Goal: Task Accomplishment & Management: Manage account settings

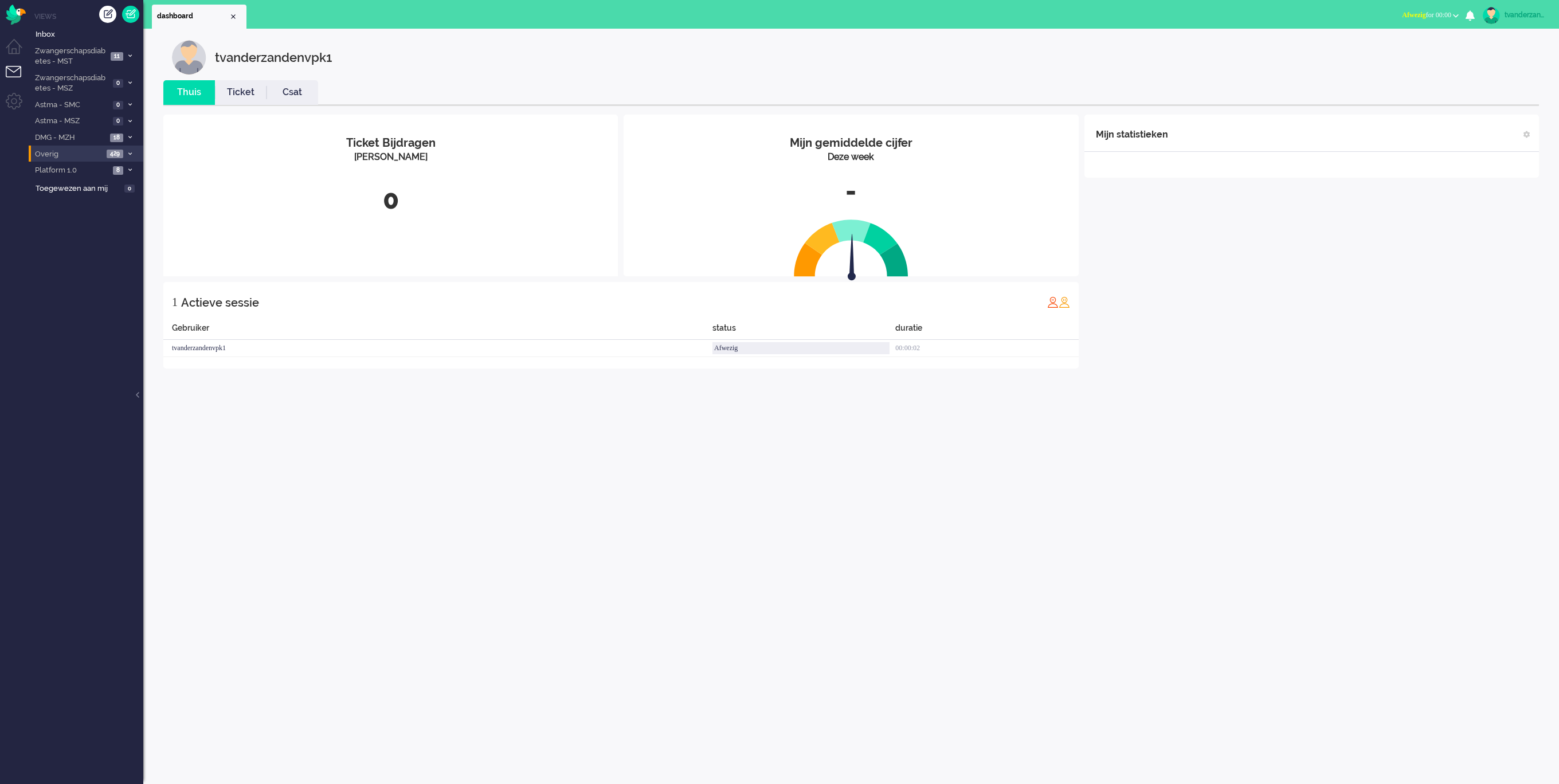
drag, startPoint x: 87, startPoint y: 172, endPoint x: 84, endPoint y: 153, distance: 19.2
click at [87, 172] on span "Platform 1.0" at bounding box center [72, 171] width 76 height 11
click at [84, 154] on span "Overig" at bounding box center [68, 154] width 70 height 11
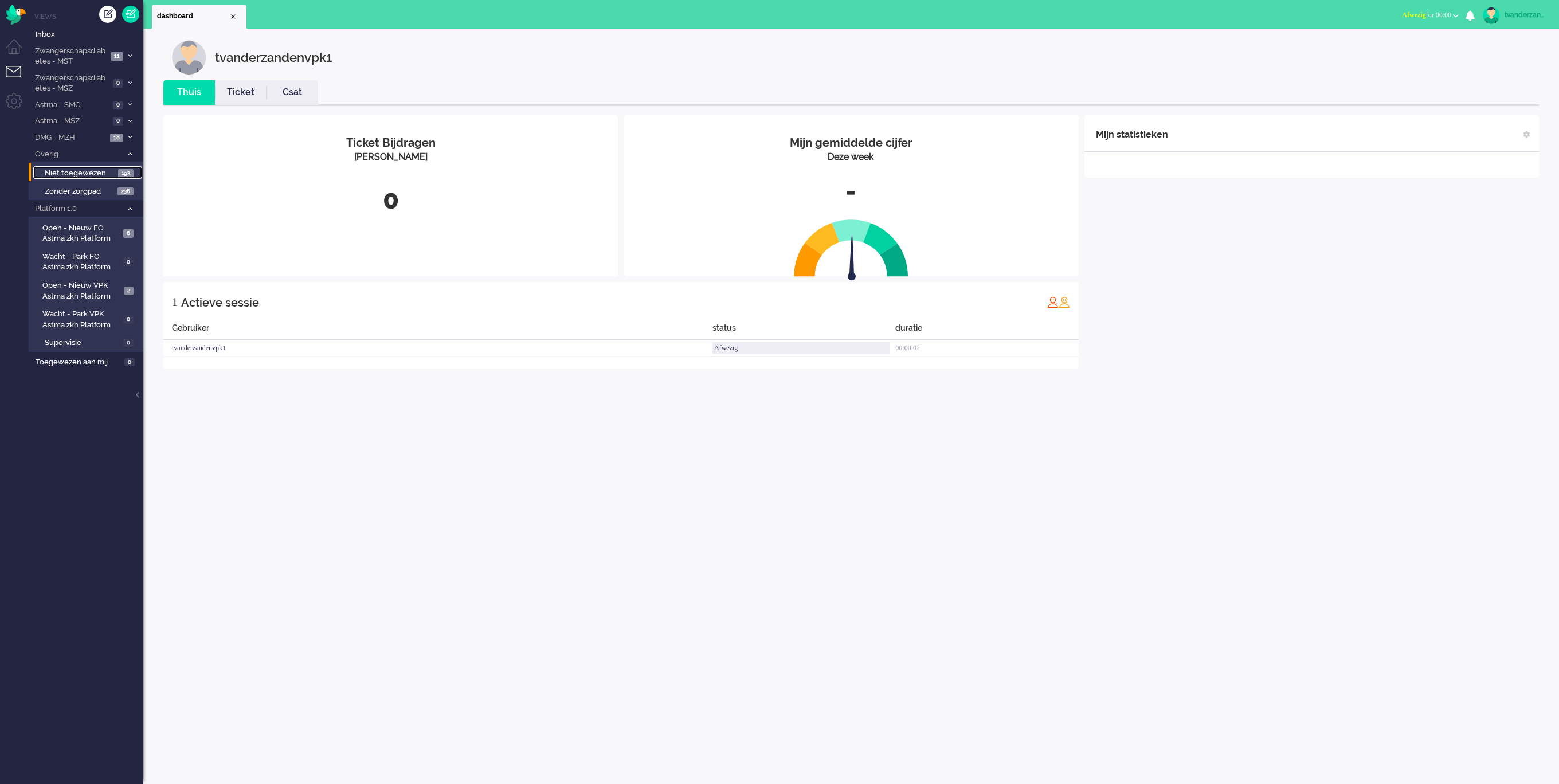
click at [97, 168] on span "Niet toegewezen" at bounding box center [80, 174] width 71 height 11
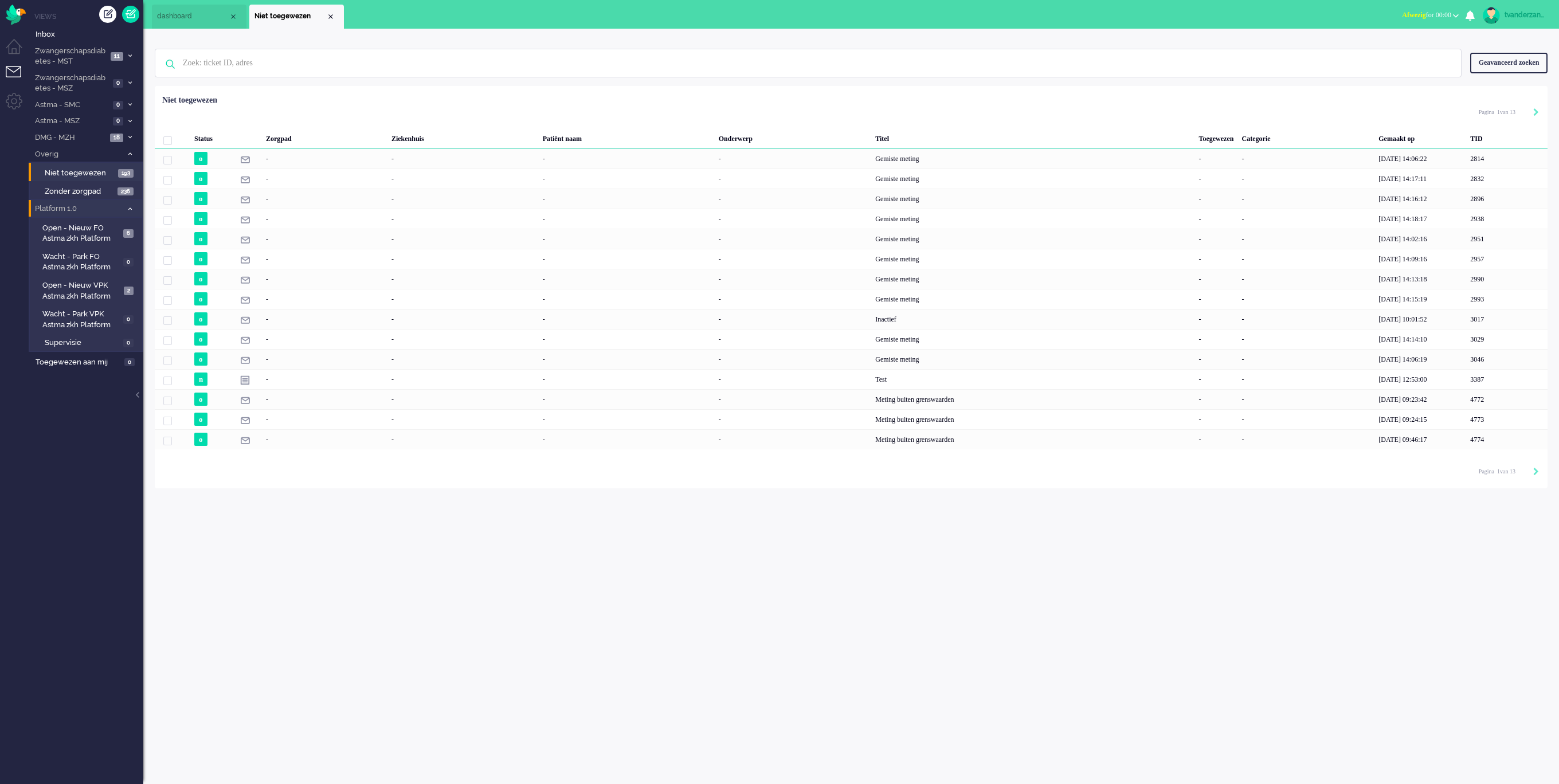
click at [84, 201] on li "Platform 1.0 8" at bounding box center [86, 208] width 114 height 16
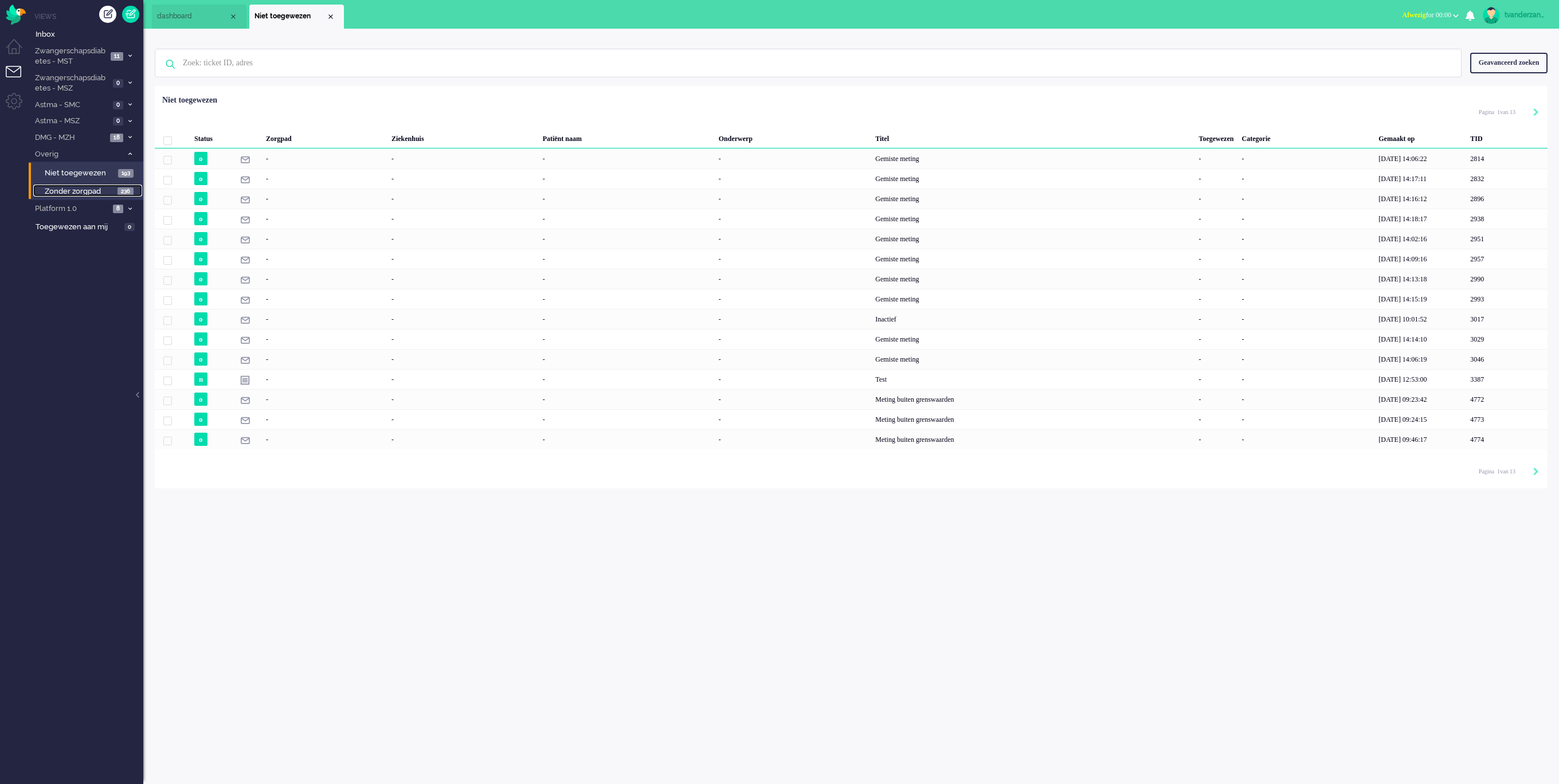
click at [83, 188] on span "Zonder zorgpad" at bounding box center [79, 192] width 70 height 11
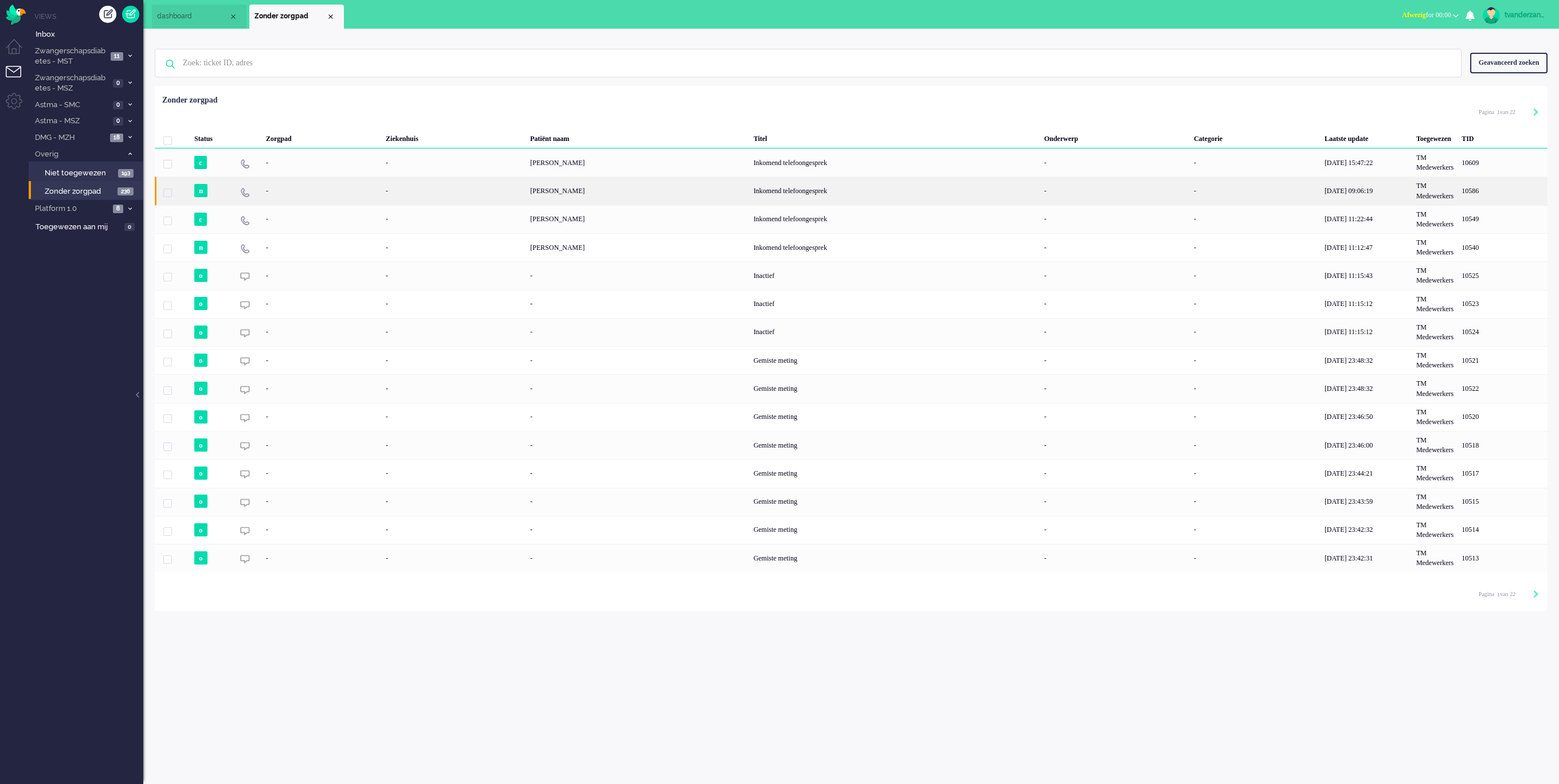
click at [402, 188] on div "-" at bounding box center [453, 190] width 144 height 28
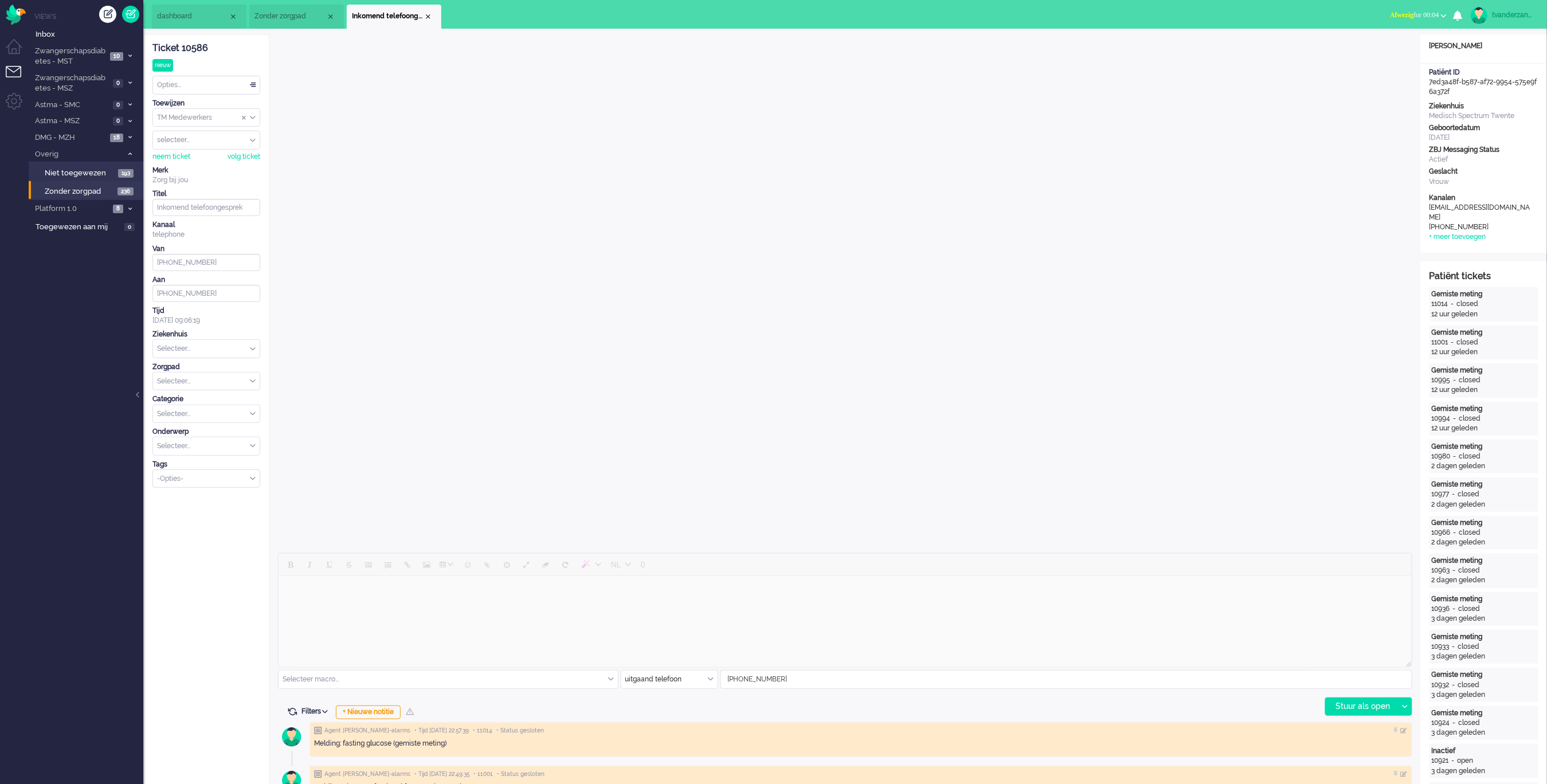
click at [13, 72] on li "Tickets menu" at bounding box center [18, 79] width 25 height 25
click at [11, 51] on li "Dashboard menu" at bounding box center [18, 52] width 25 height 25
click at [12, 67] on li "Tickets menu" at bounding box center [18, 79] width 25 height 25
click at [11, 13] on img "Omnidesk" at bounding box center [15, 15] width 20 height 20
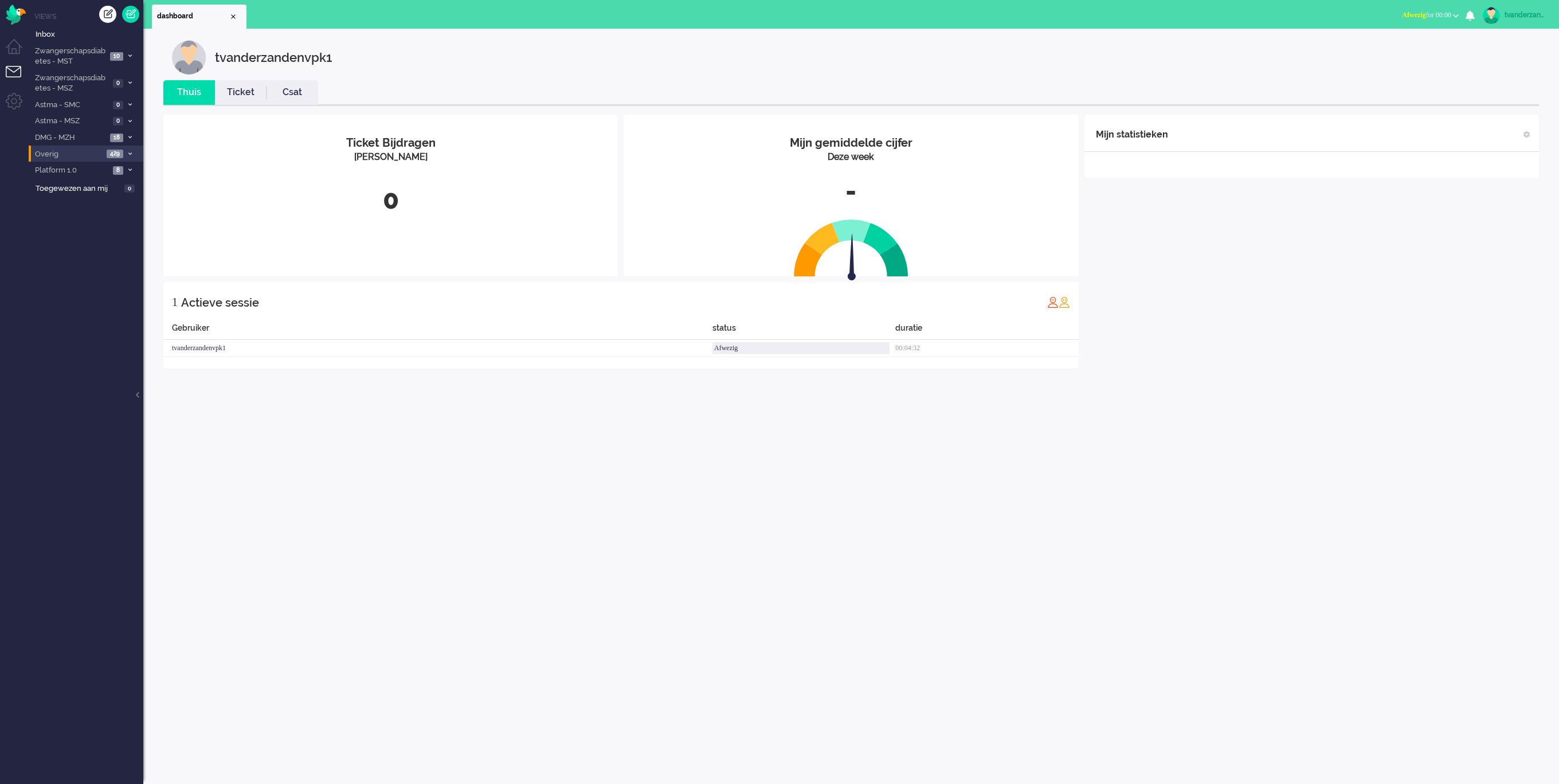
click at [81, 156] on span "Overig" at bounding box center [68, 154] width 70 height 11
click at [86, 194] on span "Zonder zorgpad" at bounding box center [79, 192] width 70 height 11
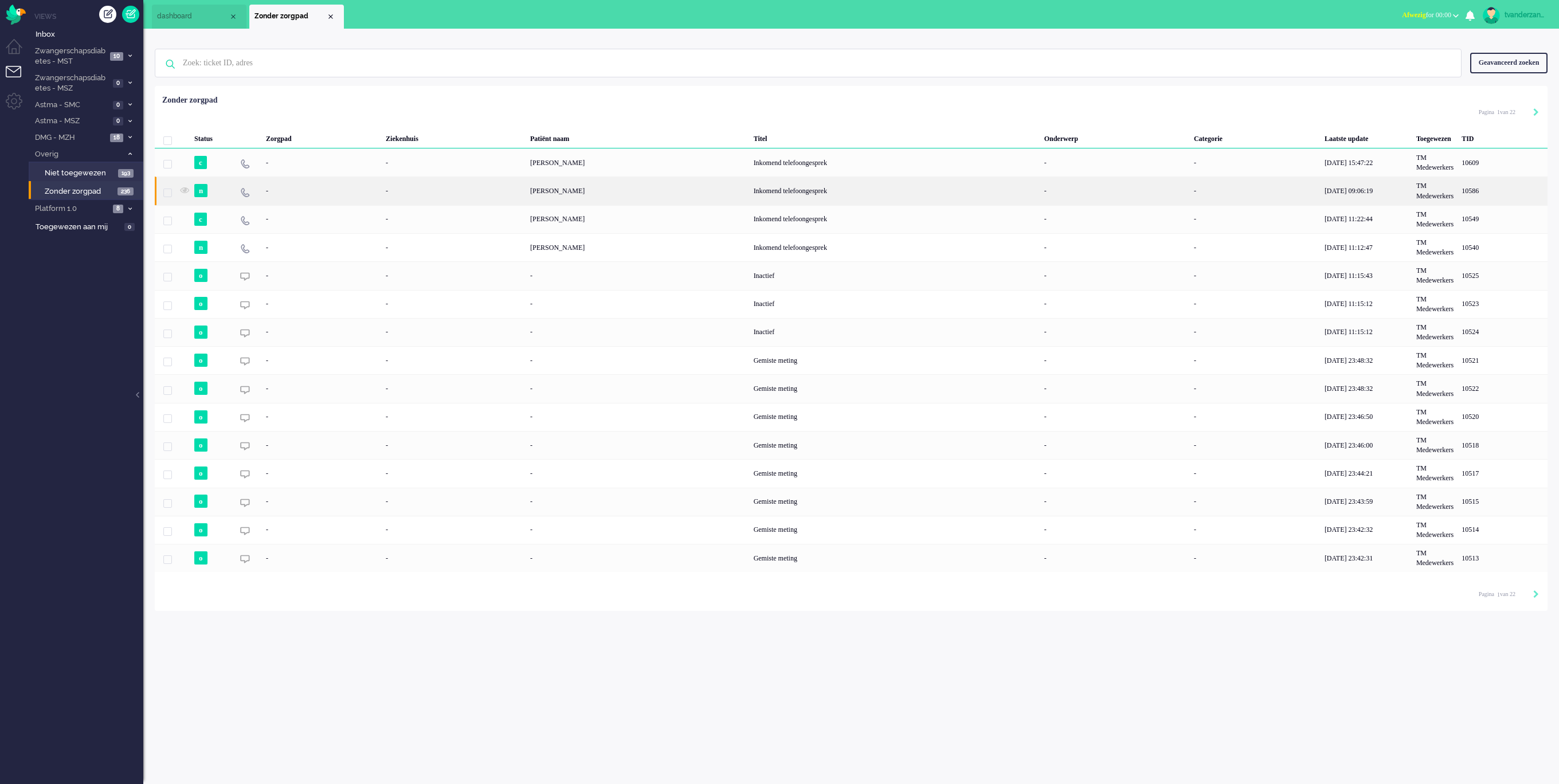
click at [408, 195] on div "-" at bounding box center [453, 190] width 144 height 28
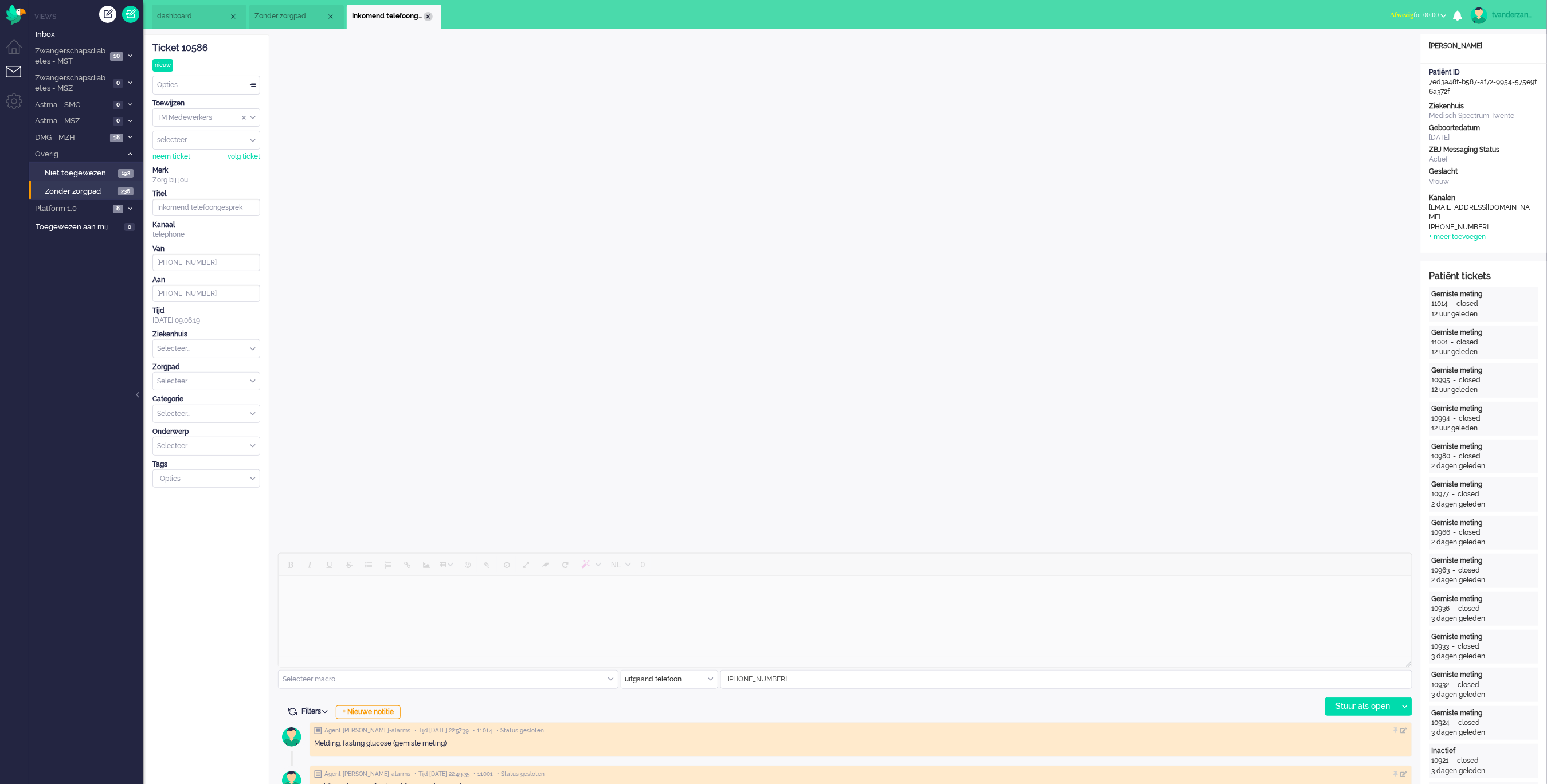
click at [429, 15] on div "Close tab" at bounding box center [428, 16] width 9 height 9
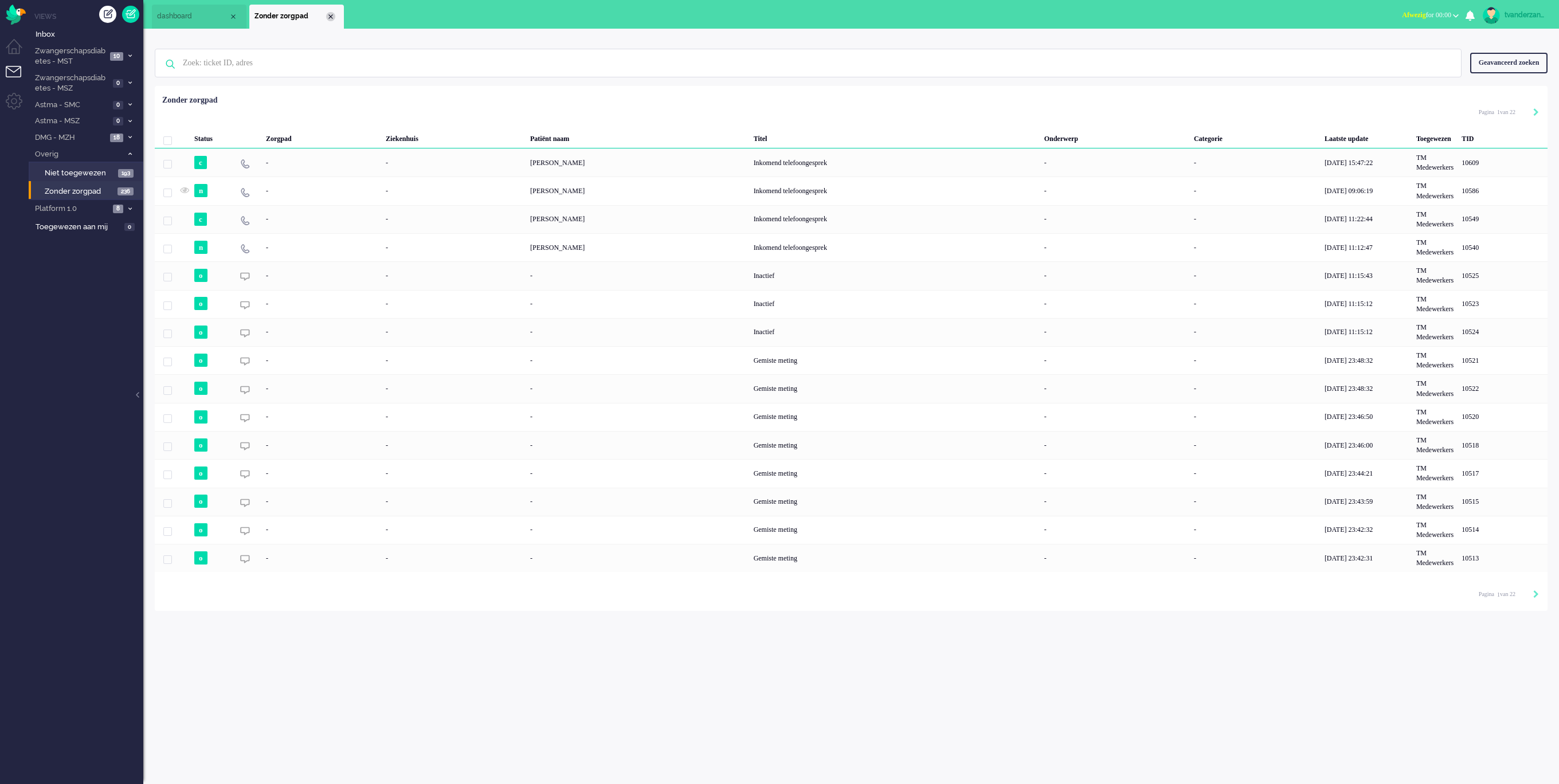
click at [332, 18] on div "Close tab" at bounding box center [331, 16] width 9 height 9
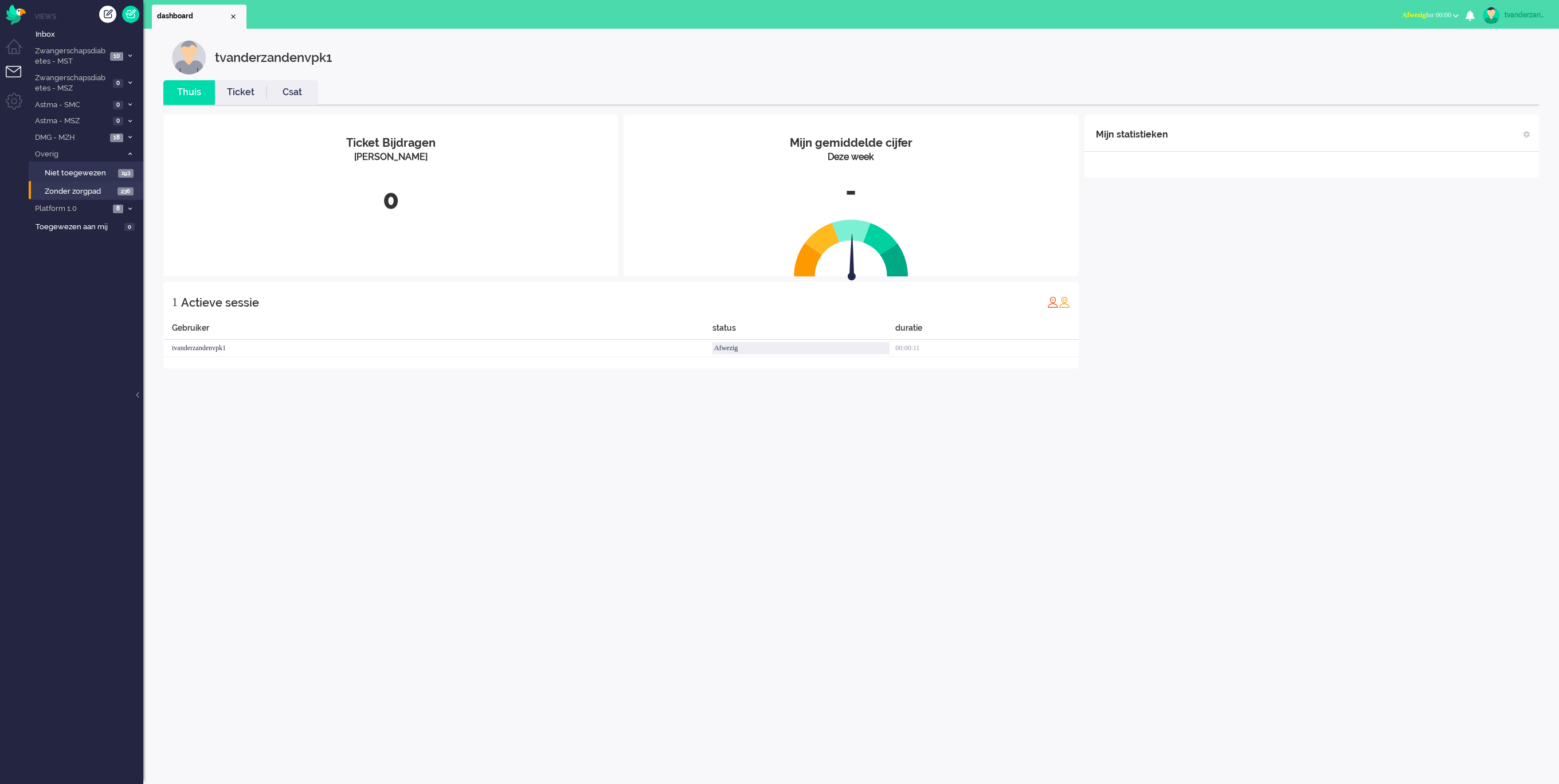
click at [1524, 21] on link "tvanderzandenvpk1" at bounding box center [1514, 15] width 67 height 17
click at [1480, 82] on link "Instellingen" at bounding box center [1512, 77] width 82 height 12
select select "browser"
select select "nl"
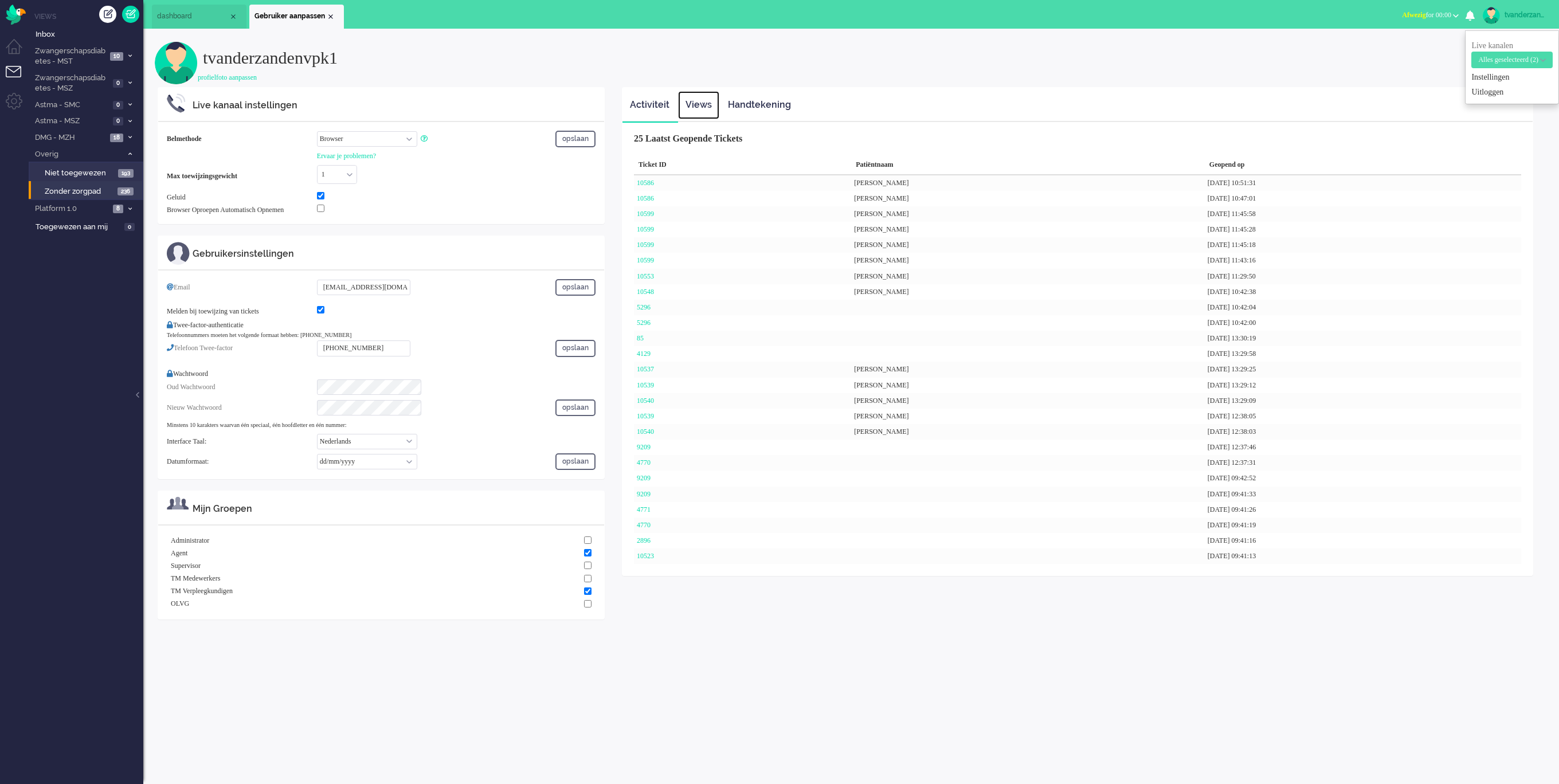
click at [690, 100] on link "Views" at bounding box center [698, 104] width 41 height 28
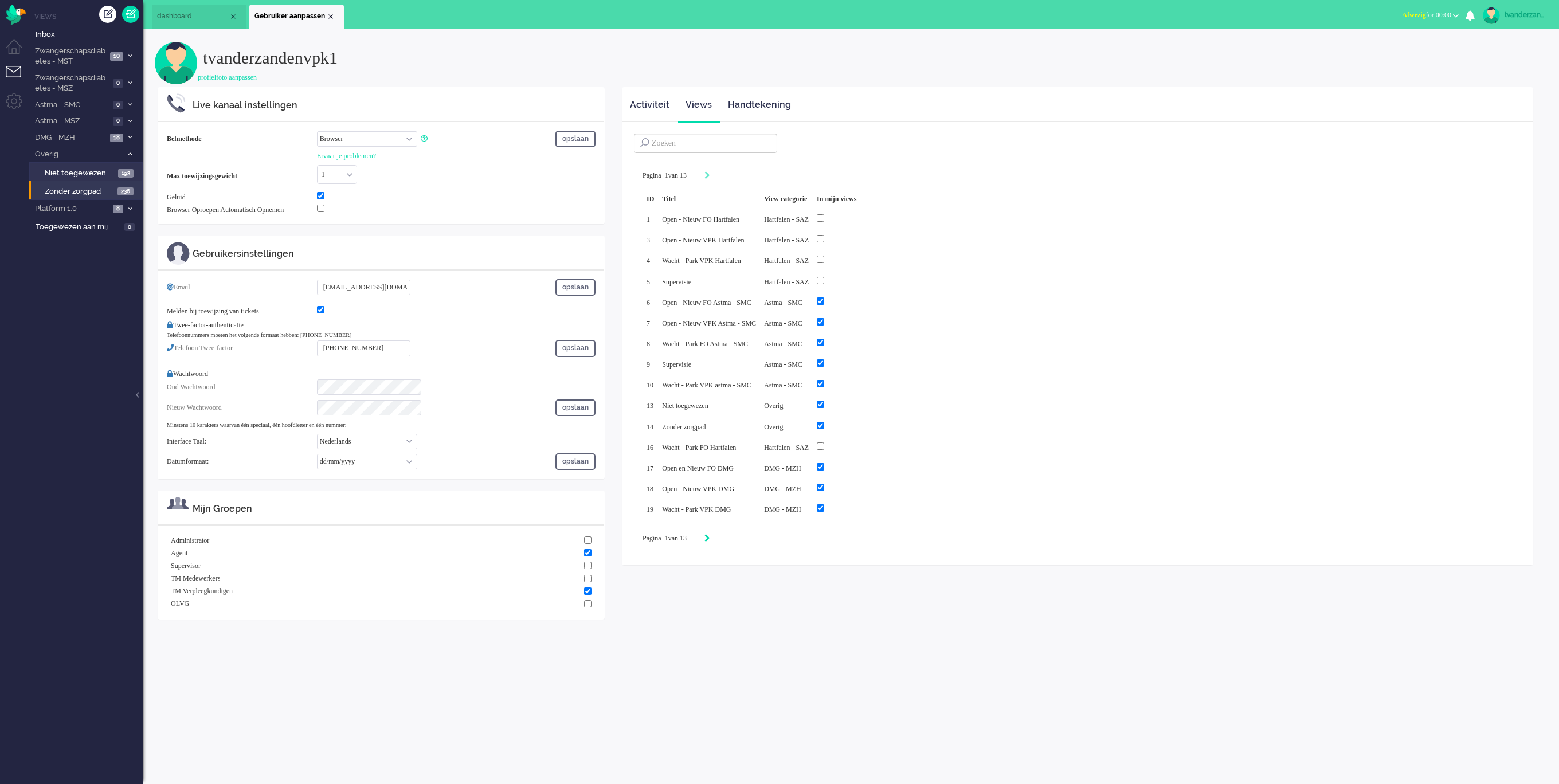
click at [710, 534] on icon "Next" at bounding box center [707, 538] width 5 height 8
type input "2"
click at [680, 144] on input at bounding box center [706, 143] width 144 height 19
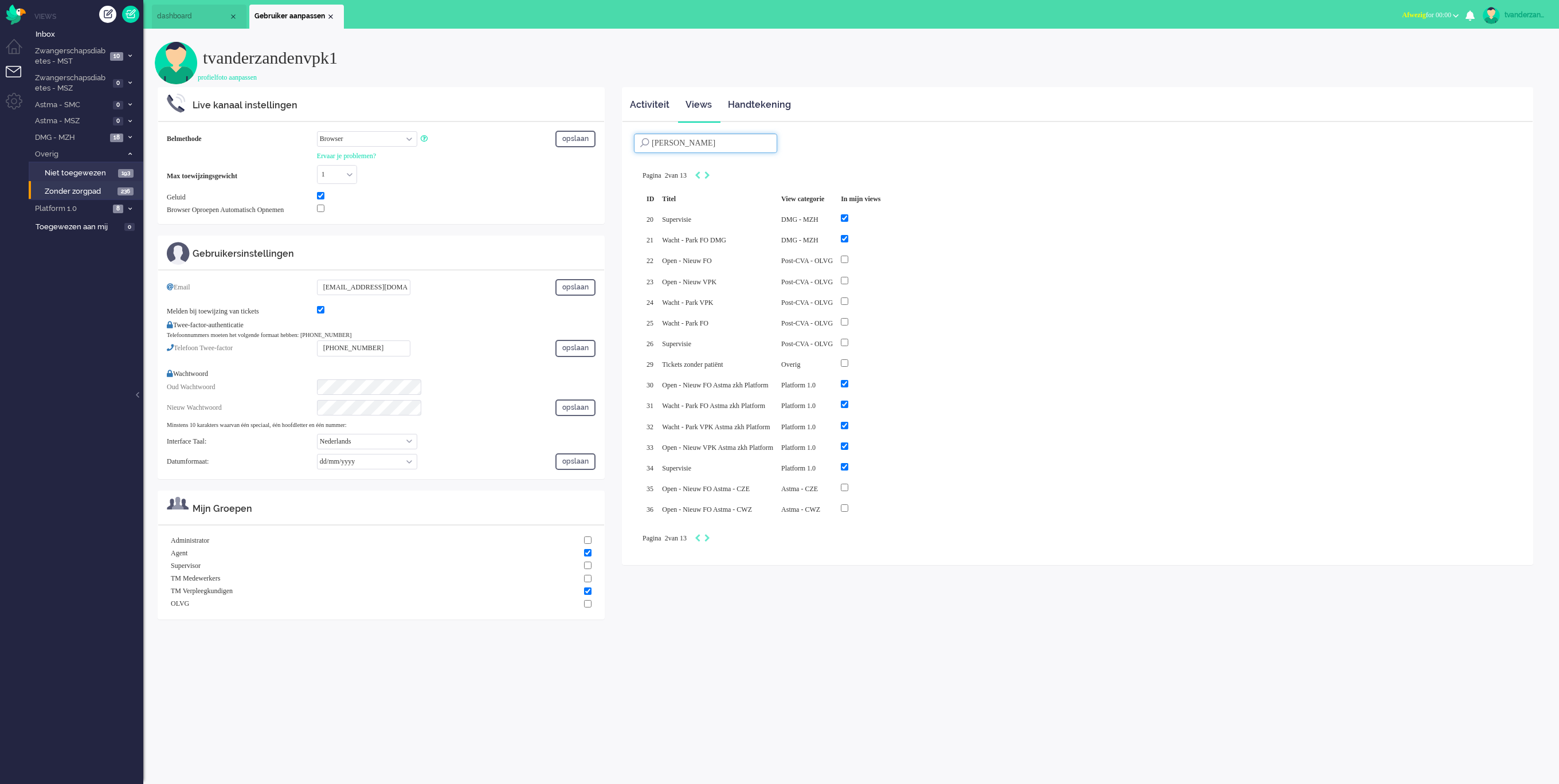
type input "martini"
type input "1"
type input "m"
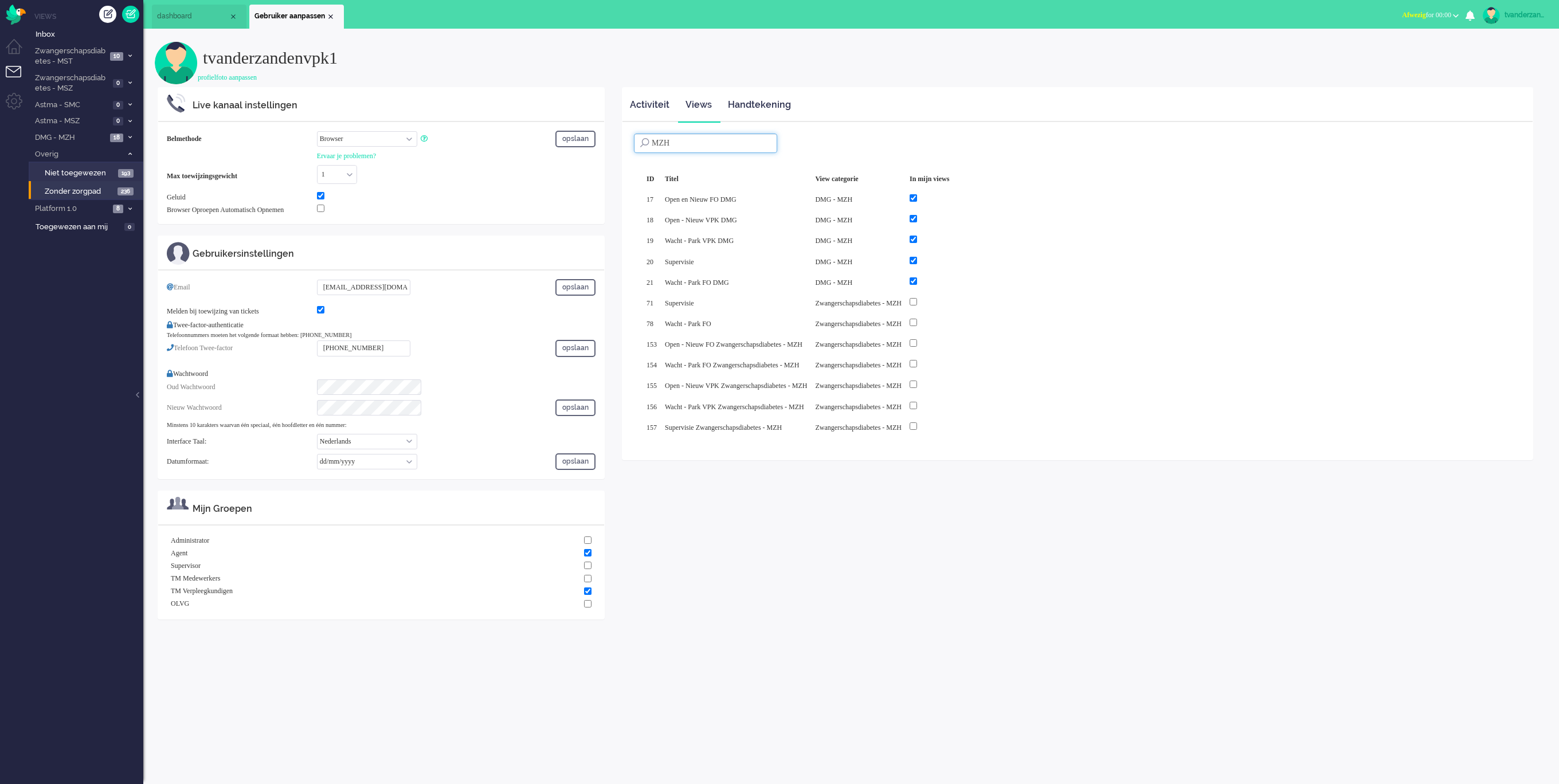
type input "MZH"
click at [917, 302] on input "checkbox" at bounding box center [913, 302] width 7 height 7
checkbox input "true"
click at [948, 323] on div at bounding box center [929, 323] width 40 height 13
click at [953, 326] on div at bounding box center [929, 323] width 47 height 21
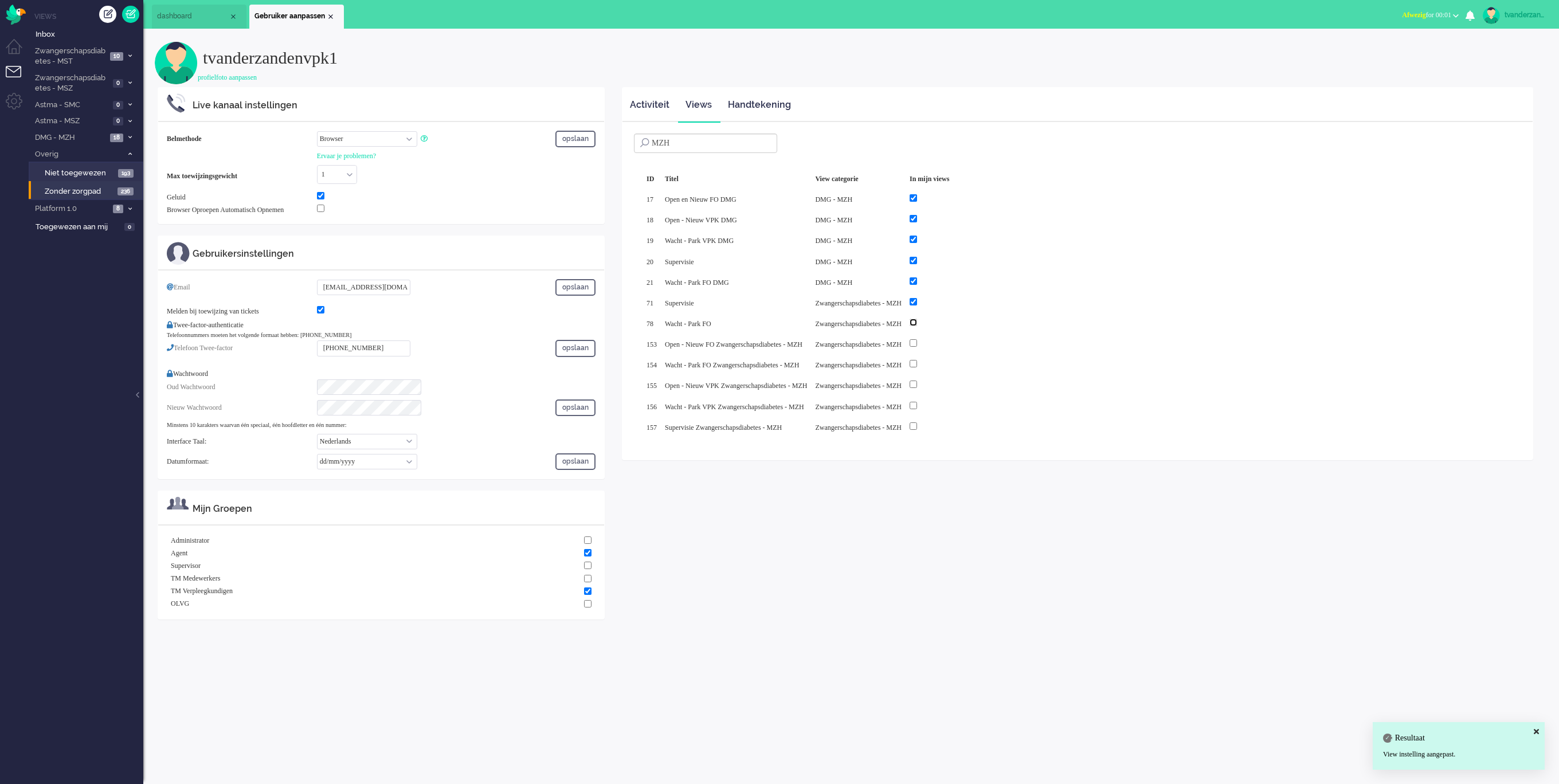
click at [917, 320] on input "checkbox" at bounding box center [913, 323] width 7 height 7
checkbox input "true"
click at [917, 339] on input "checkbox" at bounding box center [913, 342] width 7 height 7
checkbox input "true"
click at [917, 360] on input "checkbox" at bounding box center [913, 363] width 7 height 7
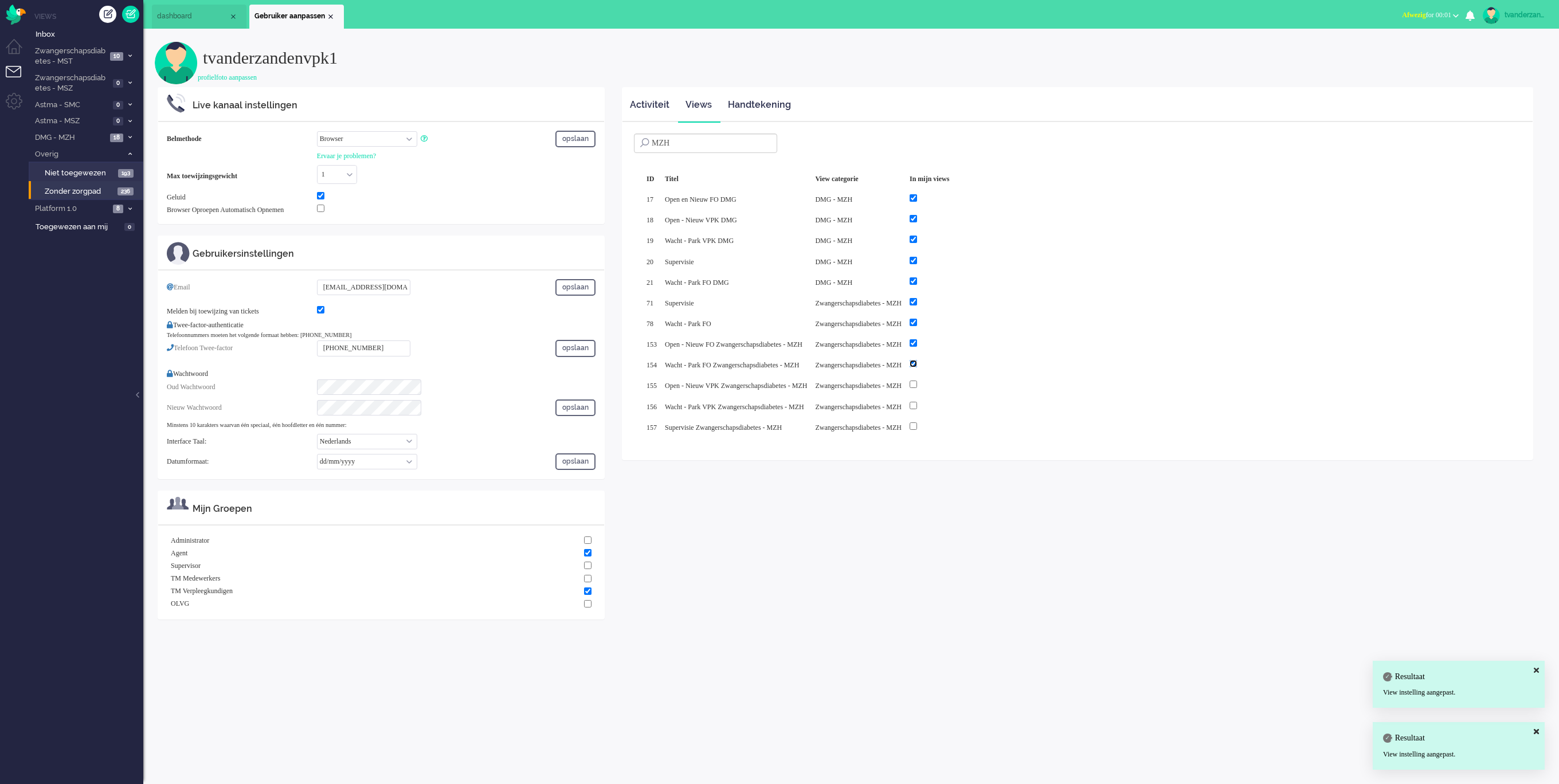
checkbox input "true"
click at [948, 378] on div at bounding box center [929, 384] width 40 height 13
click at [917, 382] on input "checkbox" at bounding box center [913, 384] width 7 height 7
checkbox input "true"
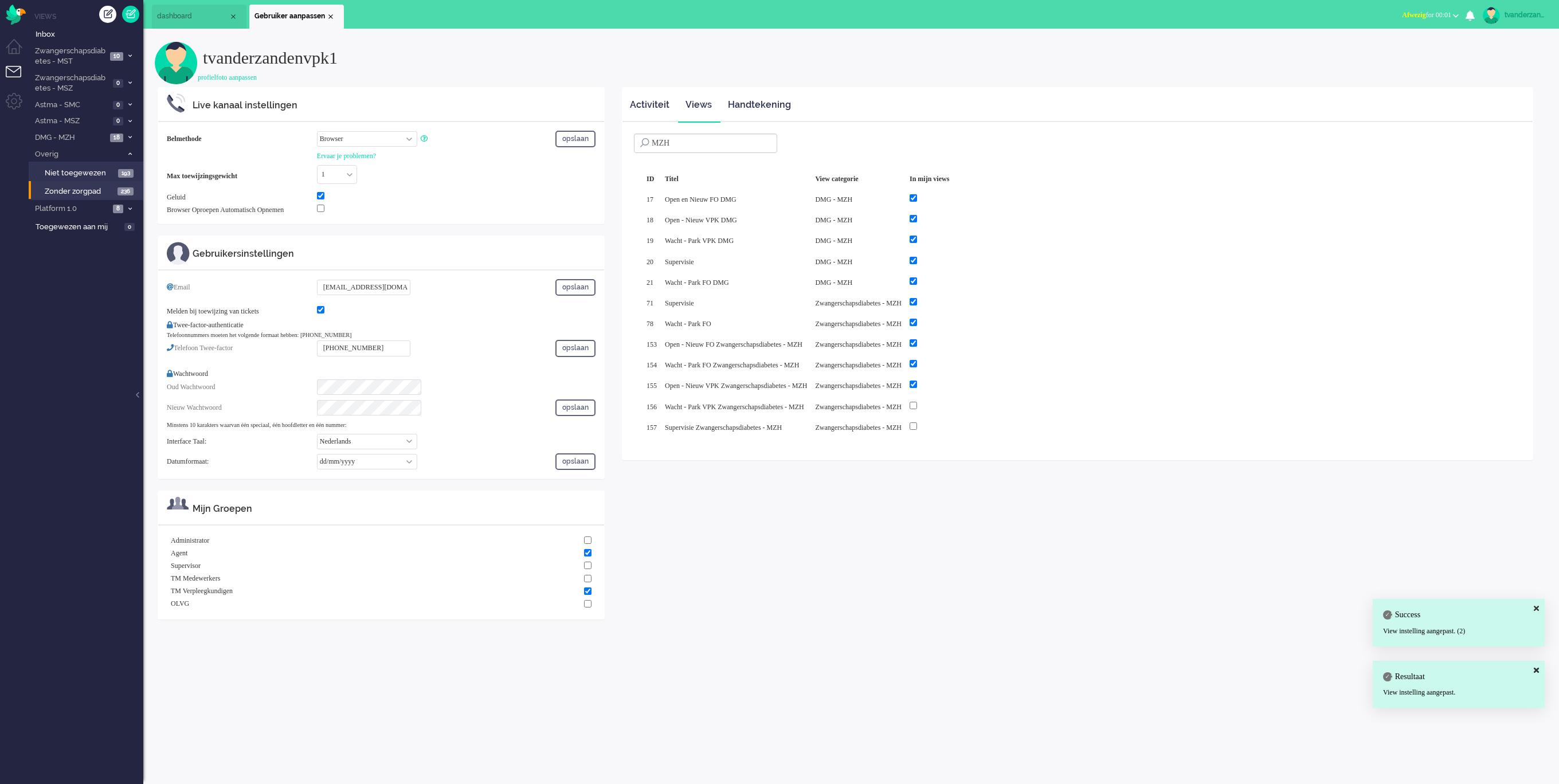
click at [948, 406] on div at bounding box center [929, 406] width 40 height 13
click at [917, 402] on input "checkbox" at bounding box center [913, 405] width 7 height 7
checkbox input "true"
click at [917, 422] on input "checkbox" at bounding box center [913, 426] width 7 height 7
checkbox input "true"
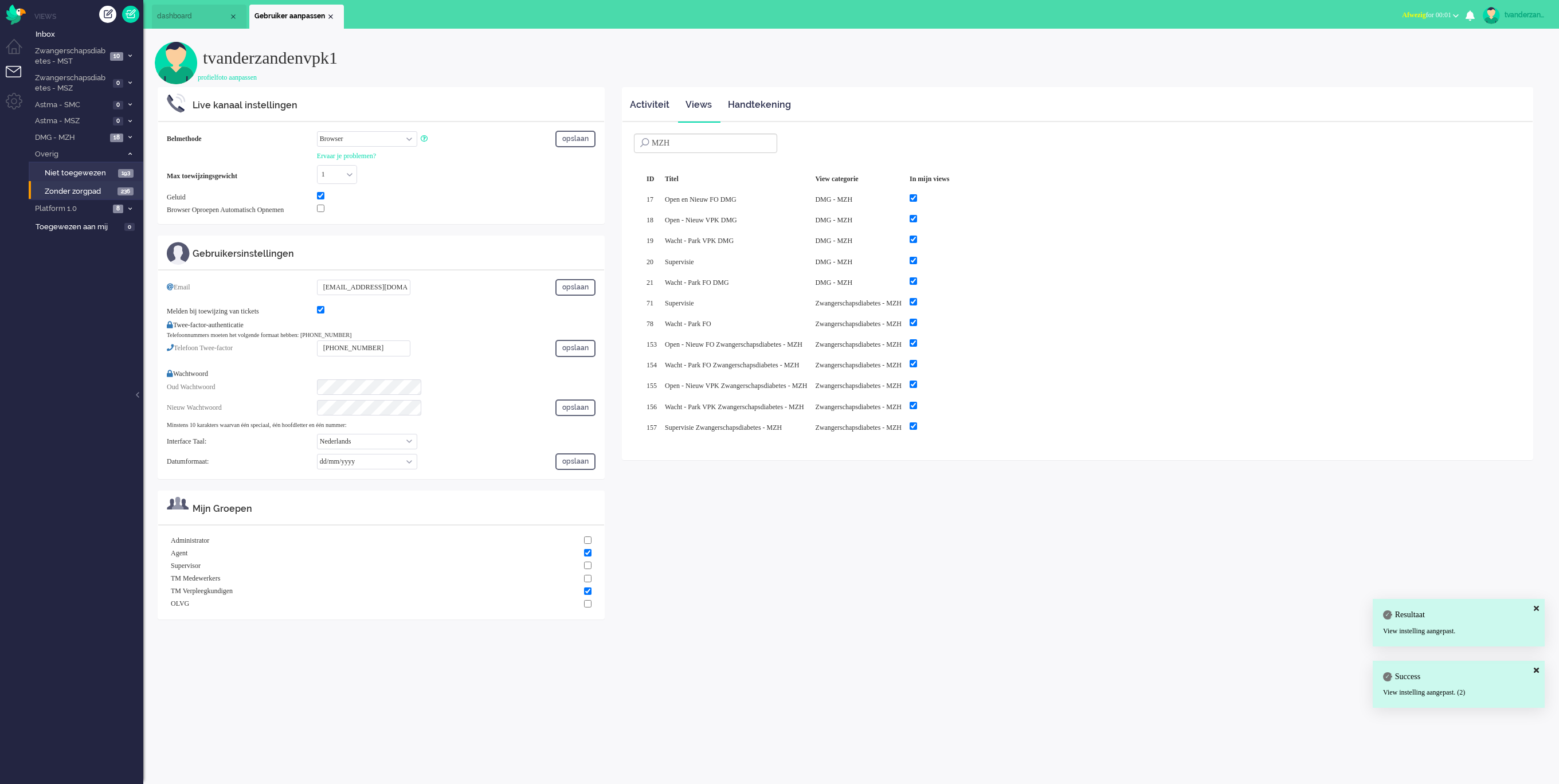
click at [1050, 424] on div "Pagina 1 van 1 ID Titel View categorie In mijn views 17 Open en Nieuw FO DMG DM…" at bounding box center [1077, 303] width 887 height 283
click at [21, 17] on img "Omnidesk" at bounding box center [15, 15] width 20 height 20
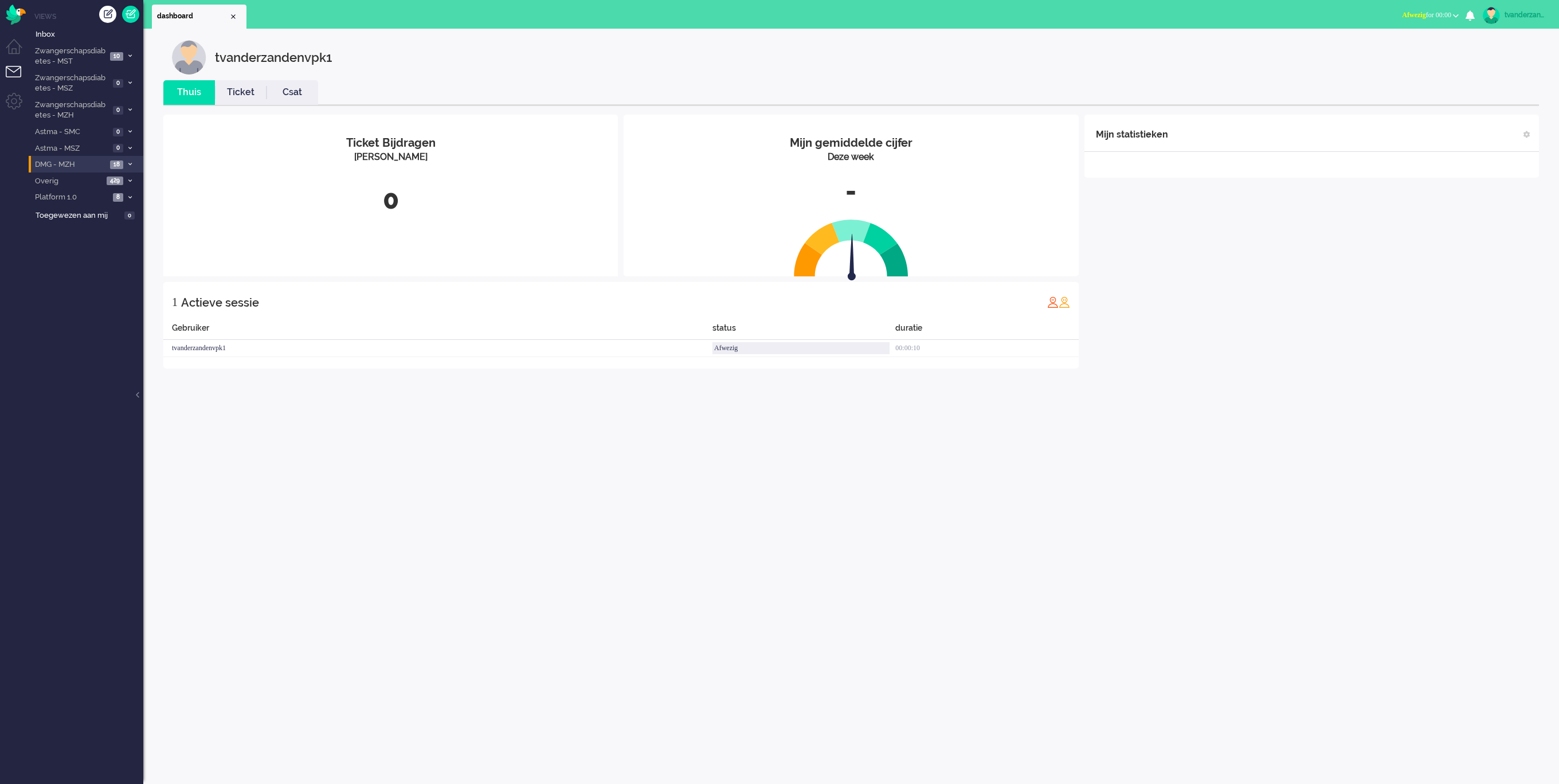
click at [88, 163] on span "DMG - MZH" at bounding box center [70, 164] width 74 height 11
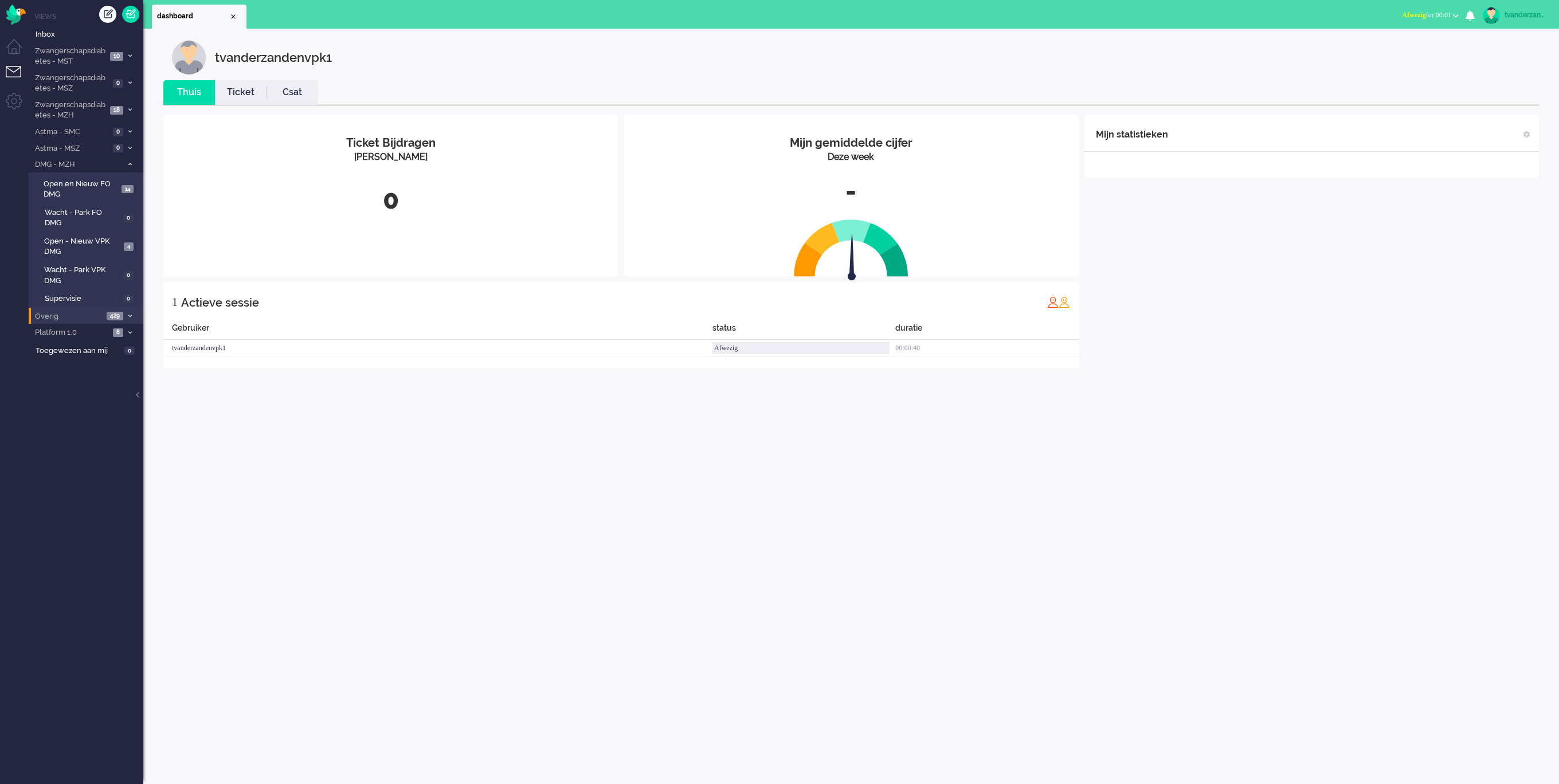
click at [77, 311] on span "Overig" at bounding box center [68, 316] width 70 height 11
click at [76, 365] on span "Platform 1.0" at bounding box center [72, 371] width 76 height 11
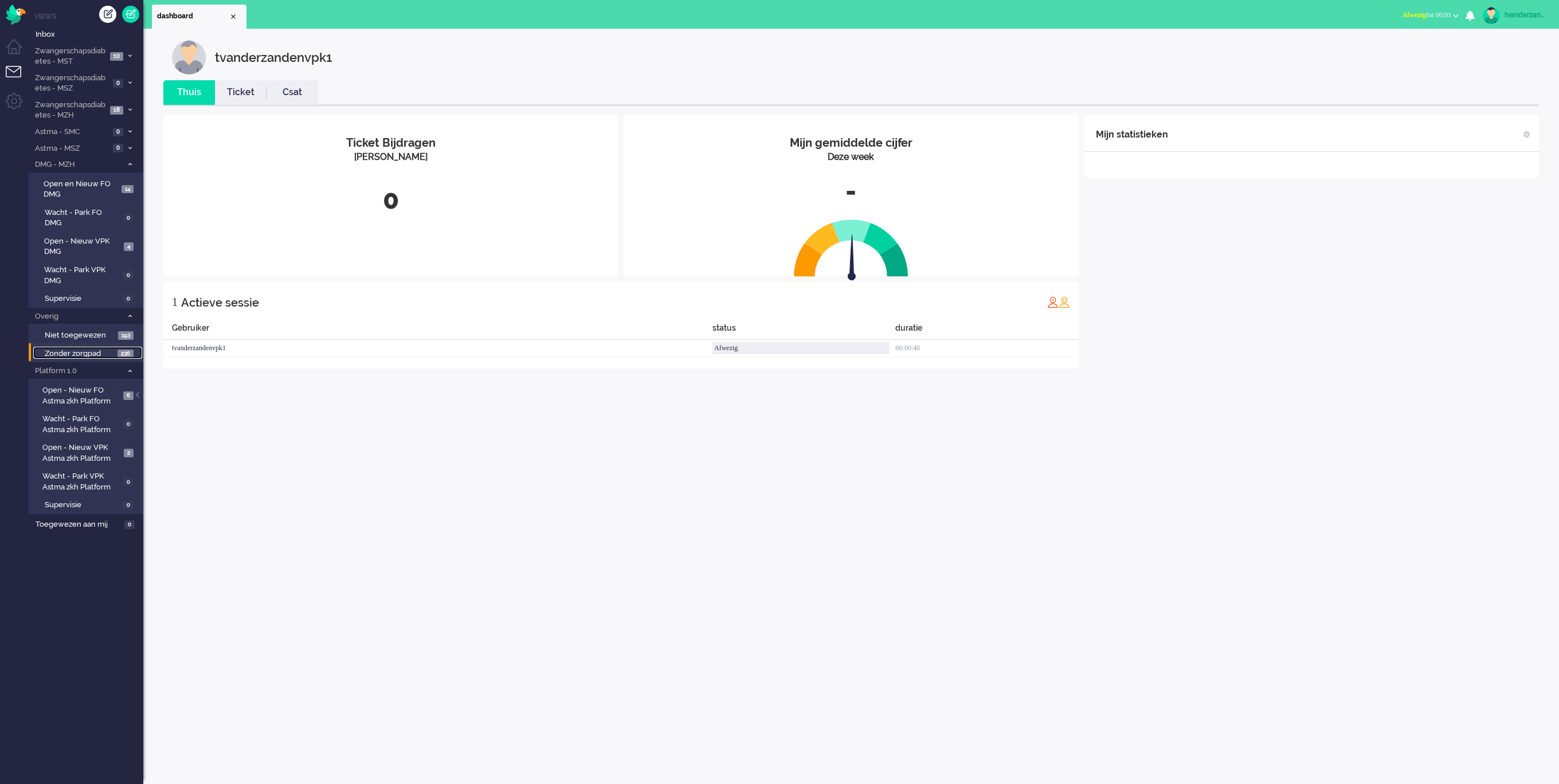
click at [74, 348] on span "Zonder zorgpad" at bounding box center [79, 353] width 70 height 11
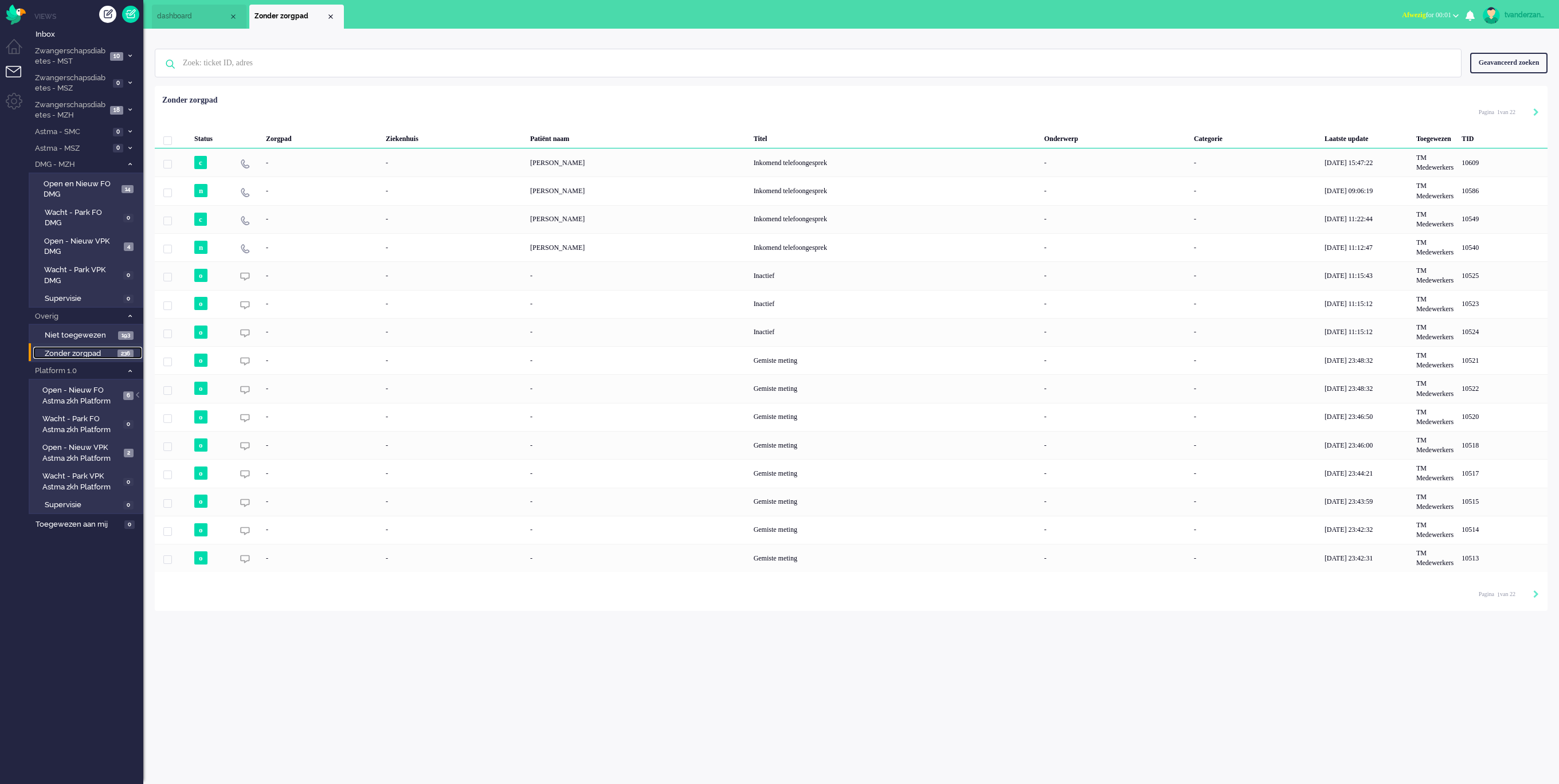
click at [74, 348] on span "Zonder zorgpad" at bounding box center [79, 353] width 70 height 11
click at [63, 385] on span "Open - Nieuw FO Astma zkh Platform" at bounding box center [82, 395] width 78 height 21
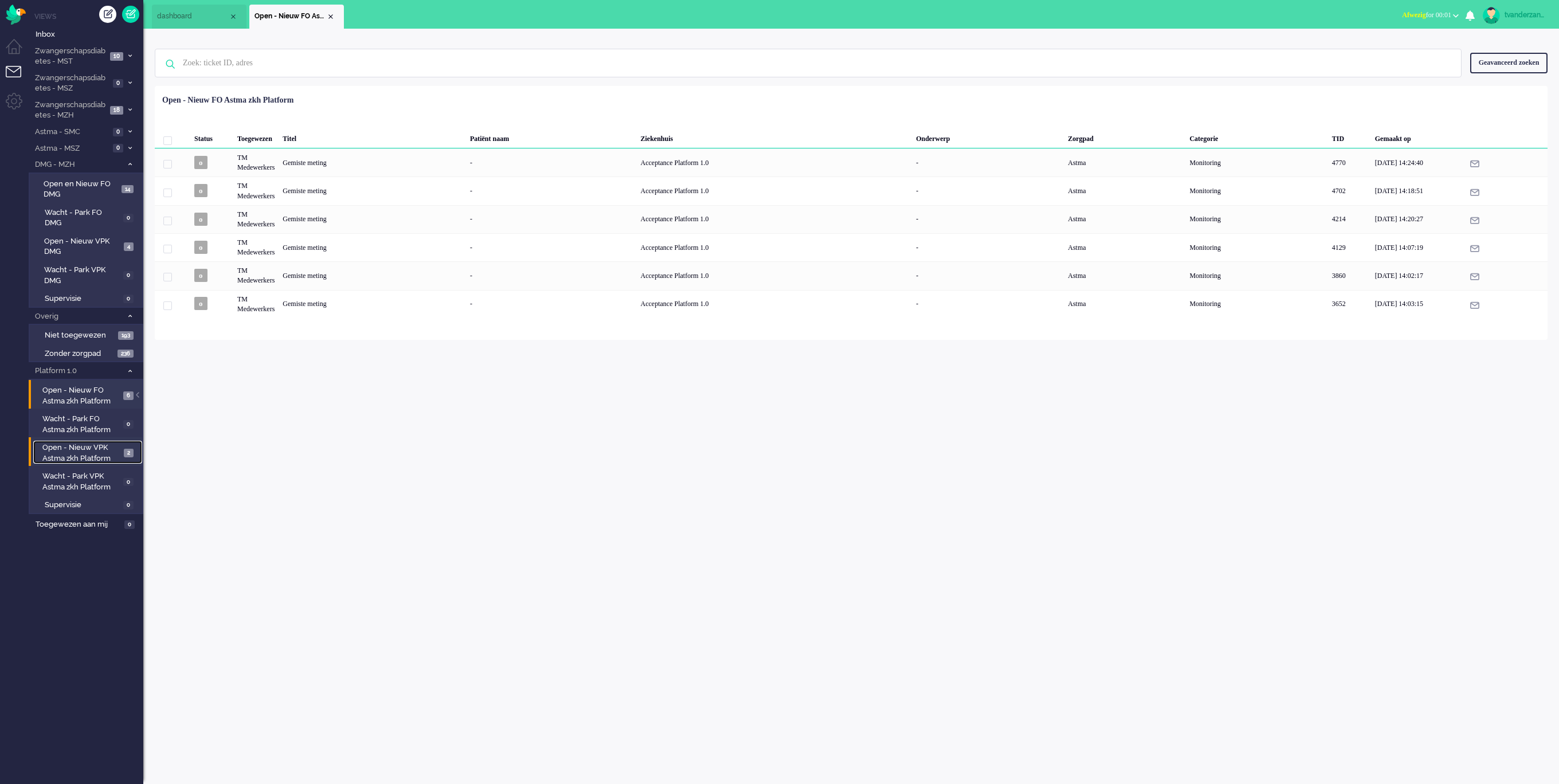
click at [75, 442] on span "Open - Nieuw VPK Astma zkh Platform" at bounding box center [82, 452] width 78 height 21
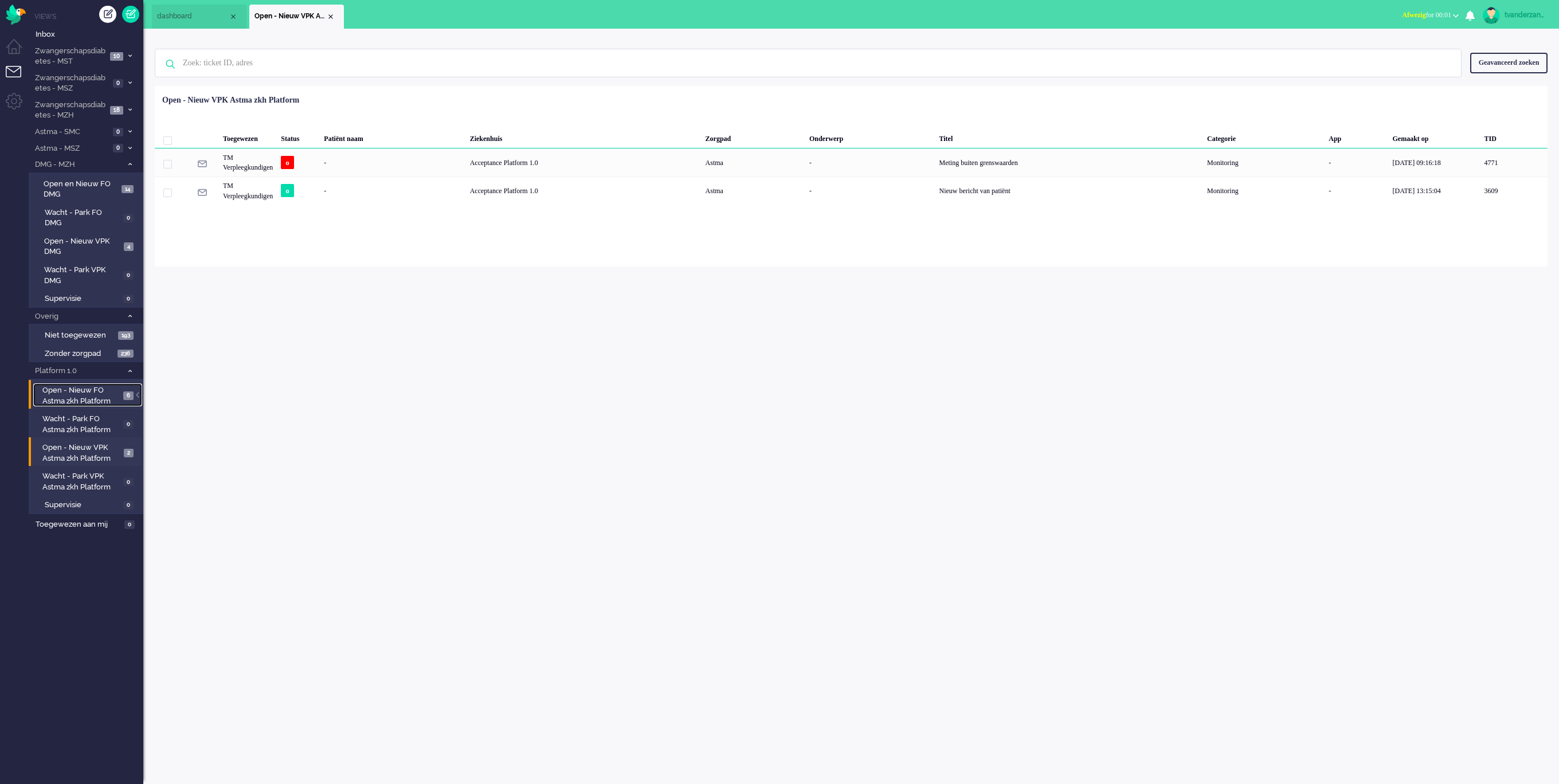
click at [79, 385] on span "Open - Nieuw FO Astma zkh Platform" at bounding box center [82, 395] width 78 height 21
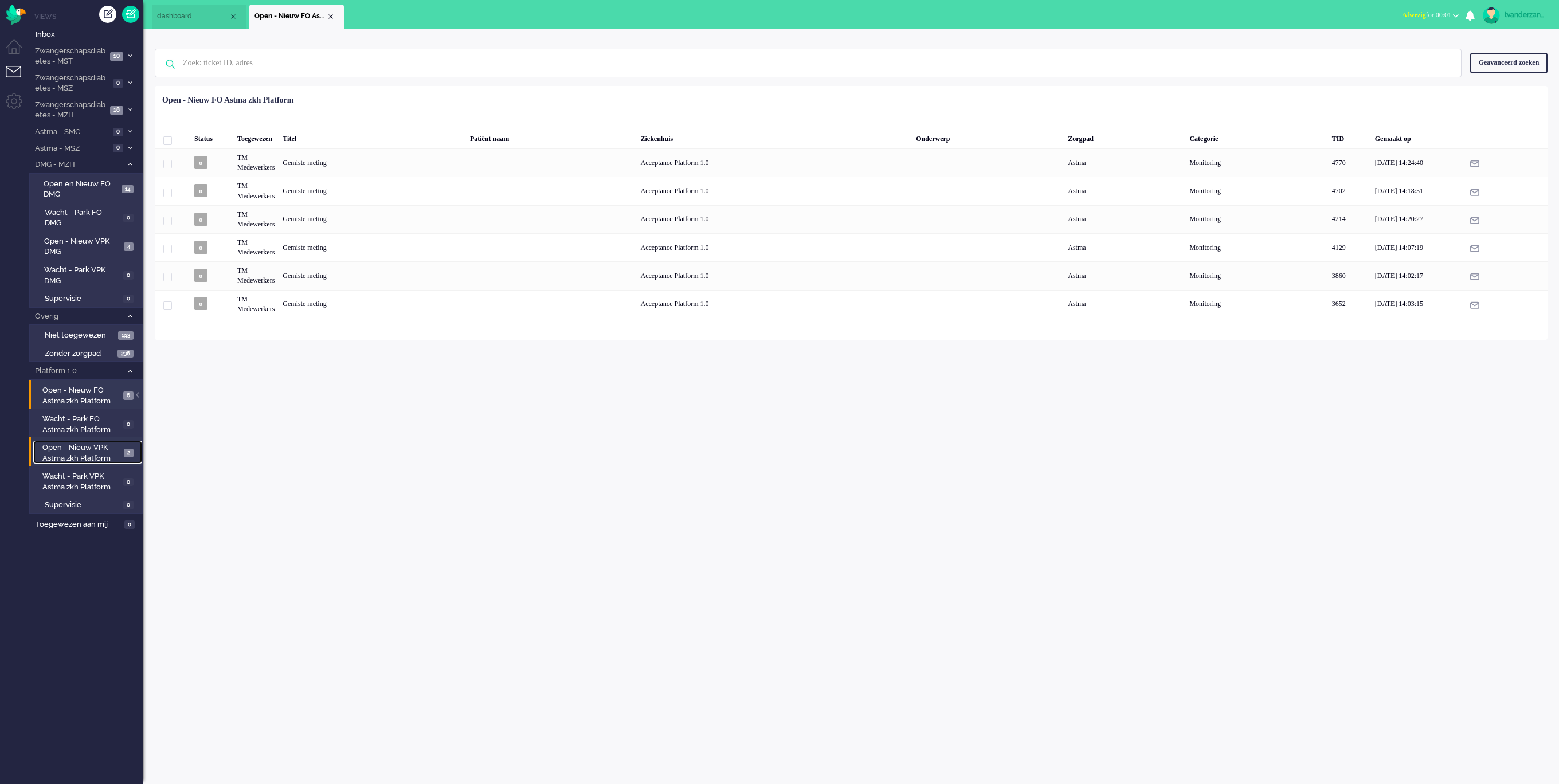
click at [77, 442] on span "Open - Nieuw VPK Astma zkh Platform" at bounding box center [82, 452] width 78 height 21
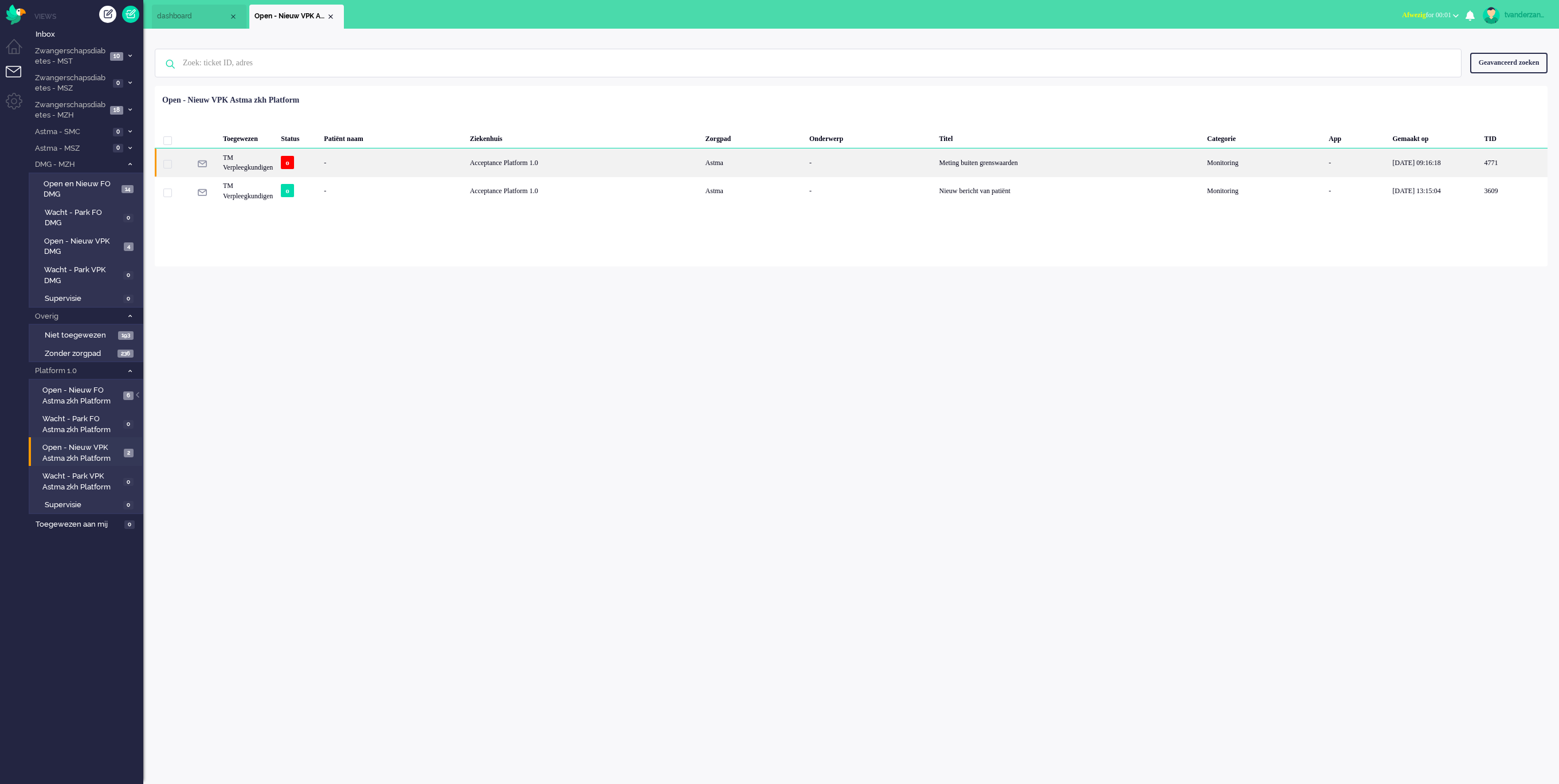
click at [1480, 173] on div "-" at bounding box center [1514, 162] width 67 height 28
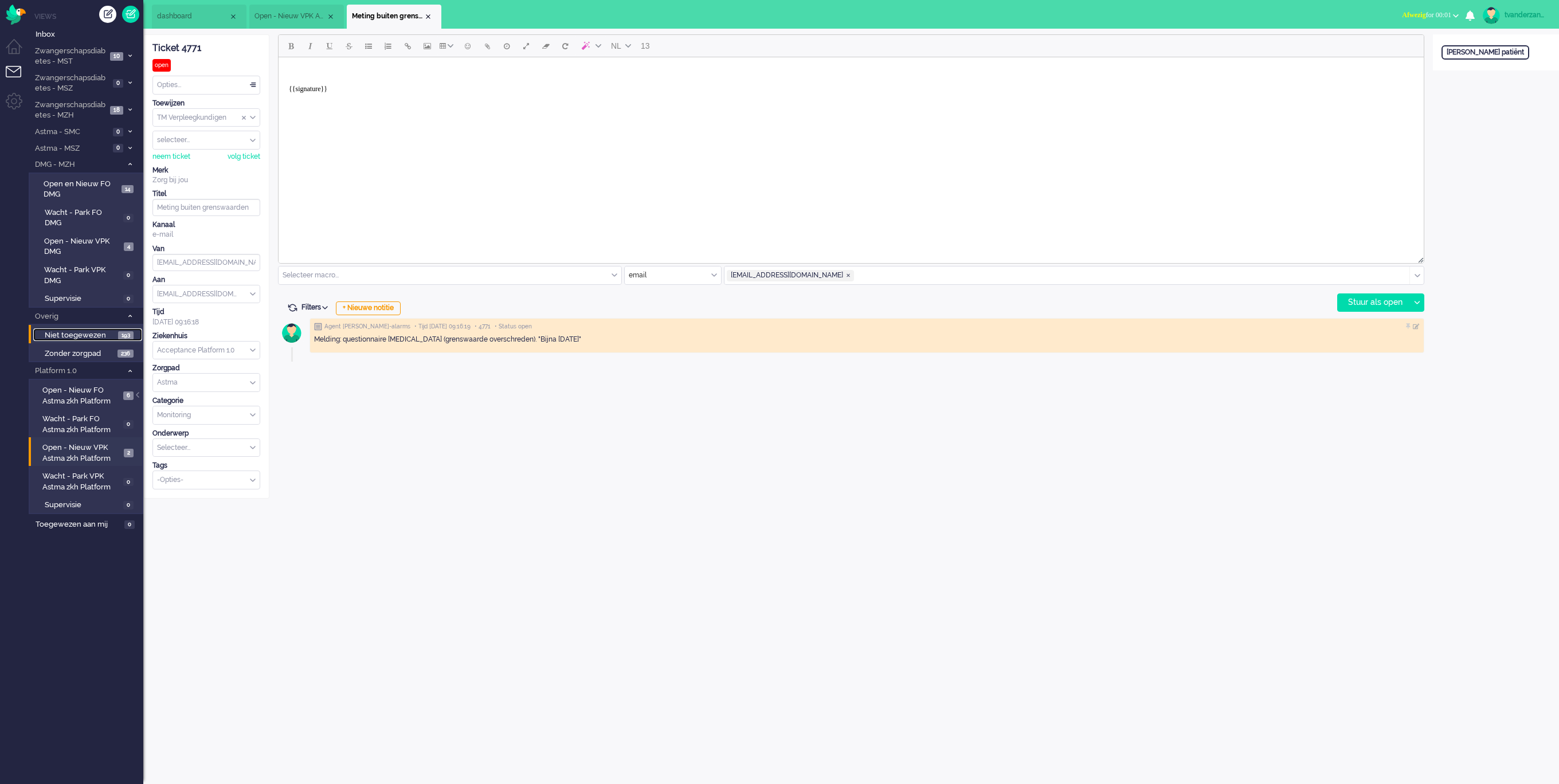
click at [71, 330] on span "Niet toegewezen" at bounding box center [80, 335] width 71 height 11
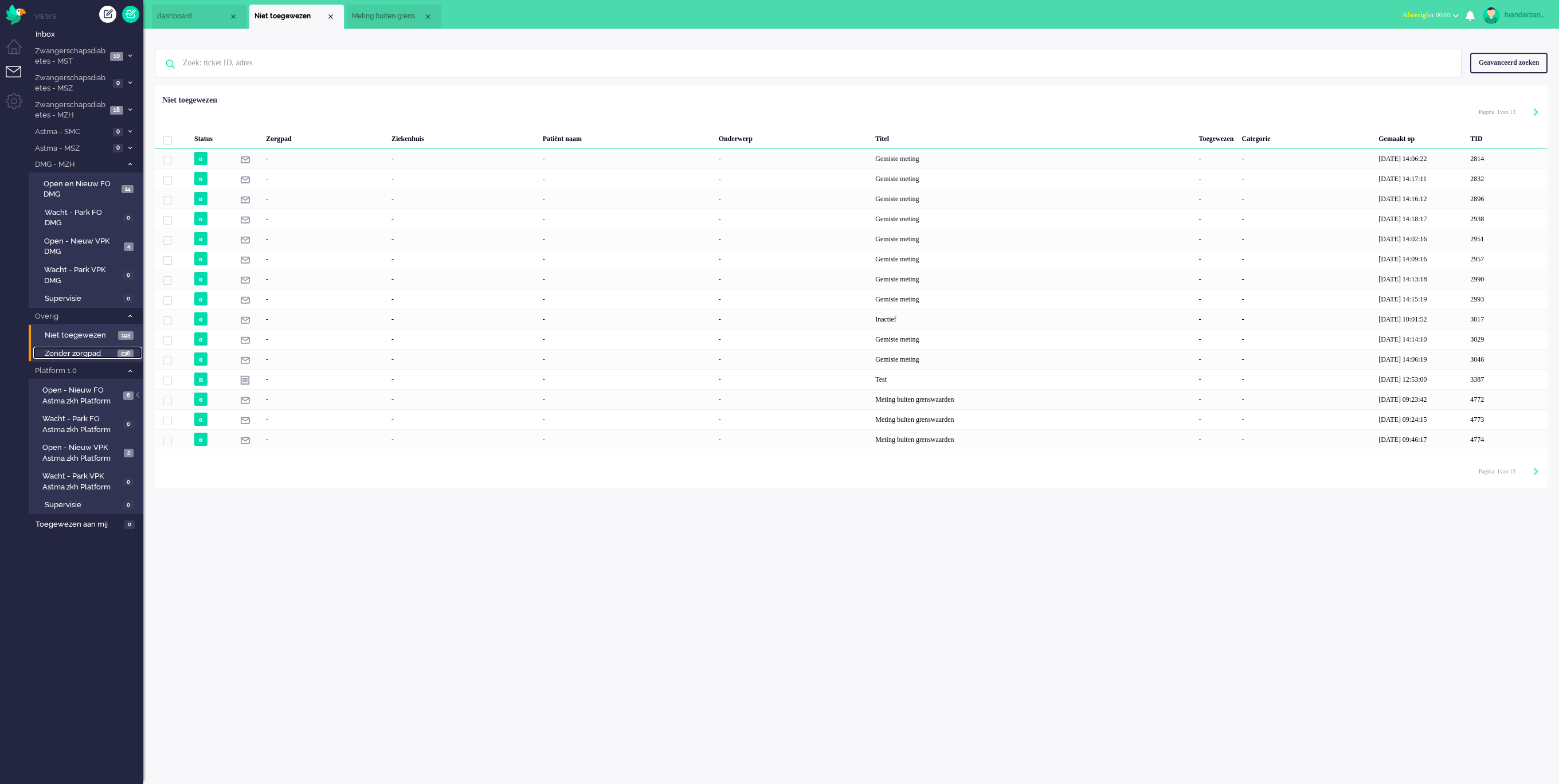
click at [70, 348] on span "Zonder zorgpad" at bounding box center [79, 353] width 70 height 11
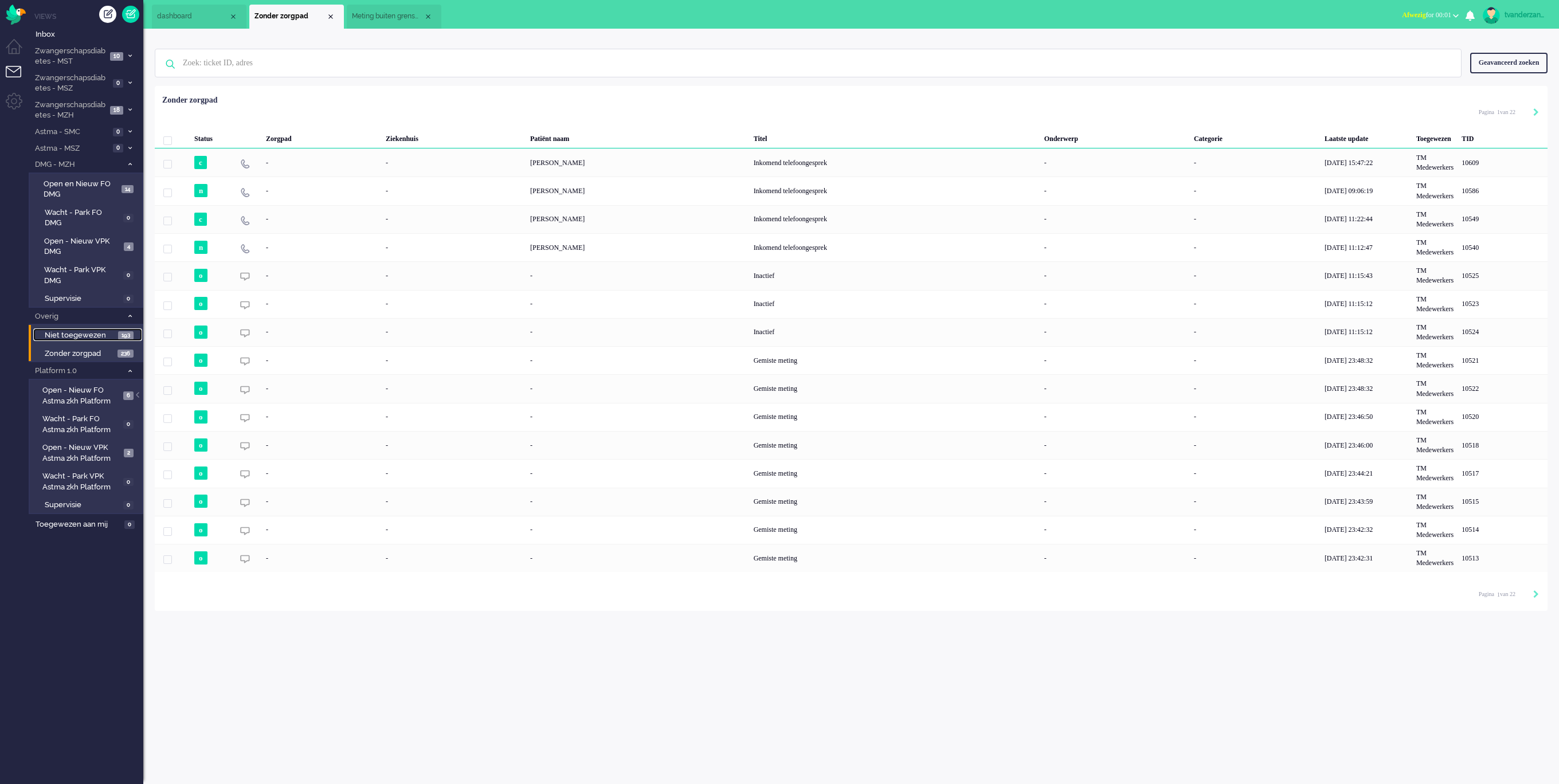
click at [69, 330] on span "Niet toegewezen" at bounding box center [80, 335] width 71 height 11
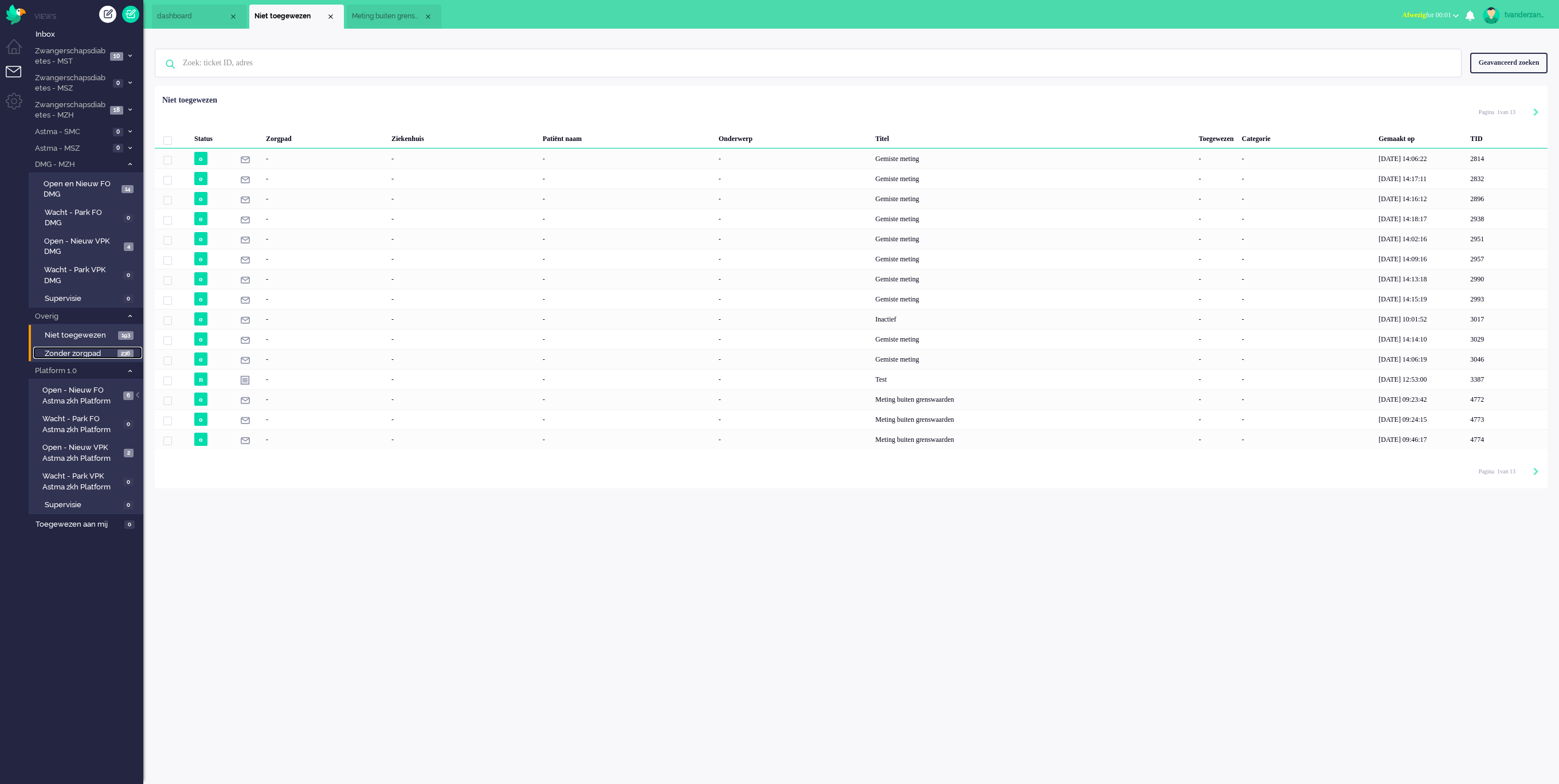
click at [67, 348] on span "Zonder zorgpad" at bounding box center [79, 353] width 70 height 11
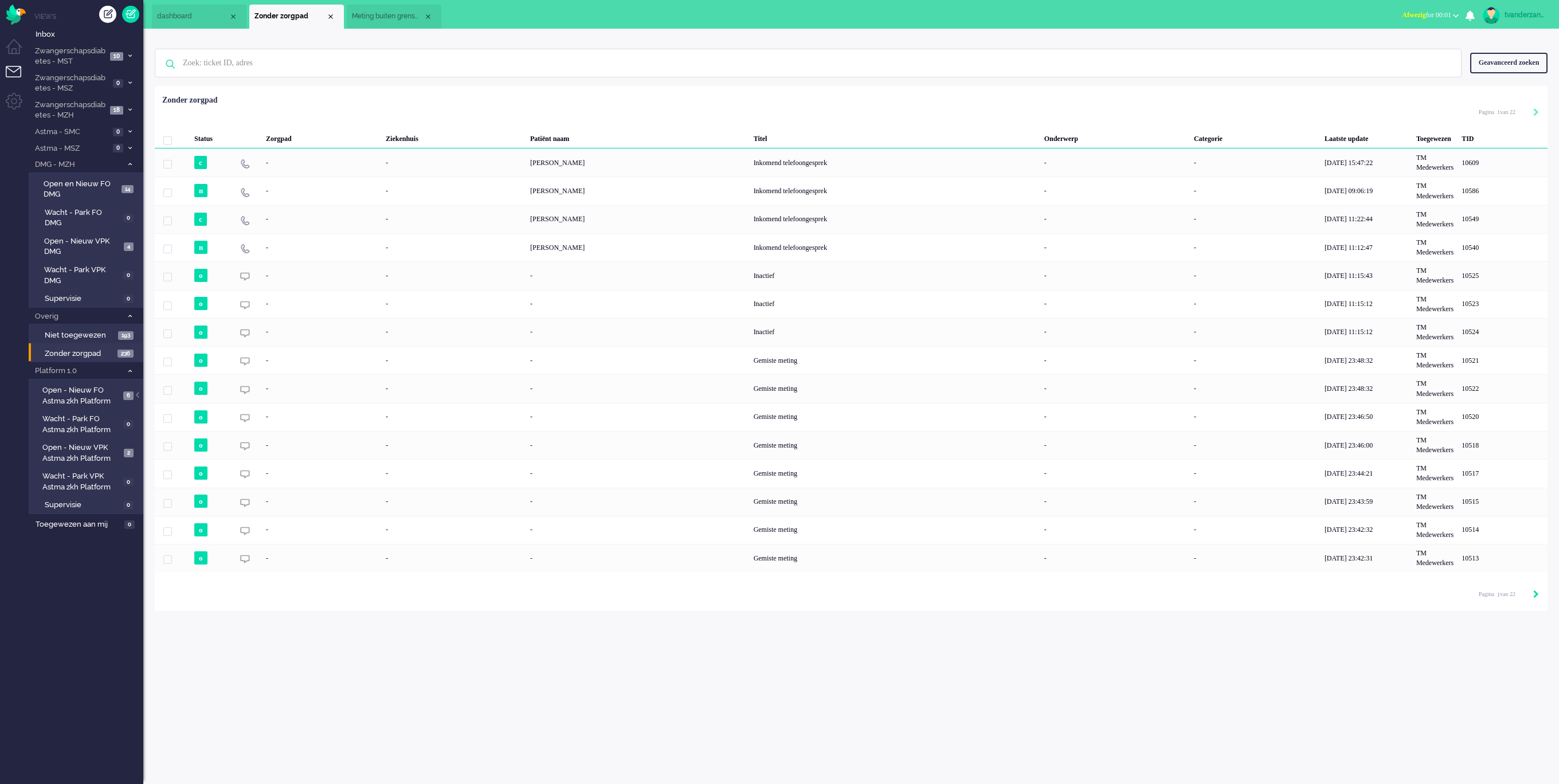
click at [1534, 595] on icon "Next" at bounding box center [1535, 594] width 5 height 8
type input "2"
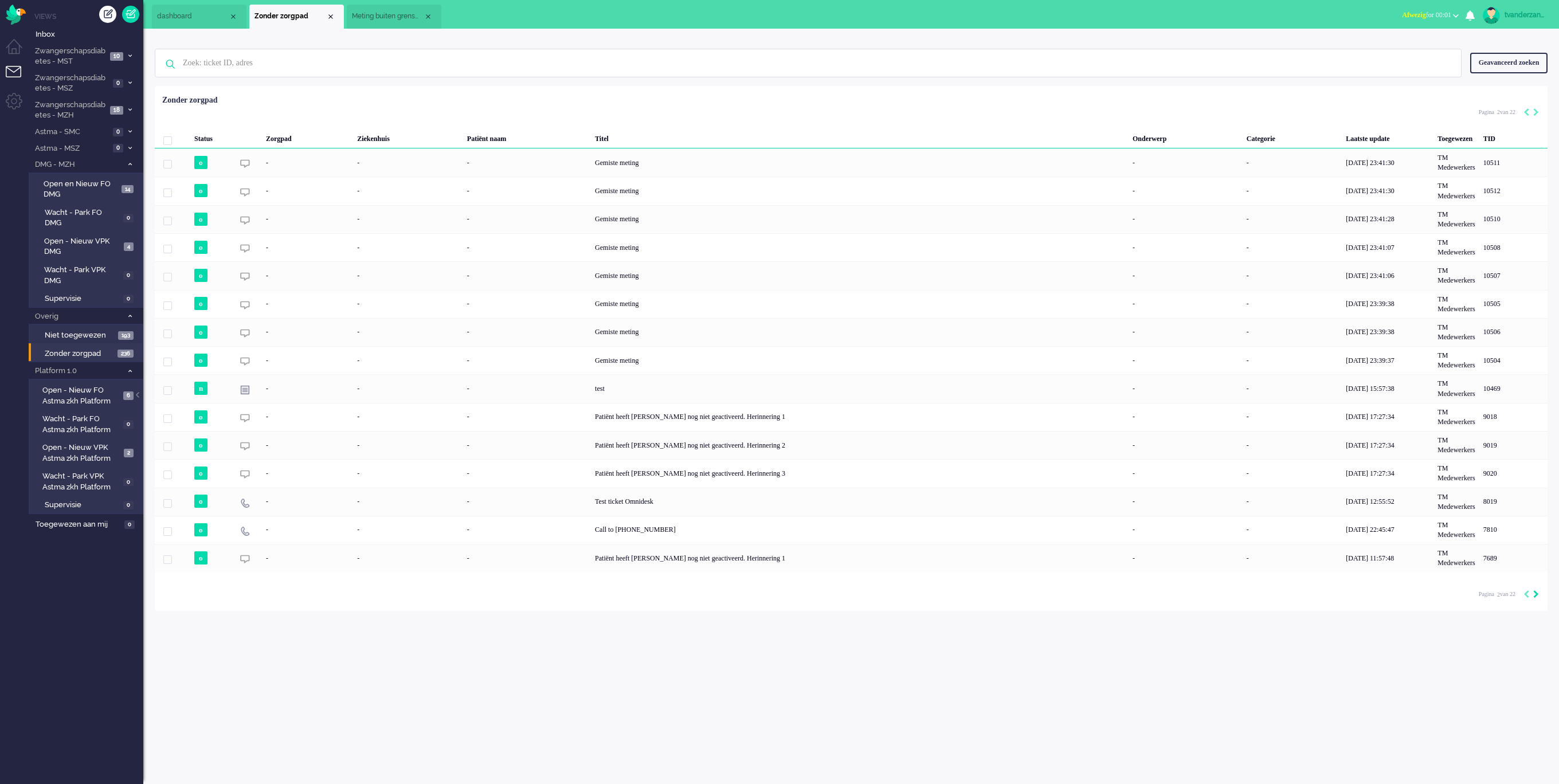
click at [1534, 594] on icon "Next" at bounding box center [1535, 594] width 5 height 8
type input "3"
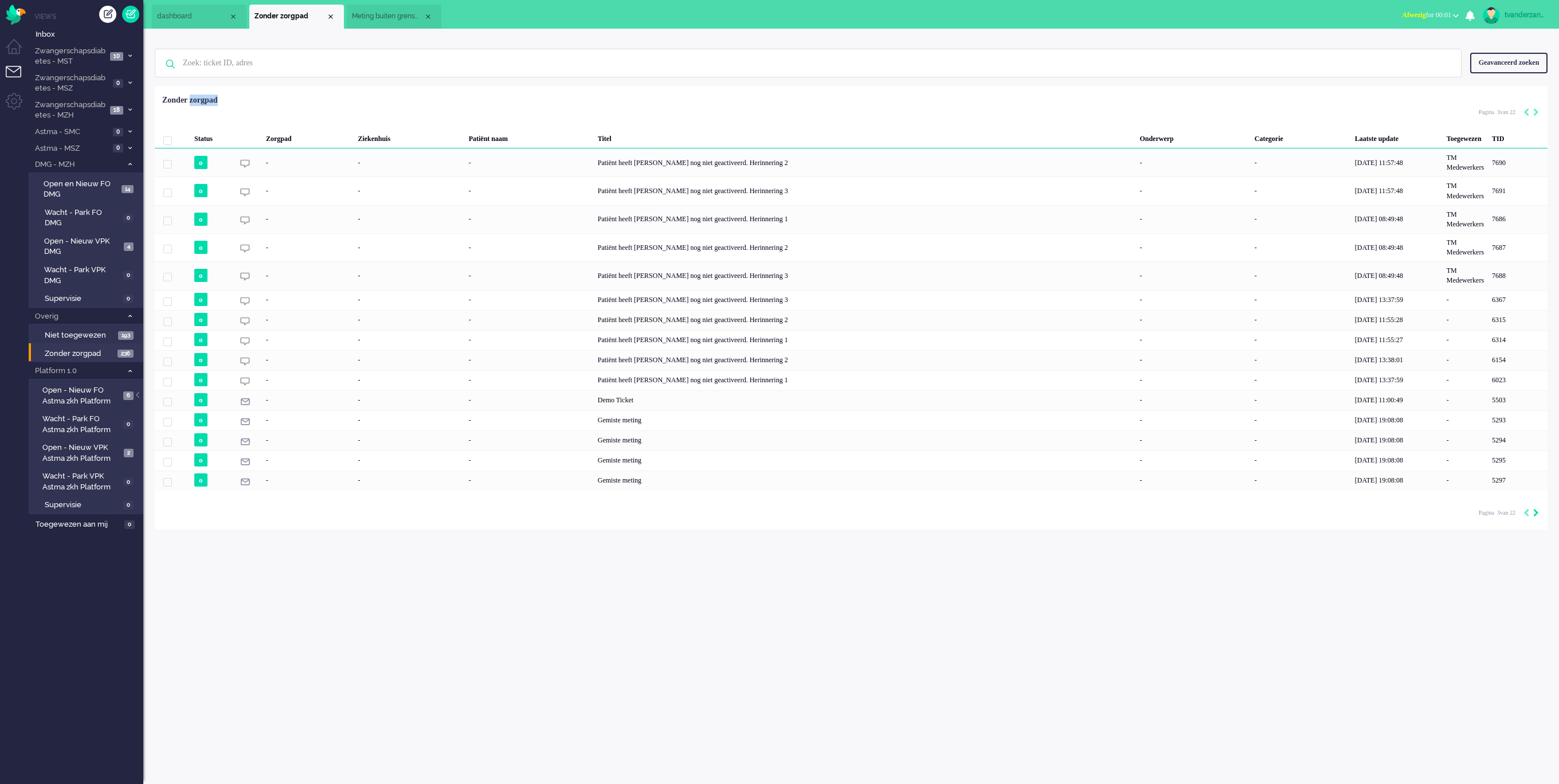
click at [1534, 594] on div "tvanderzandenvpk1 Thuis Ticket Csat Mijn gemiddelde cijfer Deze week - Ticket B…" at bounding box center [851, 406] width 1415 height 755
drag, startPoint x: 1534, startPoint y: 595, endPoint x: 1461, endPoint y: 592, distance: 73.1
click at [1461, 592] on div "tvanderzandenvpk1 Thuis Ticket Csat Mijn gemiddelde cijfer Deze week - Ticket B…" at bounding box center [851, 406] width 1415 height 755
click at [1531, 516] on div "Pagination" at bounding box center [1528, 513] width 19 height 12
click at [1534, 512] on icon "Next" at bounding box center [1535, 512] width 5 height 8
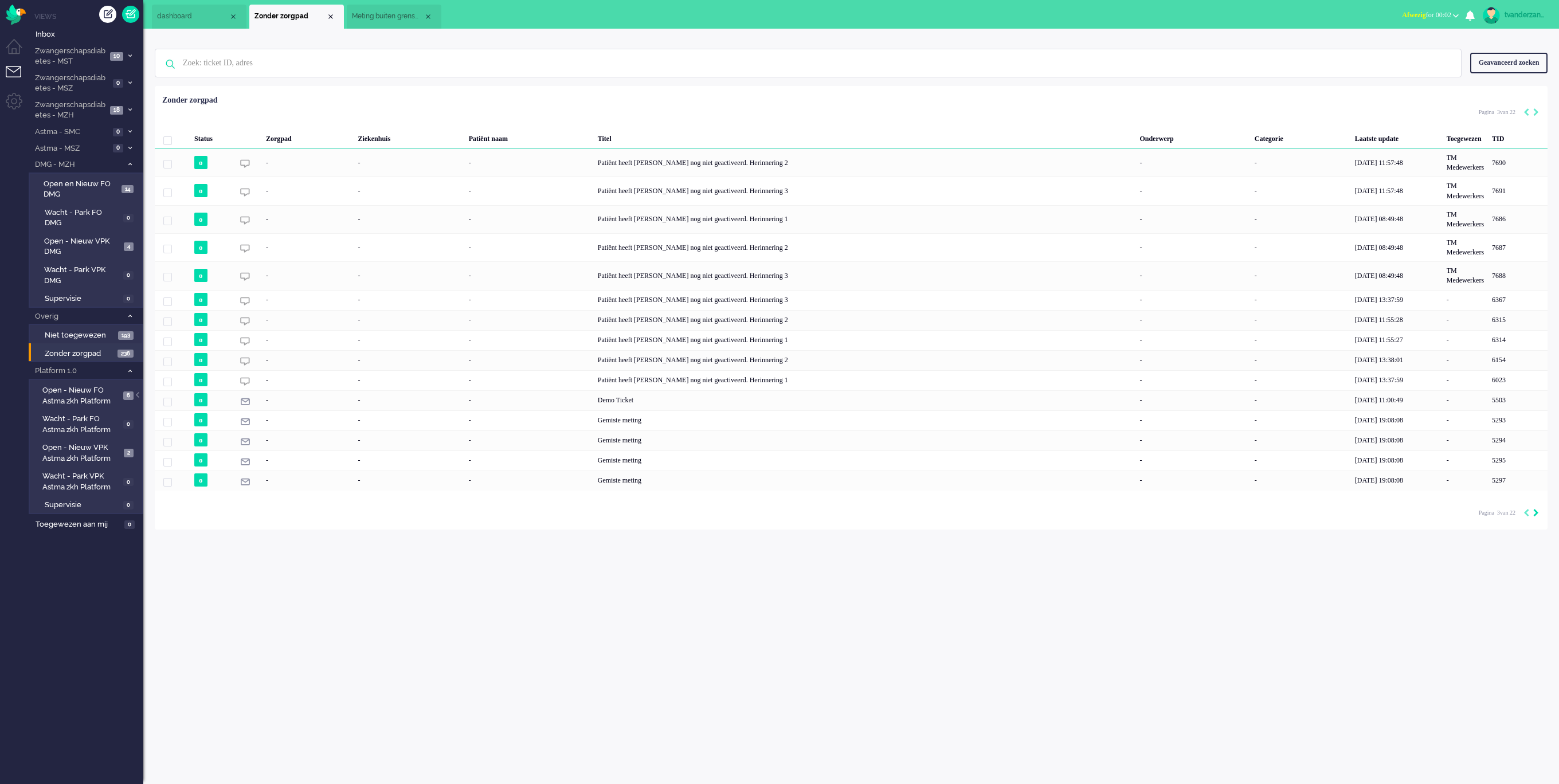
type input "4"
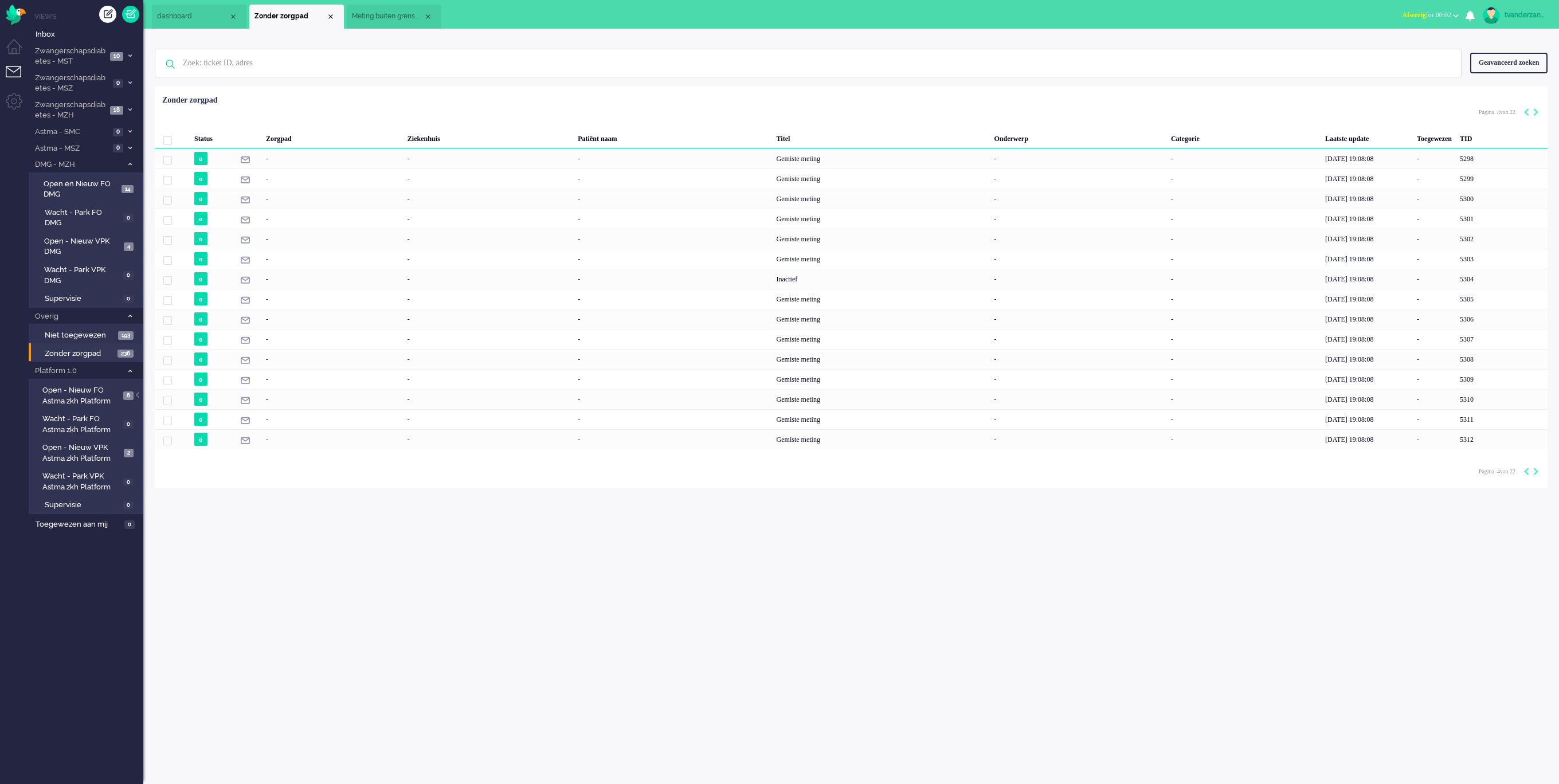
click at [1540, 475] on div "Loading... Status Zorgpad Ziekenhuis Patiënt naam Titel Onderwerp Categorie Laa…" at bounding box center [850, 287] width 1393 height 402
click at [1531, 470] on div "Pagination" at bounding box center [1528, 471] width 19 height 12
click at [1534, 473] on icon "Next" at bounding box center [1535, 471] width 5 height 8
type input "5"
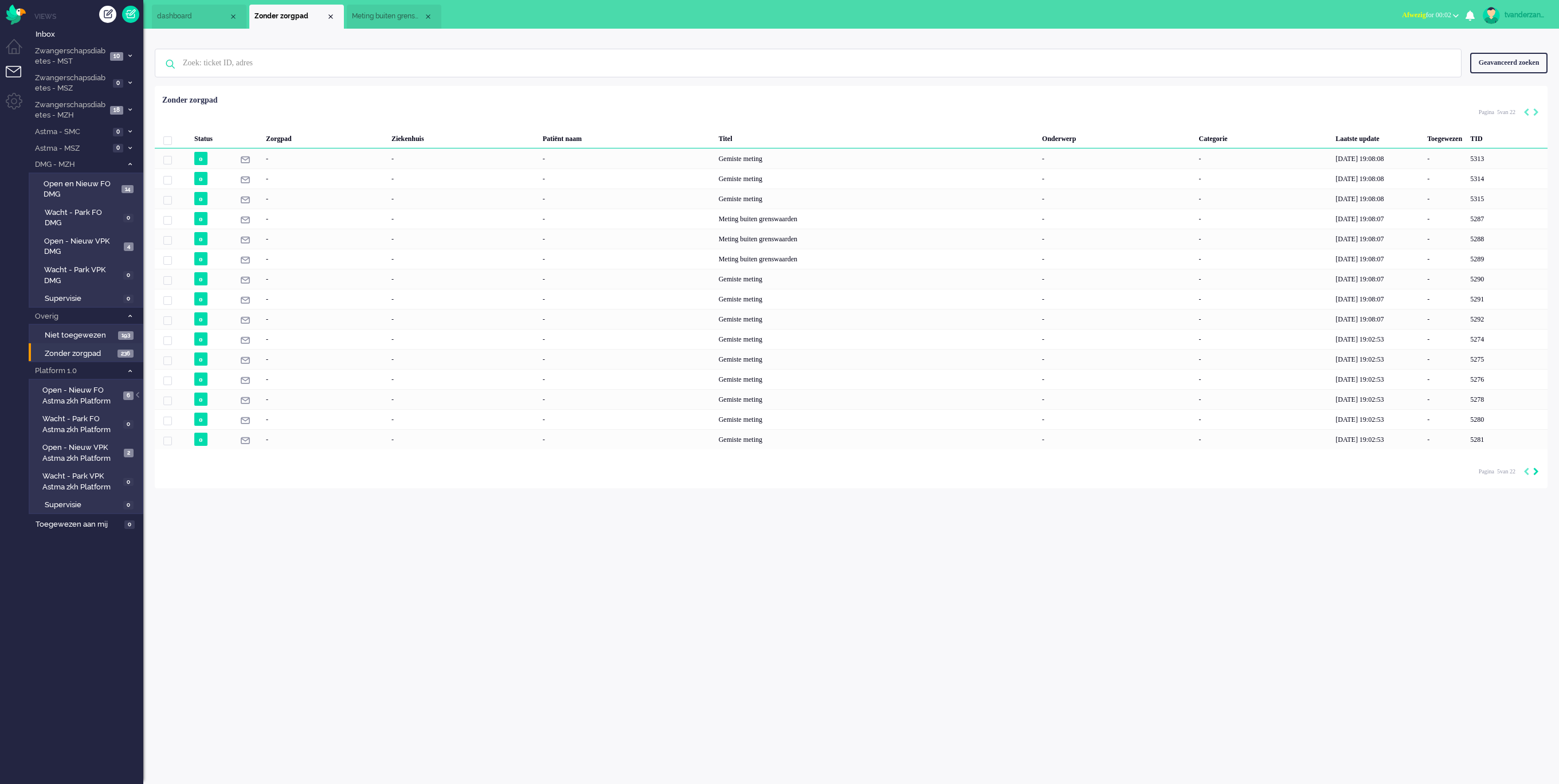
click at [1534, 473] on icon "Next" at bounding box center [1535, 471] width 5 height 8
type input "6"
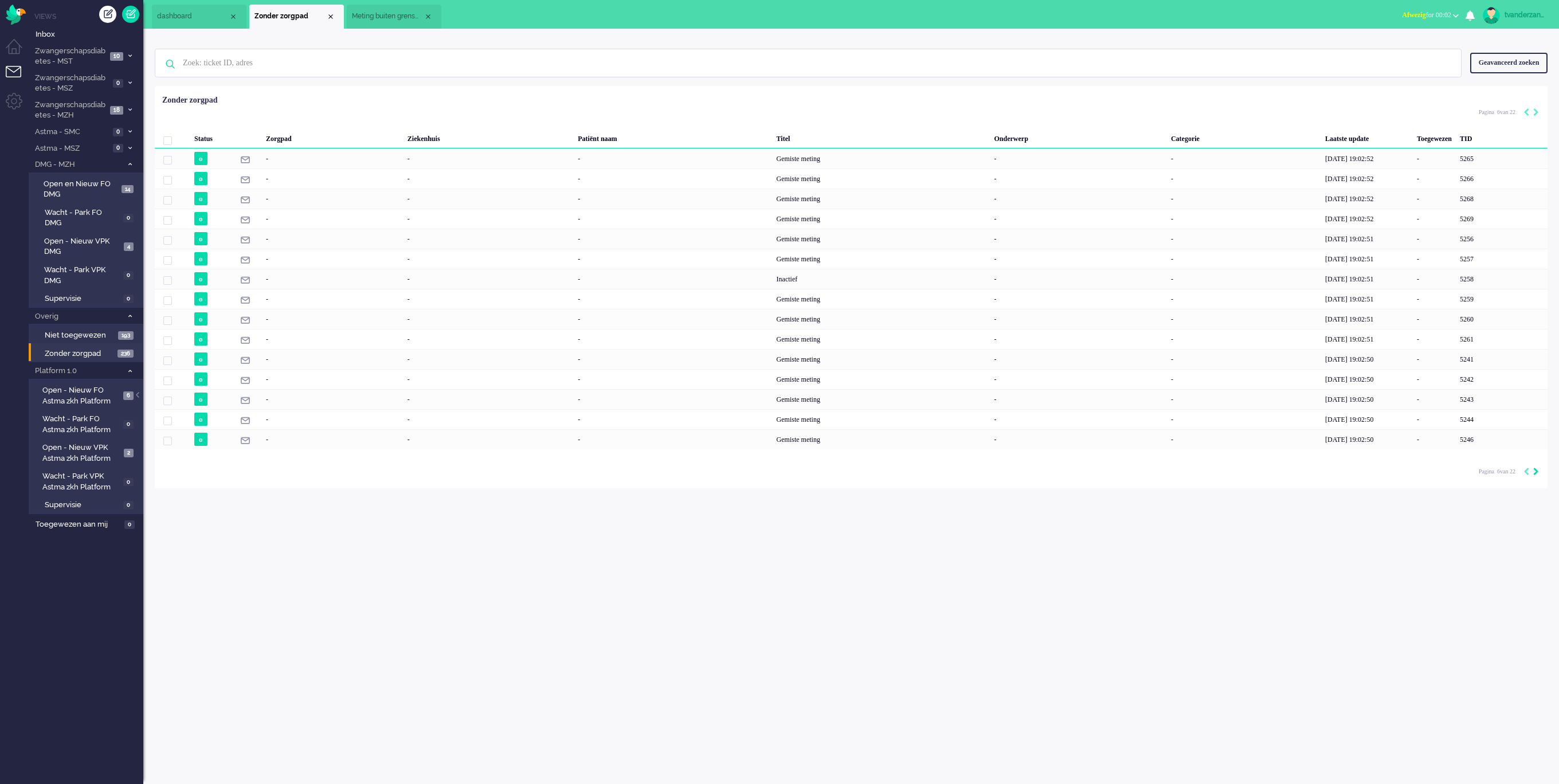
click at [1534, 473] on icon "Next" at bounding box center [1535, 471] width 5 height 8
type input "7"
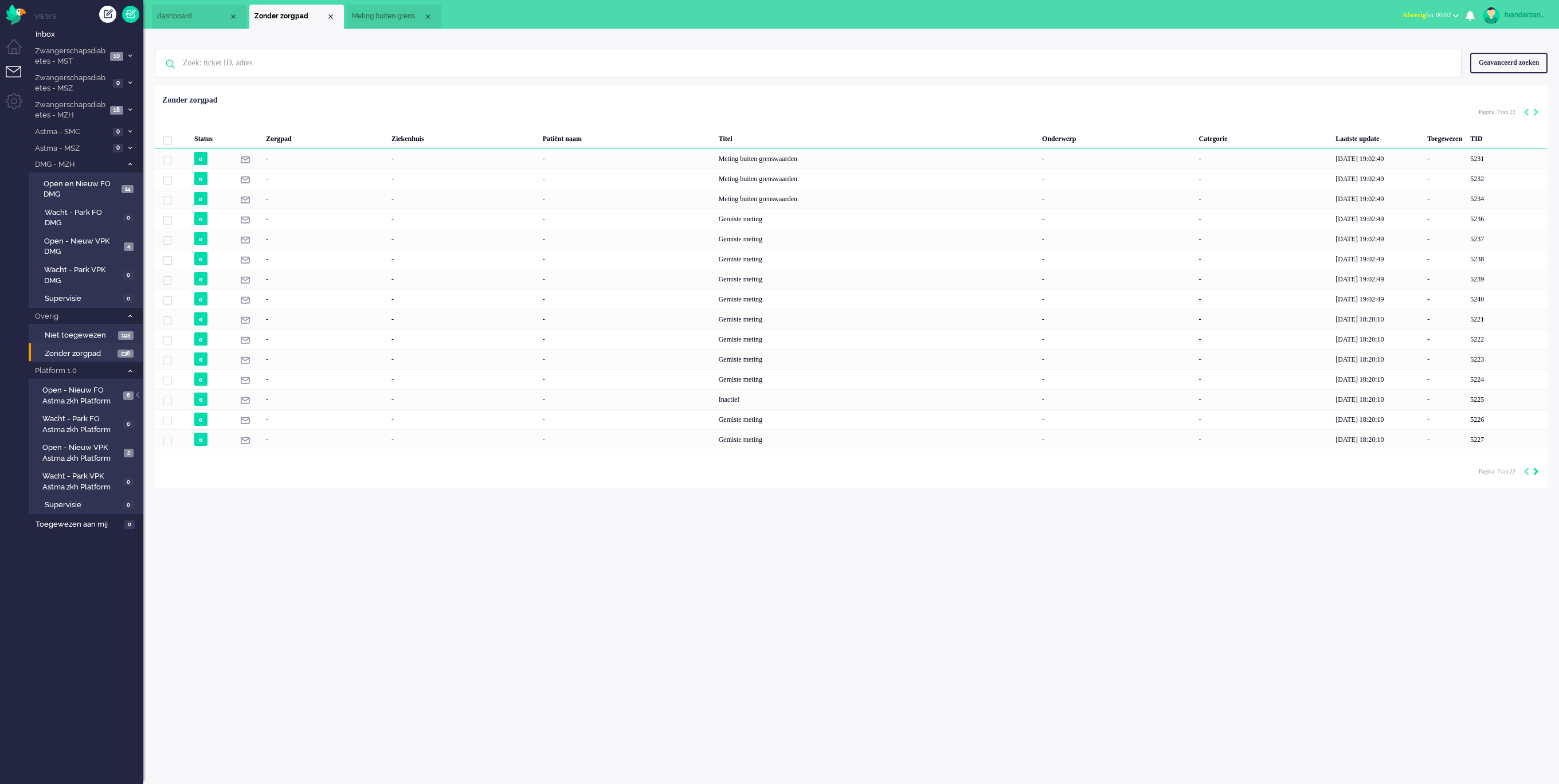
click at [1534, 473] on icon "Next" at bounding box center [1535, 471] width 5 height 8
type input "8"
click at [1534, 473] on icon "Next" at bounding box center [1535, 471] width 5 height 8
type input "9"
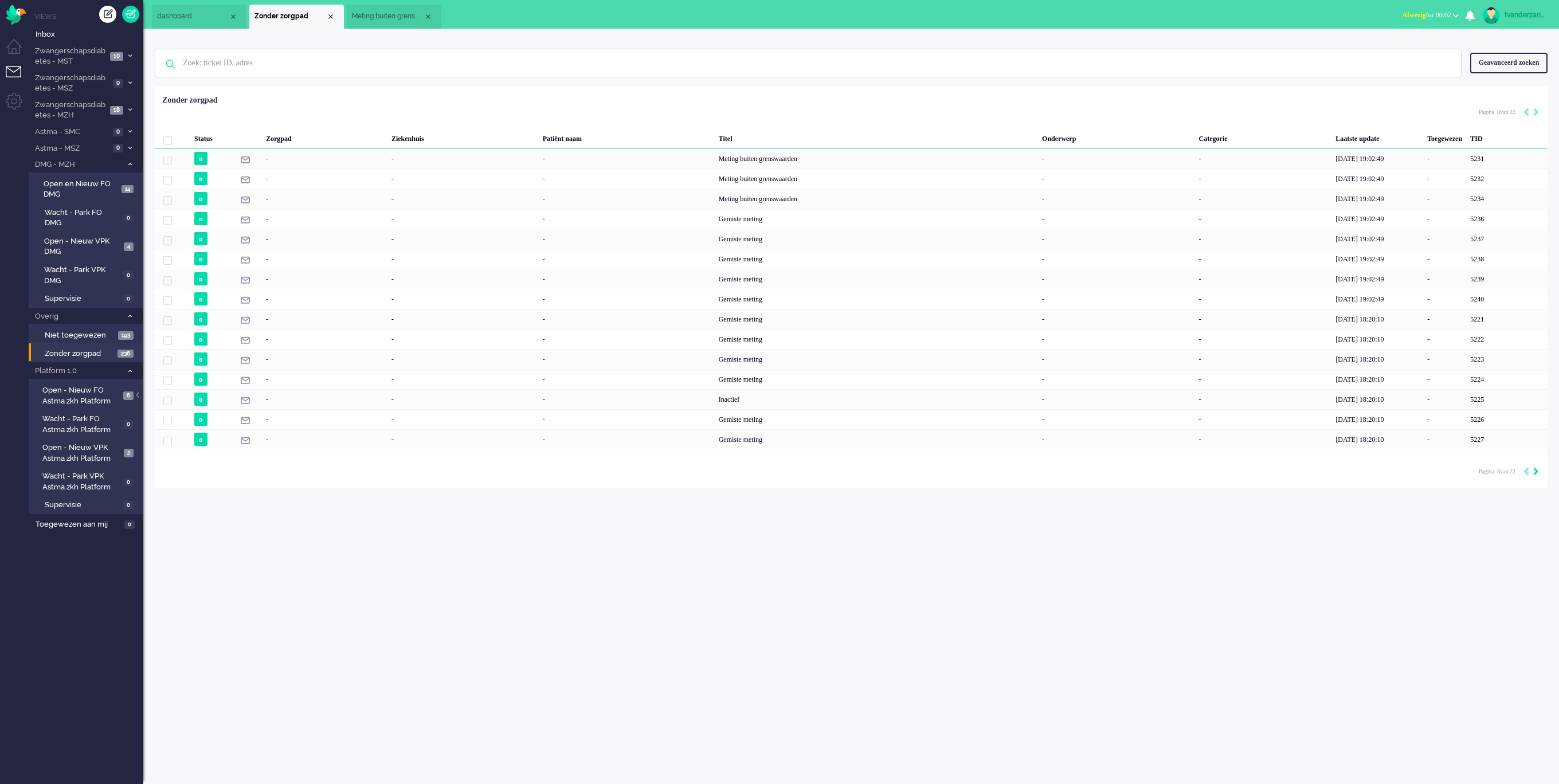
type input "9"
click at [1534, 473] on icon "Next" at bounding box center [1535, 471] width 5 height 8
type input "10"
click at [1534, 473] on icon "Next" at bounding box center [1535, 471] width 5 height 8
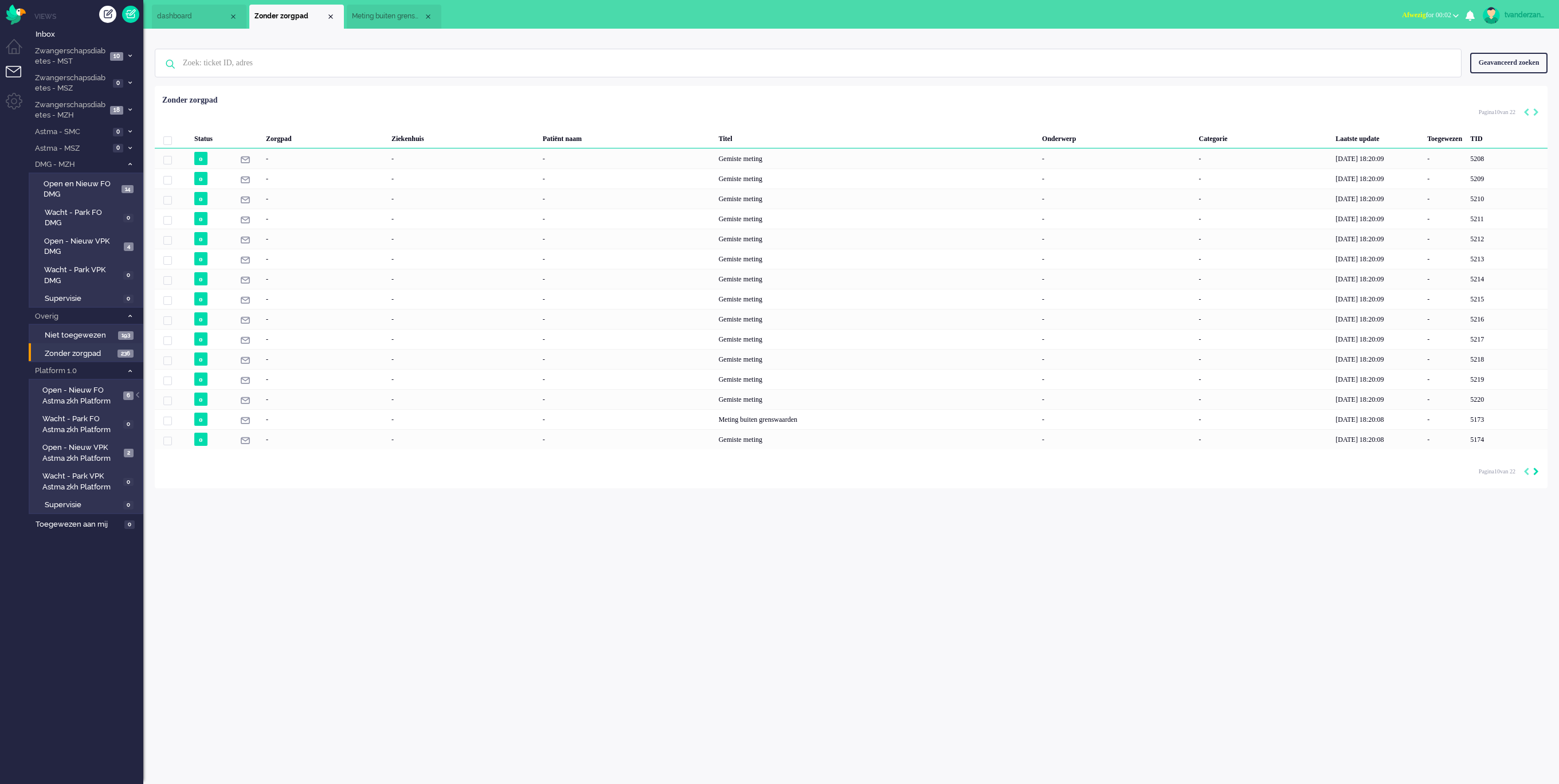
type input "11"
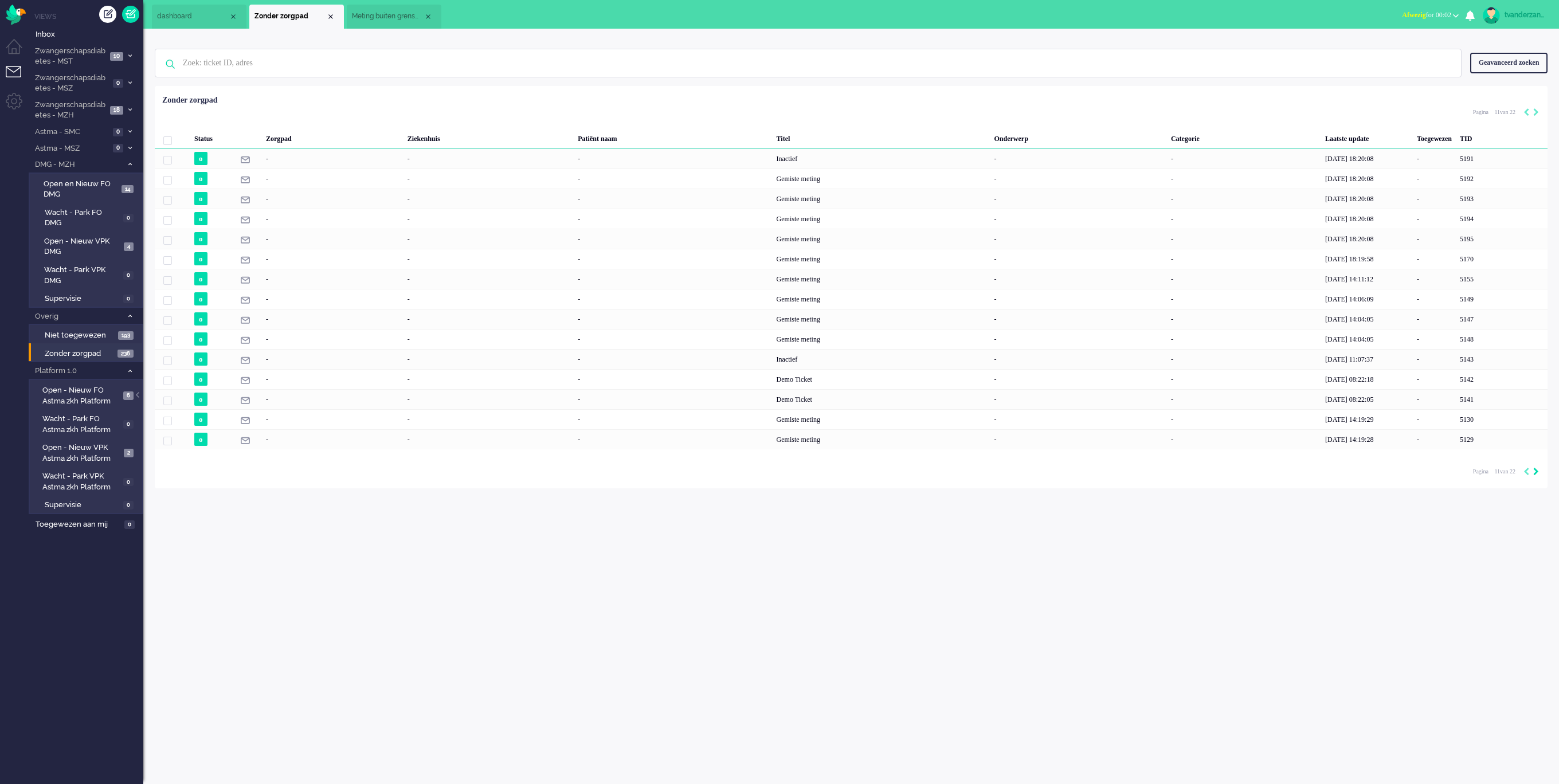
click at [1534, 473] on icon "Next" at bounding box center [1535, 471] width 5 height 8
type input "12"
click at [1534, 473] on icon "Next" at bounding box center [1535, 471] width 5 height 8
type input "13"
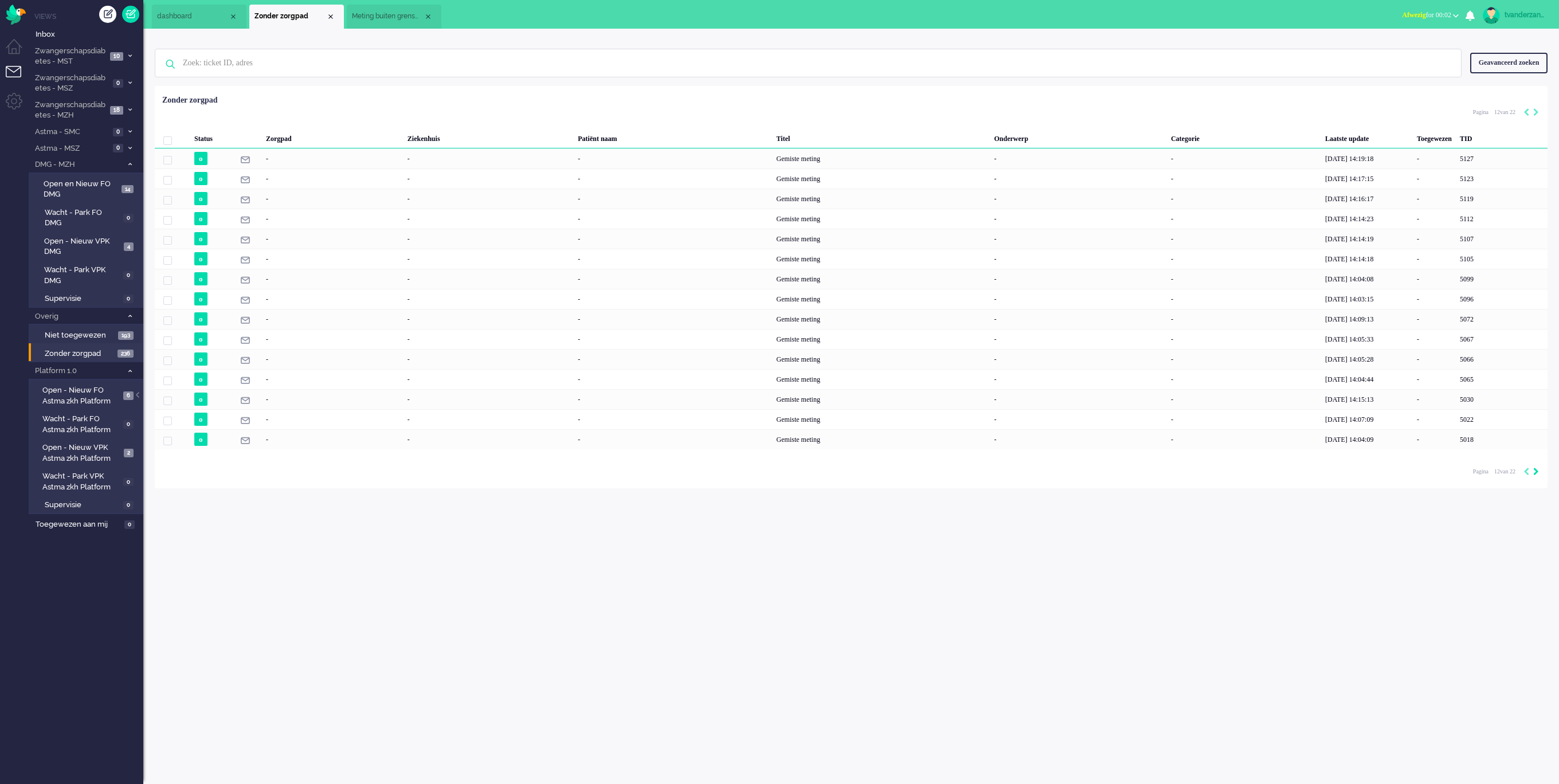
type input "13"
click at [1534, 473] on icon "Next" at bounding box center [1535, 471] width 5 height 8
type input "14"
click at [1534, 473] on icon "Next" at bounding box center [1535, 471] width 5 height 8
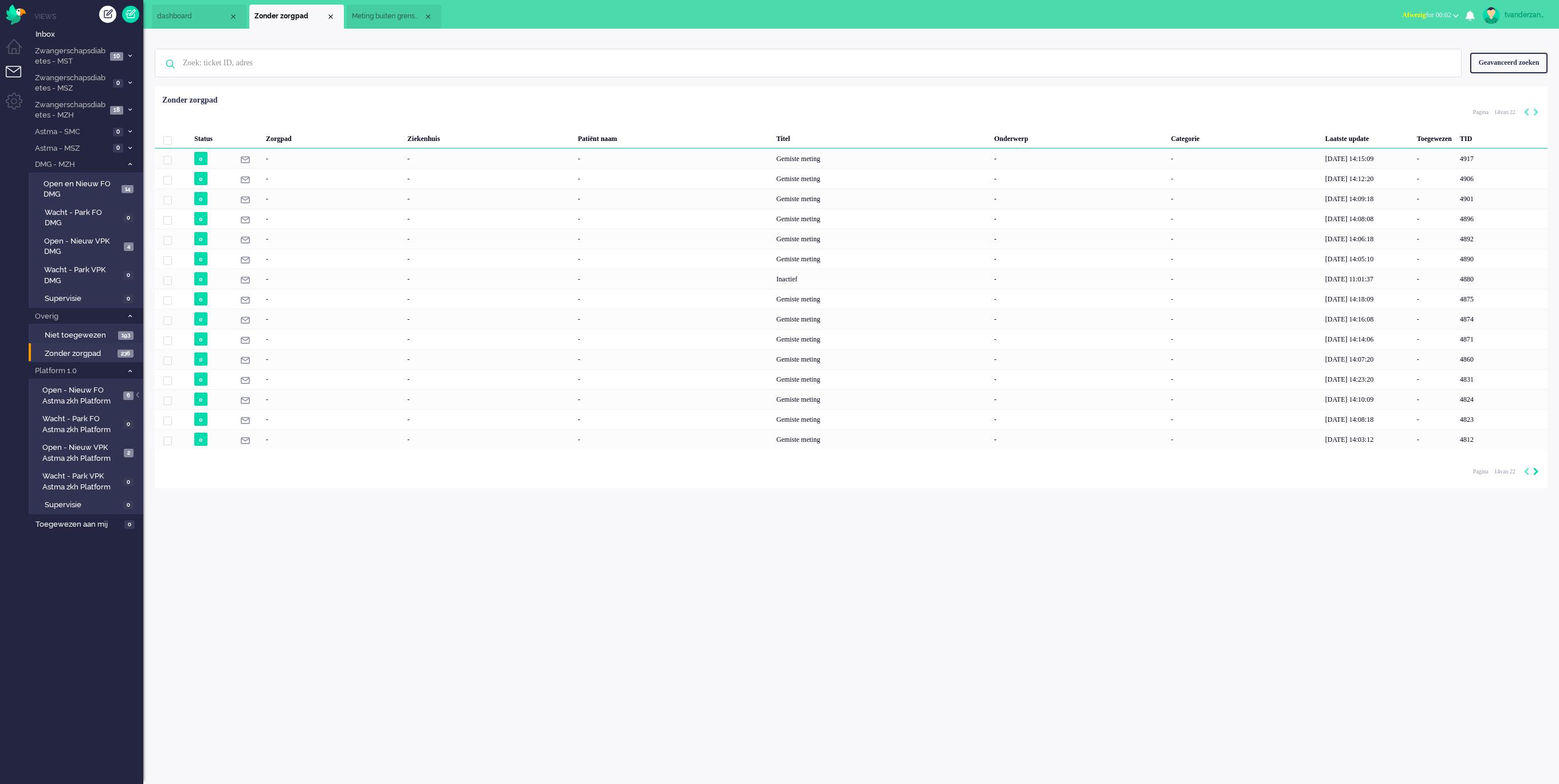
type input "15"
click at [1534, 473] on div "Loading... Status Zorgpad Ziekenhuis Patiënt naam Titel Onderwerp Categorie Laa…" at bounding box center [850, 287] width 1393 height 402
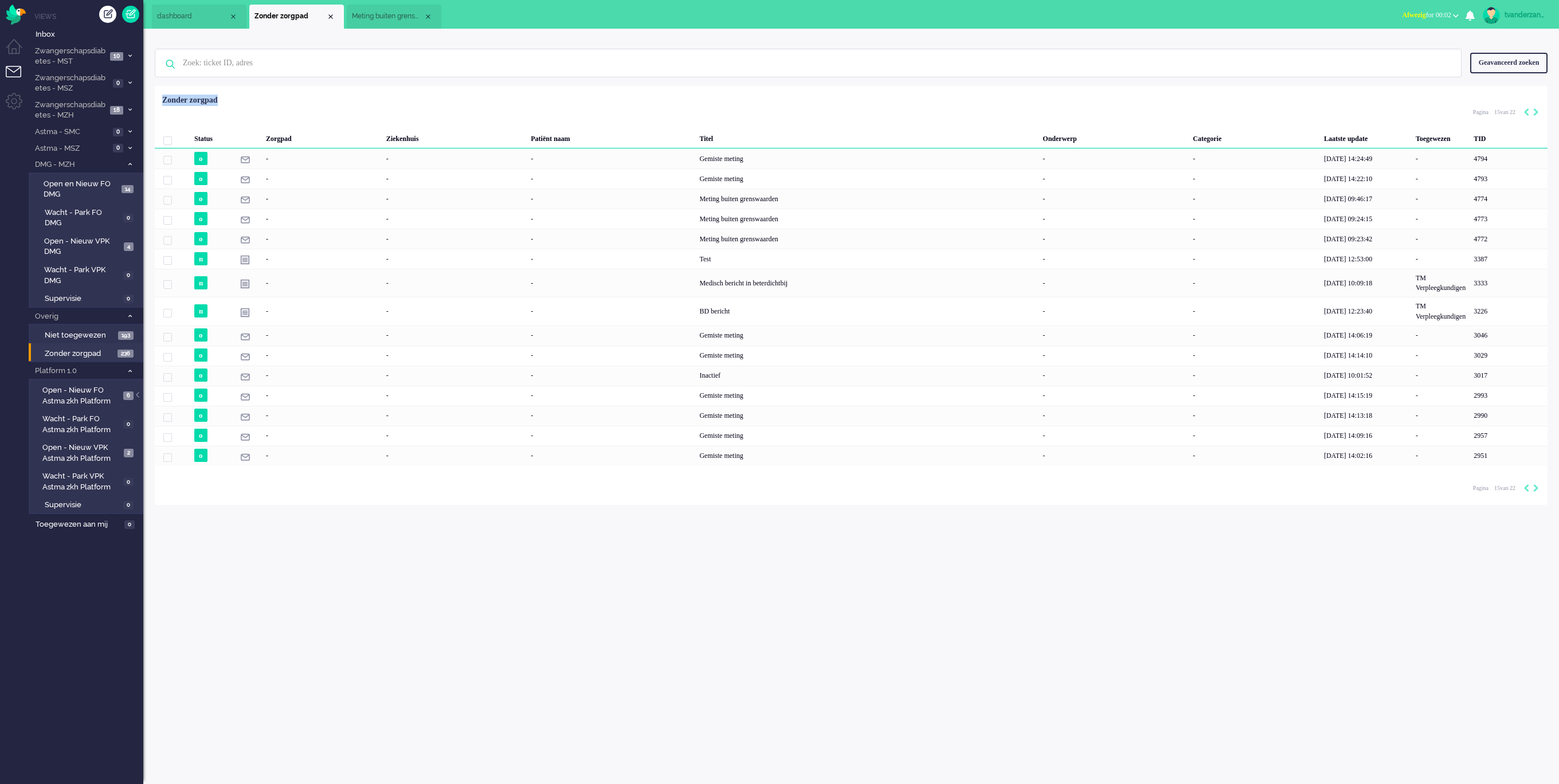
click at [1534, 473] on div "Loading... Status Zorgpad Ziekenhuis Patiënt naam Titel Onderwerp Categorie Laa…" at bounding box center [850, 295] width 1393 height 419
drag, startPoint x: 1534, startPoint y: 473, endPoint x: 1536, endPoint y: 491, distance: 18.1
click at [1536, 491] on icon "Next" at bounding box center [1535, 488] width 5 height 8
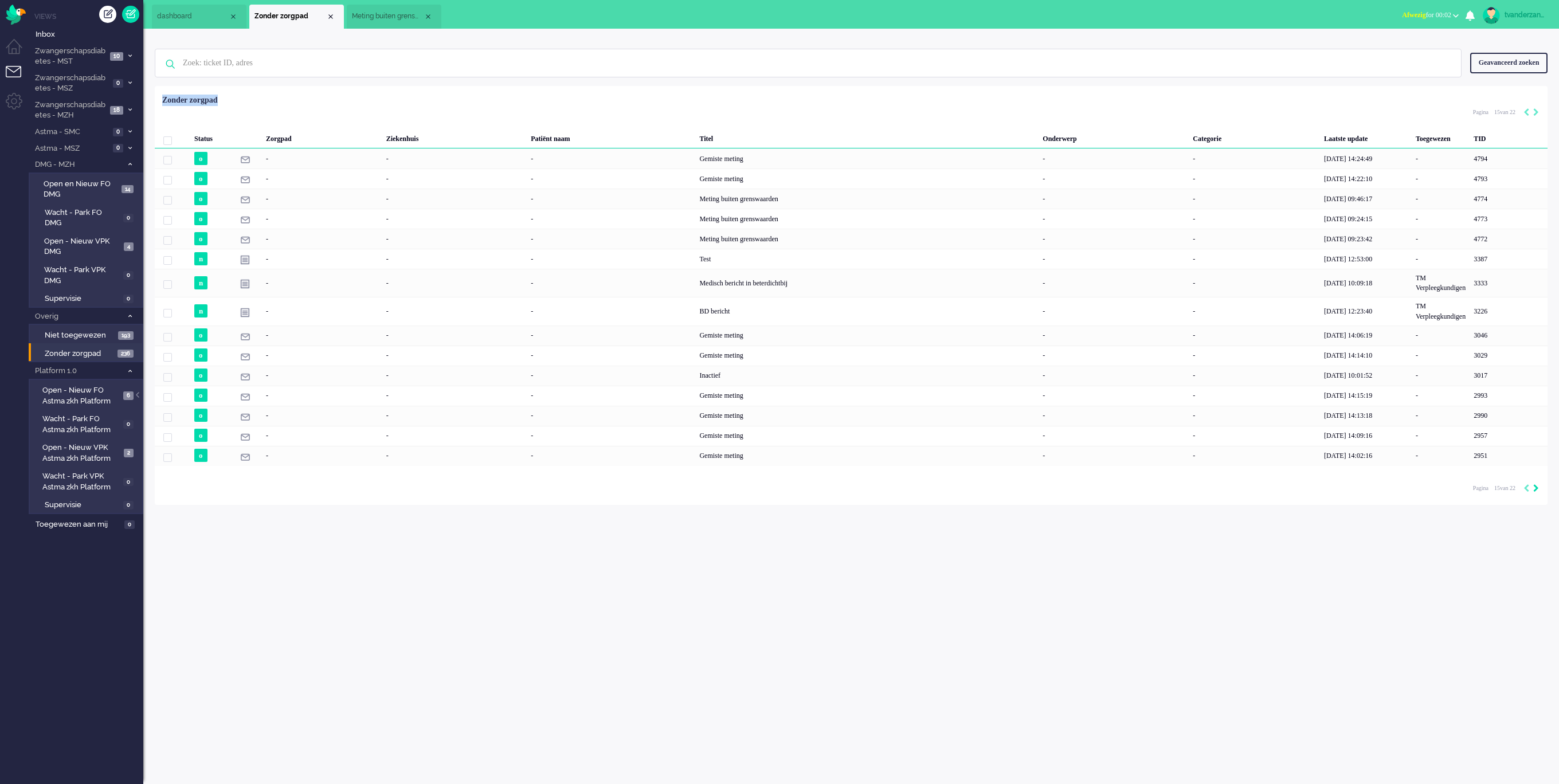
type input "16"
click at [1536, 490] on div "Loading... Status Zorgpad Ziekenhuis Patiënt naam Titel Onderwerp Categorie Laa…" at bounding box center [850, 292] width 1393 height 411
click at [1536, 489] on div "Loading... Status Zorgpad Ziekenhuis Patiënt naam Titel Onderwerp Categorie Laa…" at bounding box center [850, 292] width 1393 height 411
click at [1534, 483] on icon "Next" at bounding box center [1535, 479] width 5 height 8
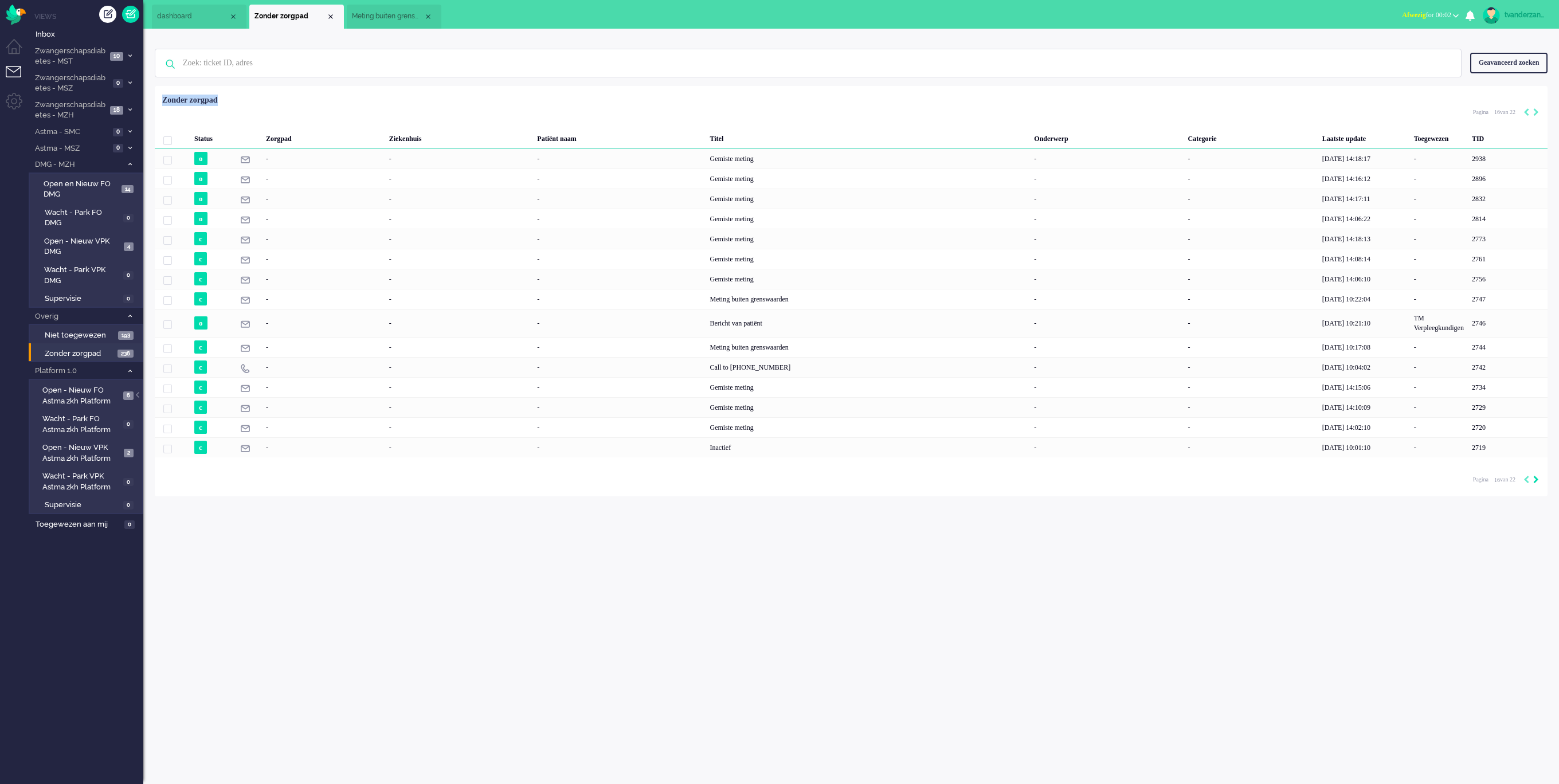
type input "17"
click at [1534, 483] on div "Loading... Status Zorgpad Ziekenhuis Patiënt naam Titel Onderwerp Categorie Laa…" at bounding box center [850, 287] width 1393 height 402
drag, startPoint x: 1534, startPoint y: 483, endPoint x: 1533, endPoint y: 477, distance: 6.1
click at [1533, 477] on div "Pagination" at bounding box center [1528, 471] width 19 height 12
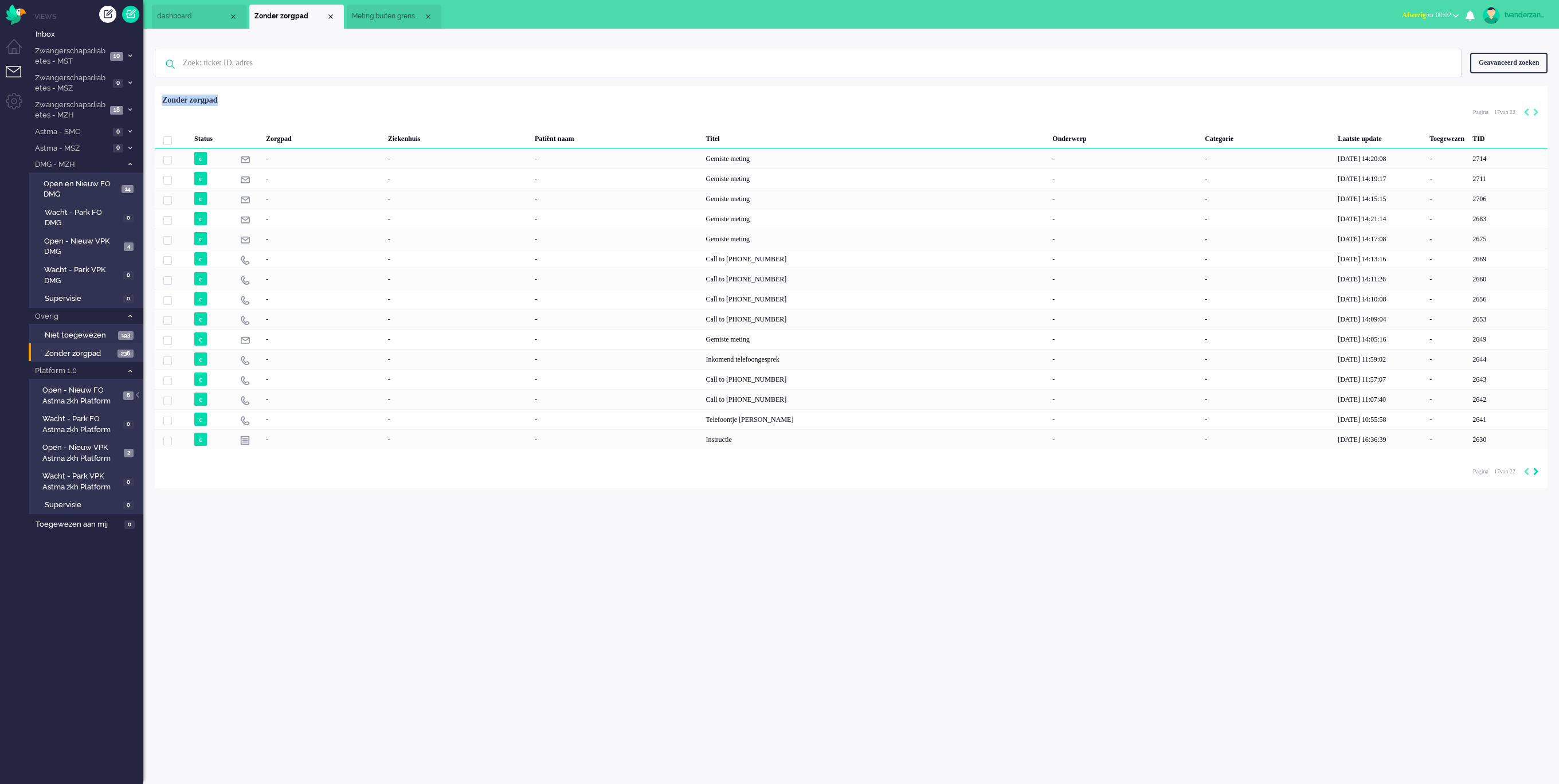
click at [1533, 475] on icon "Next" at bounding box center [1535, 471] width 5 height 8
type input "18"
click at [1533, 477] on div "Next" at bounding box center [1535, 471] width 5 height 12
type input "19"
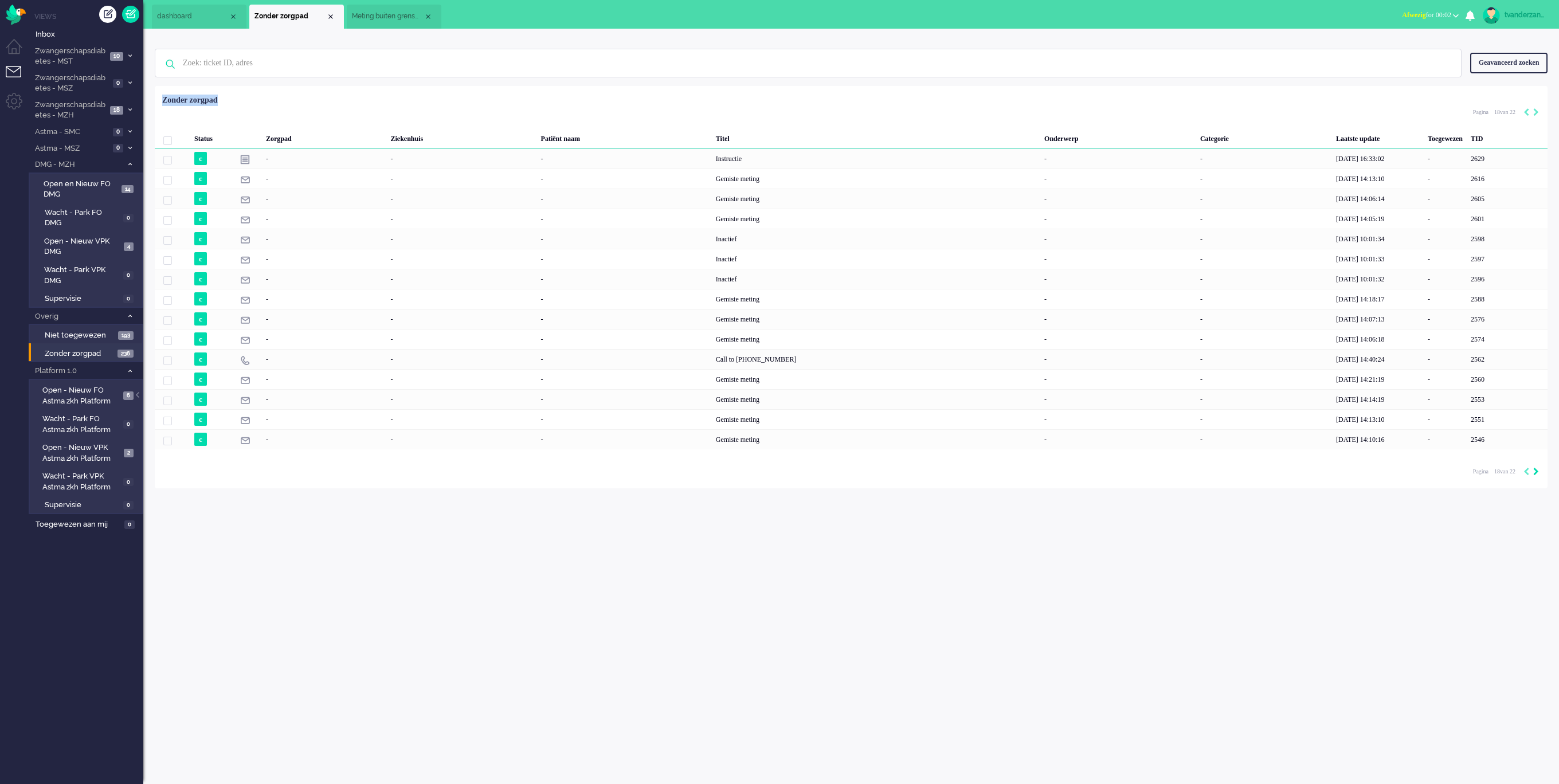
type input "19"
click at [1534, 475] on icon "Next" at bounding box center [1535, 471] width 5 height 8
type input "20"
click at [1534, 475] on icon "Next" at bounding box center [1535, 471] width 5 height 8
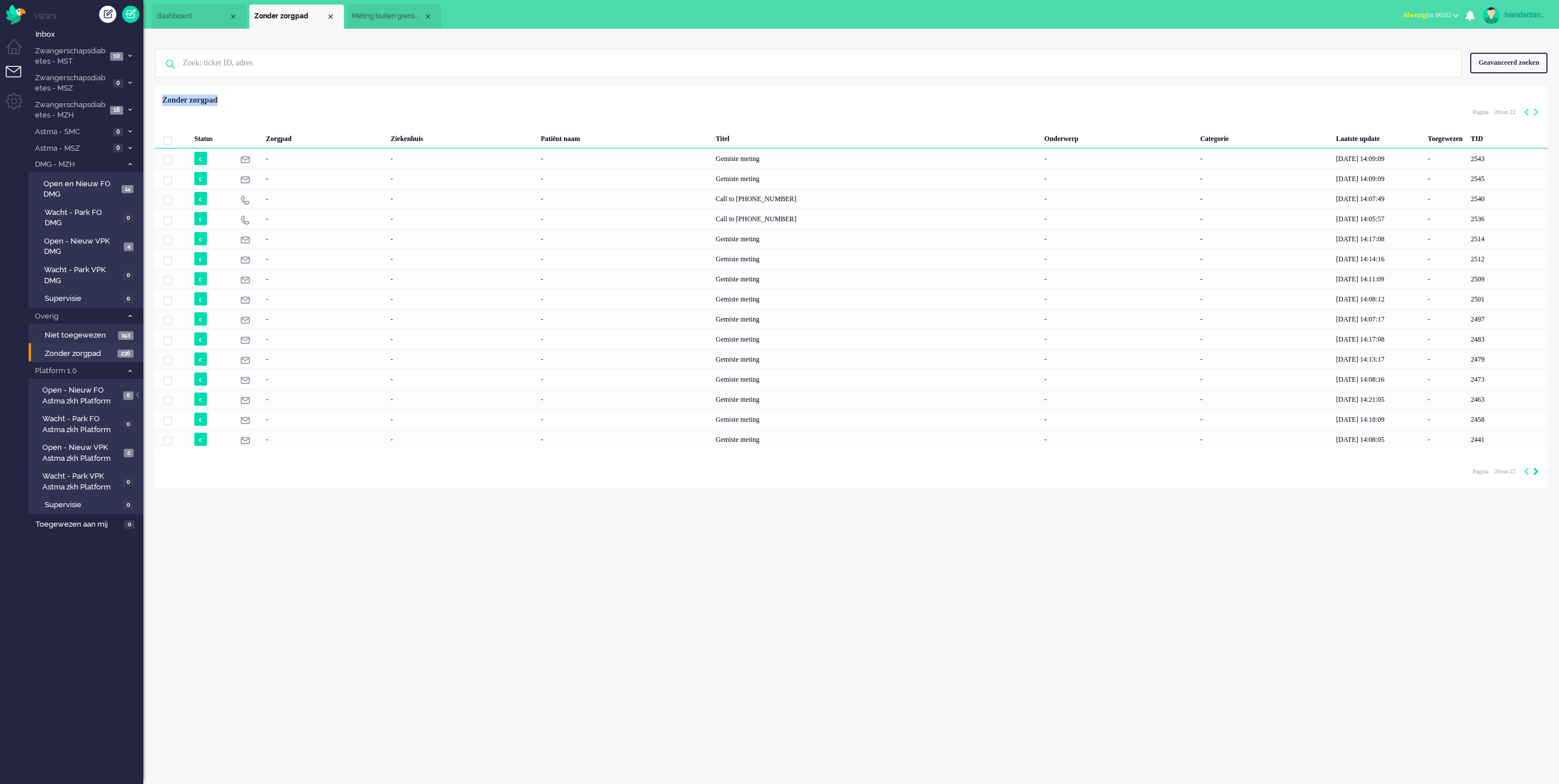
type input "21"
click at [1534, 475] on icon "Next" at bounding box center [1535, 471] width 5 height 8
type input "22"
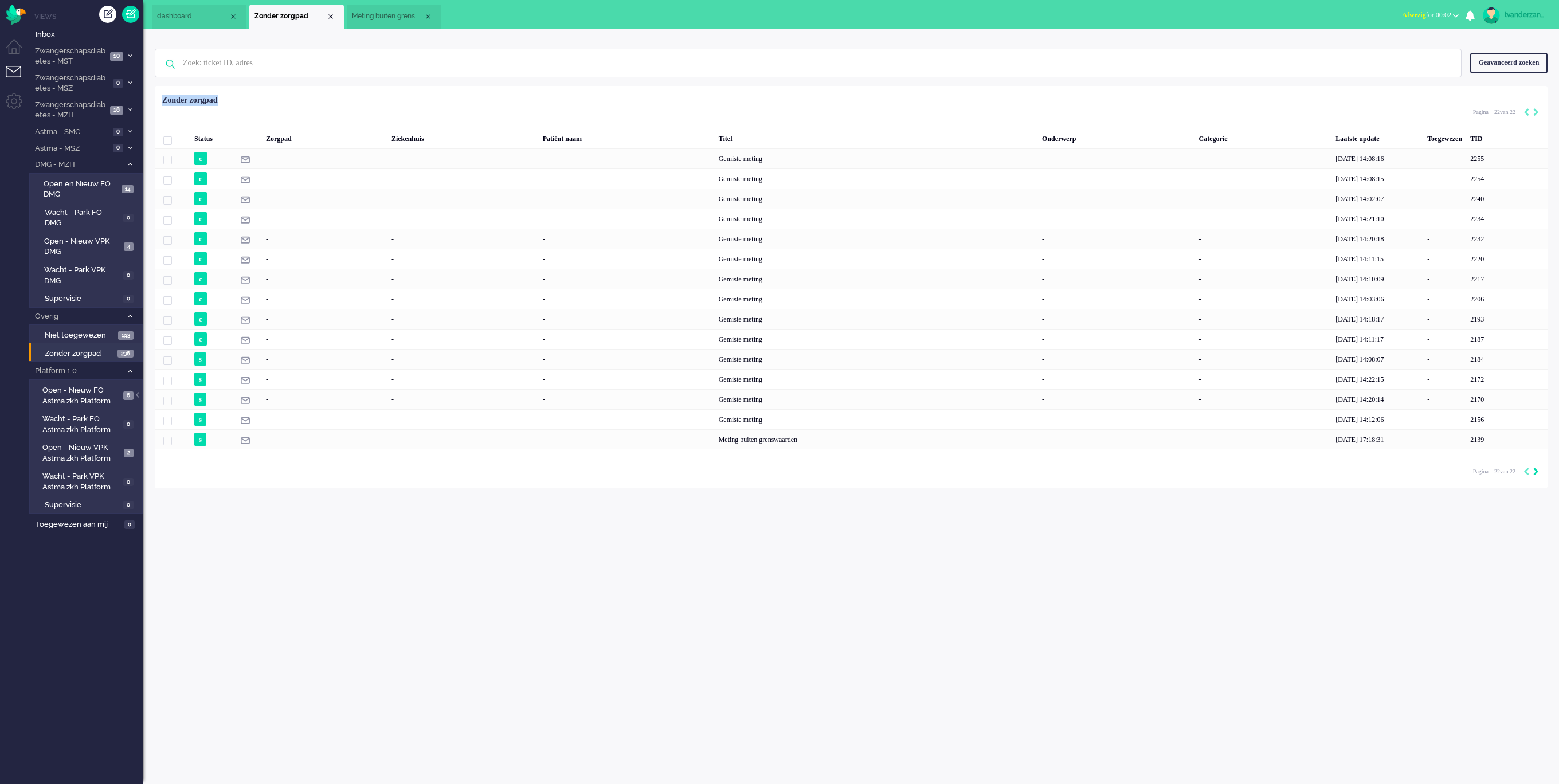
click at [1534, 477] on div "tvanderzandenvpk1 Thuis Ticket Csat Mijn gemiddelde cijfer Deze week - Ticket B…" at bounding box center [851, 406] width 1415 height 755
click at [72, 330] on span "Niet toegewezen" at bounding box center [80, 335] width 71 height 11
type input "1"
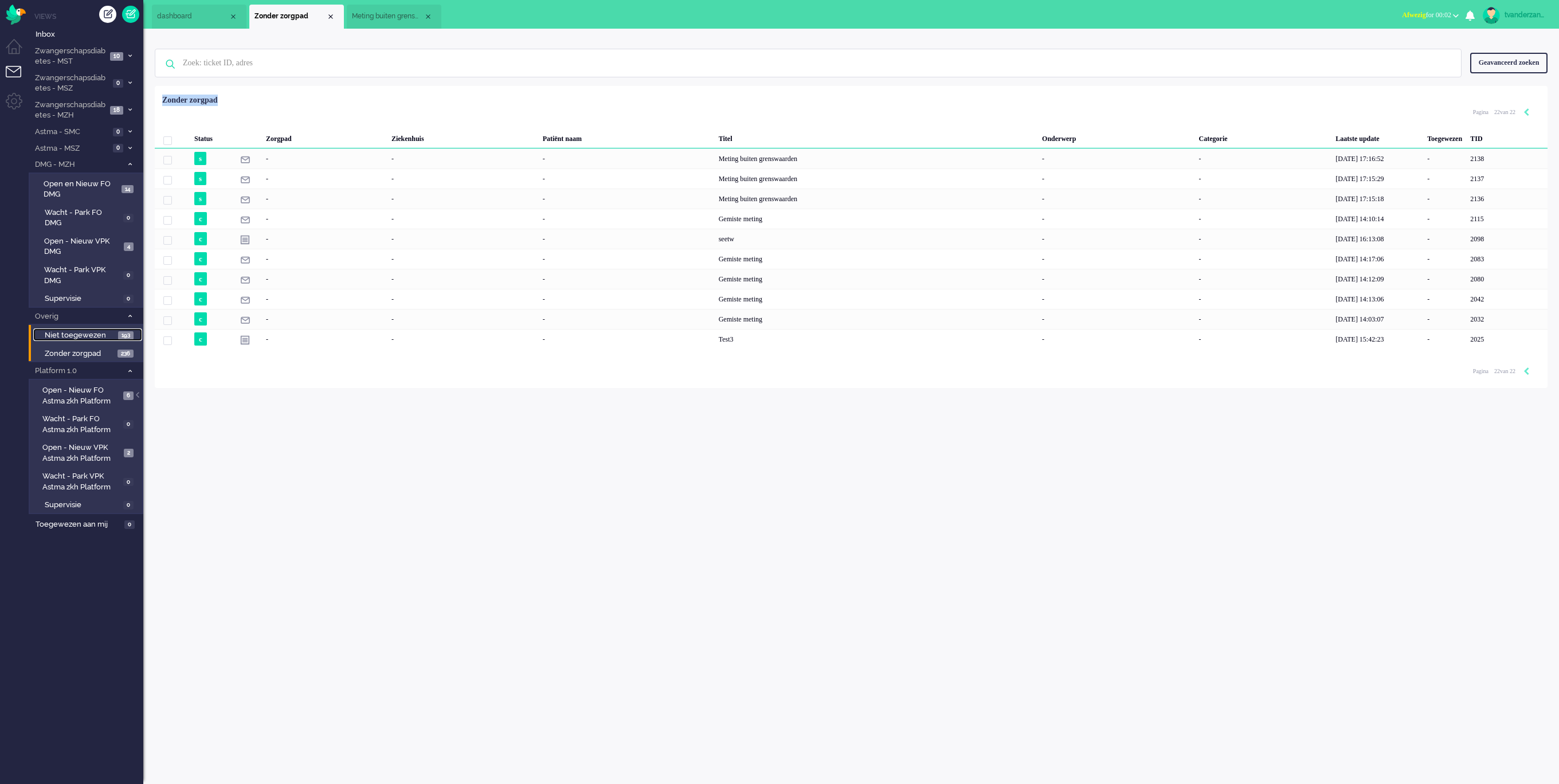
type input "1"
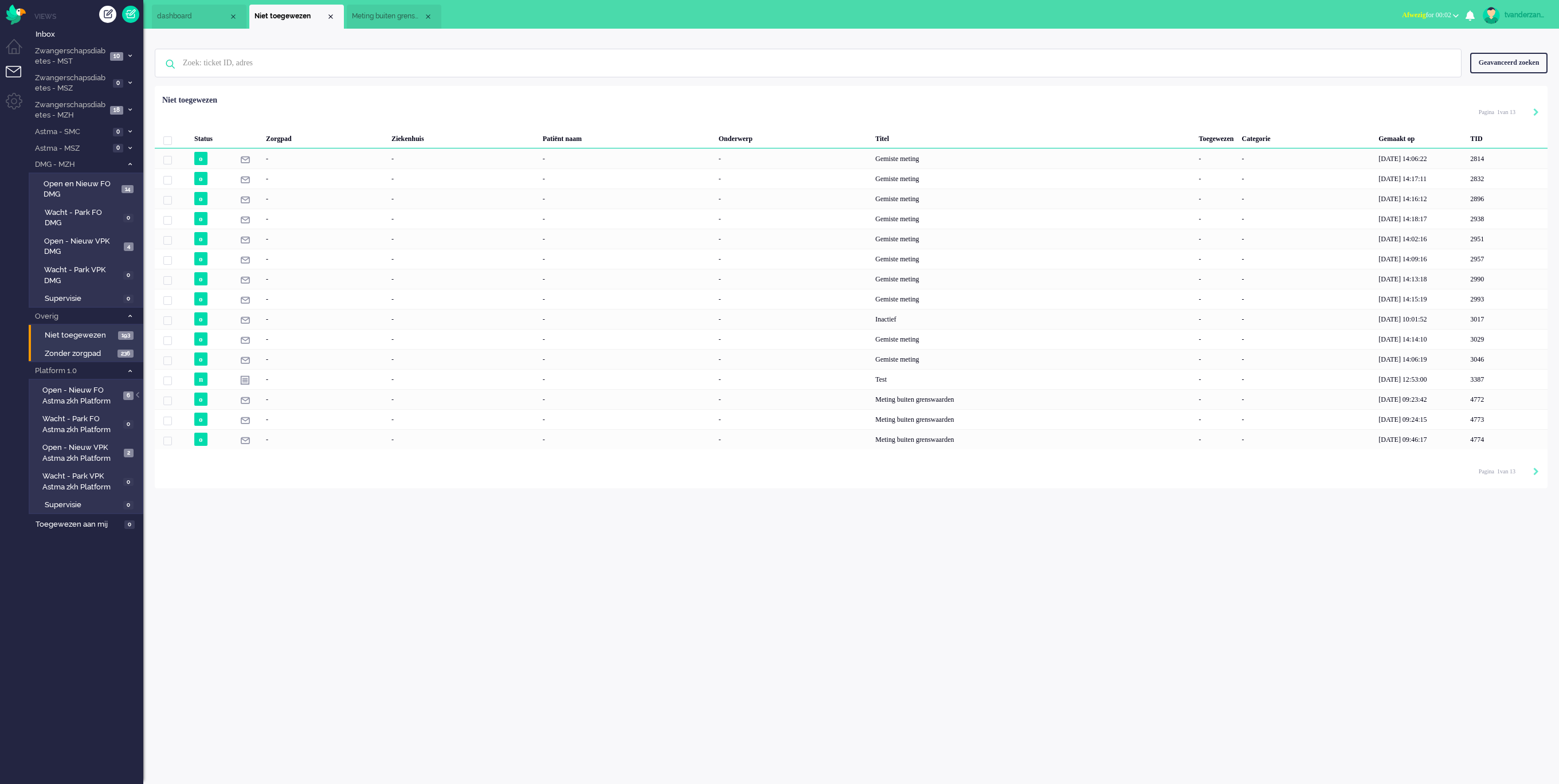
click at [74, 347] on li "Zonder zorgpad 236" at bounding box center [85, 352] width 114 height 18
click at [107, 43] on li "Zwangerschapsdiabetes - MST 10" at bounding box center [86, 56] width 114 height 27
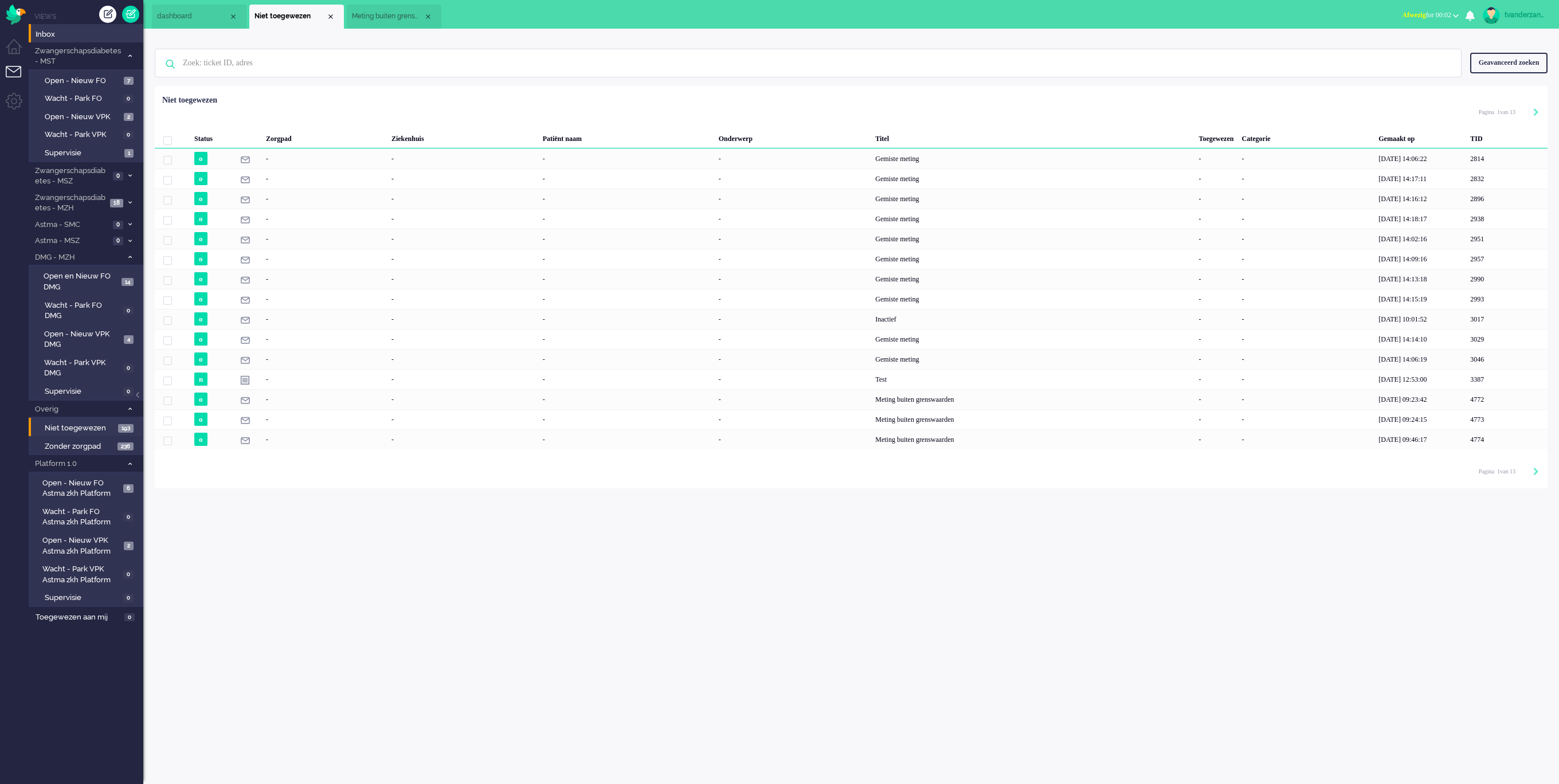
click at [54, 25] on li "Inbox" at bounding box center [86, 33] width 114 height 18
click at [56, 36] on span "Inbox" at bounding box center [89, 35] width 108 height 11
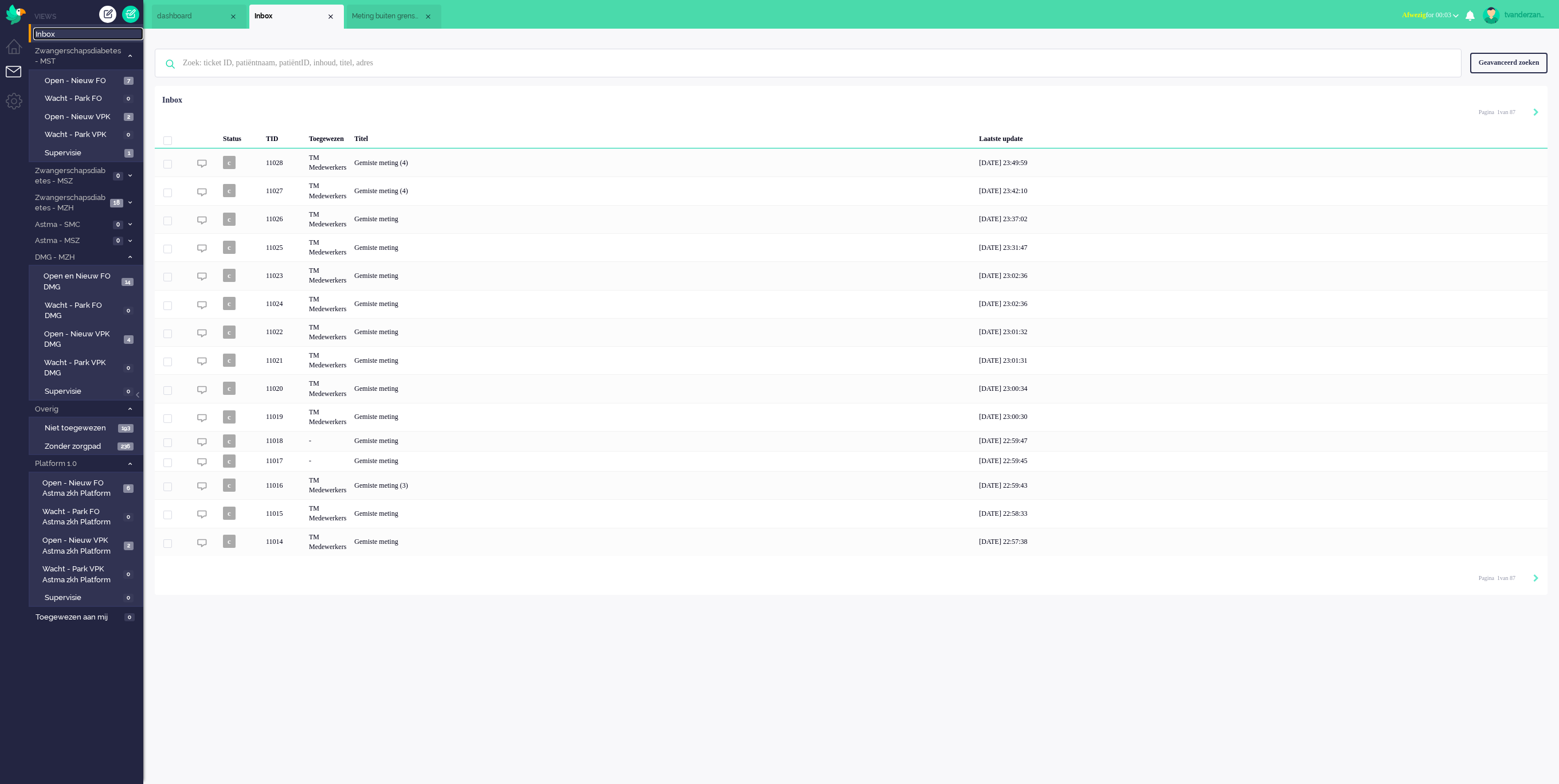
click at [60, 37] on span "Inbox" at bounding box center [89, 35] width 108 height 11
click at [86, 442] on span "Zonder zorgpad" at bounding box center [79, 447] width 70 height 11
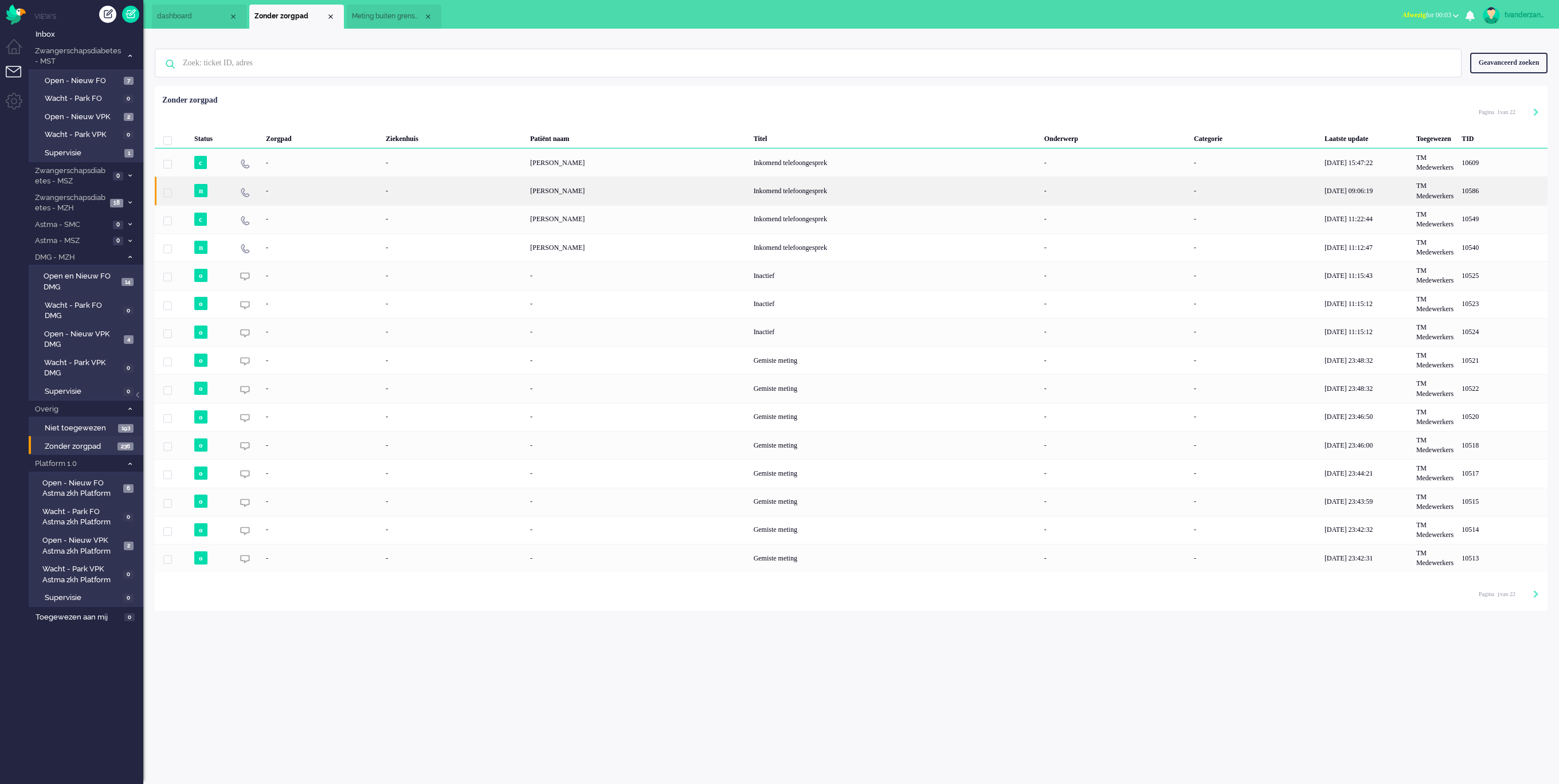
click at [574, 194] on div "[PERSON_NAME]" at bounding box center [638, 190] width 223 height 28
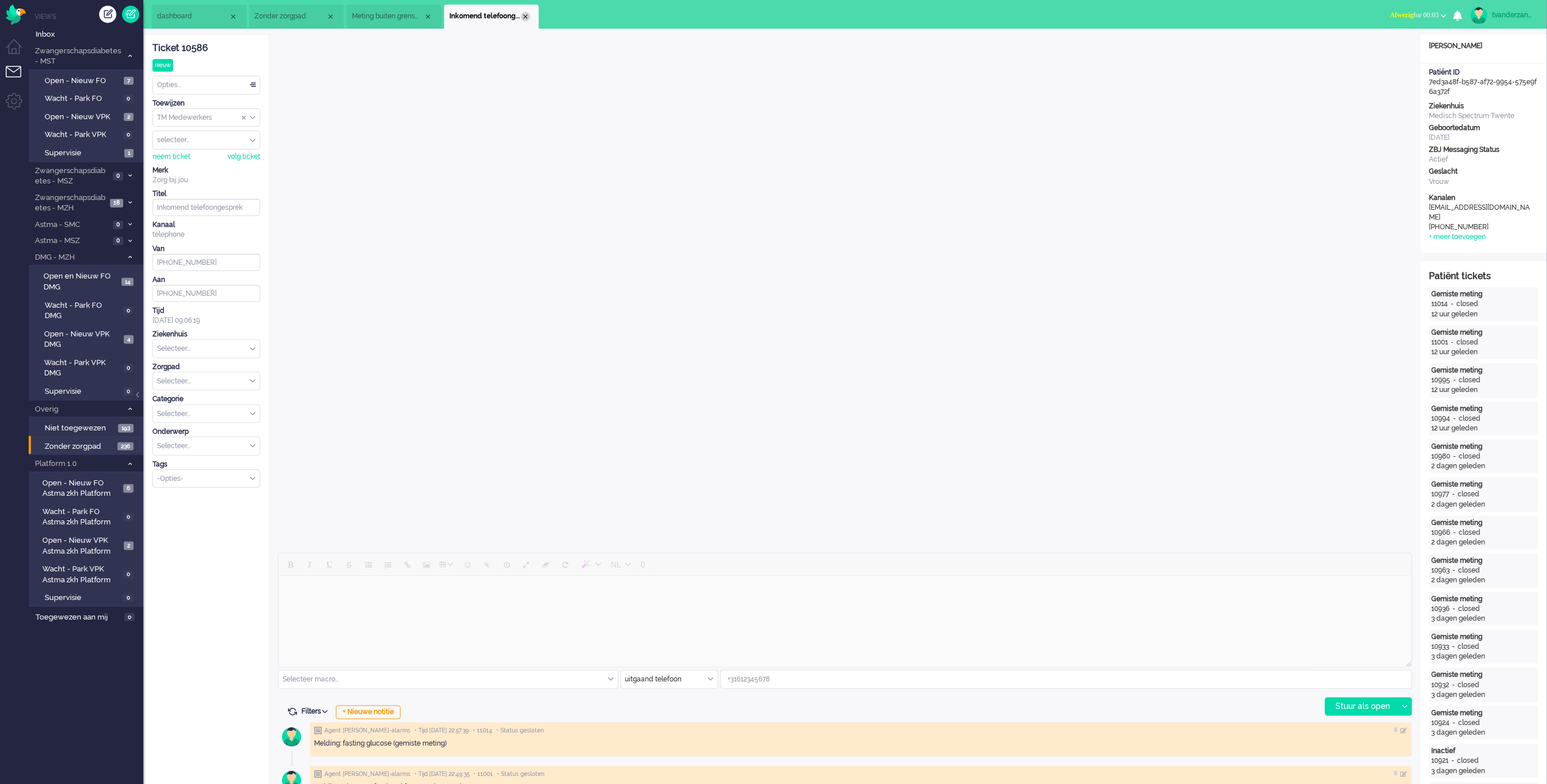
click at [527, 15] on div "Close tab" at bounding box center [525, 16] width 9 height 9
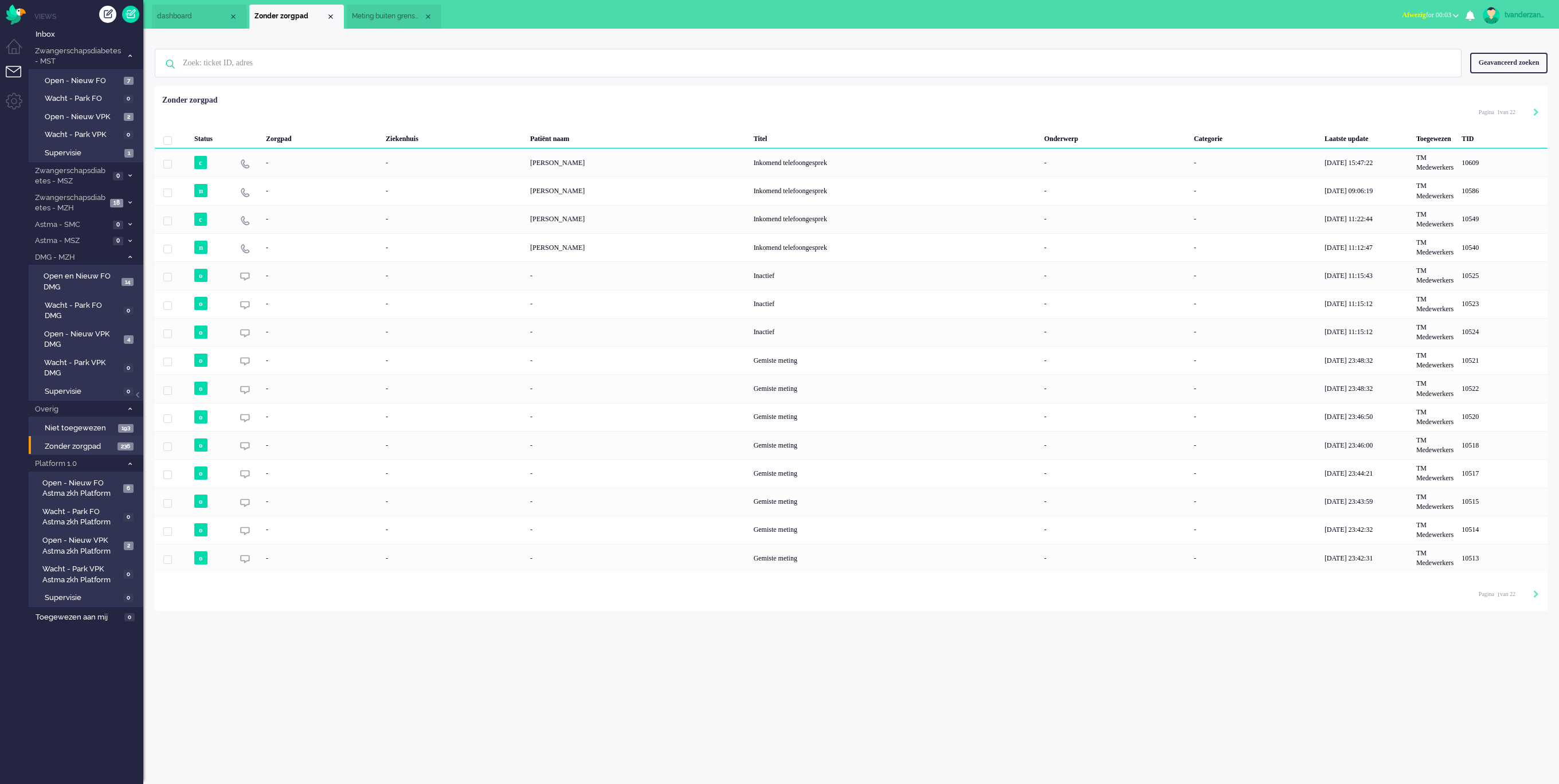
click at [406, 7] on li "Meting buiten grenswaarden" at bounding box center [394, 16] width 94 height 24
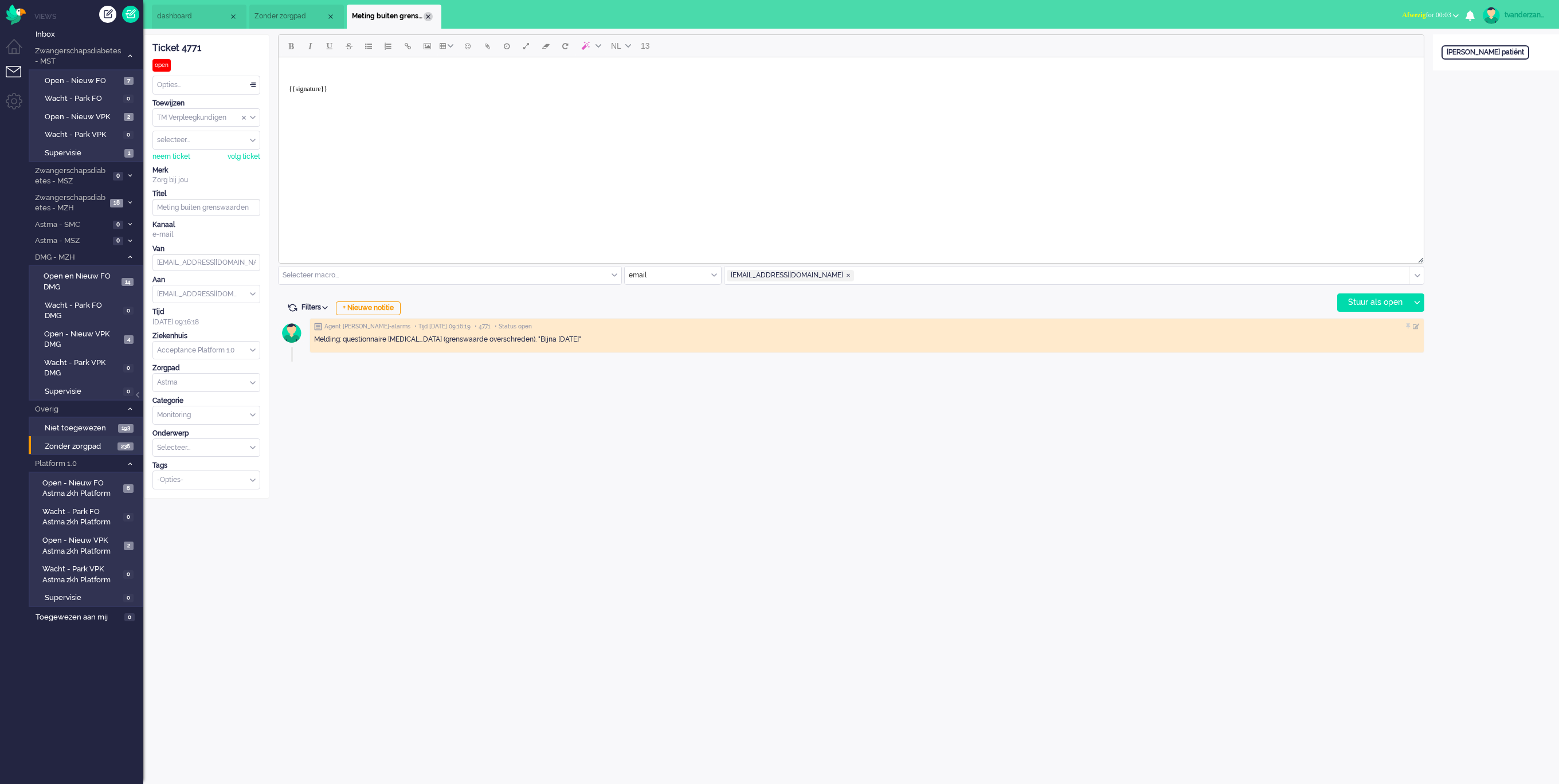
click at [426, 16] on div "Close tab" at bounding box center [428, 16] width 9 height 9
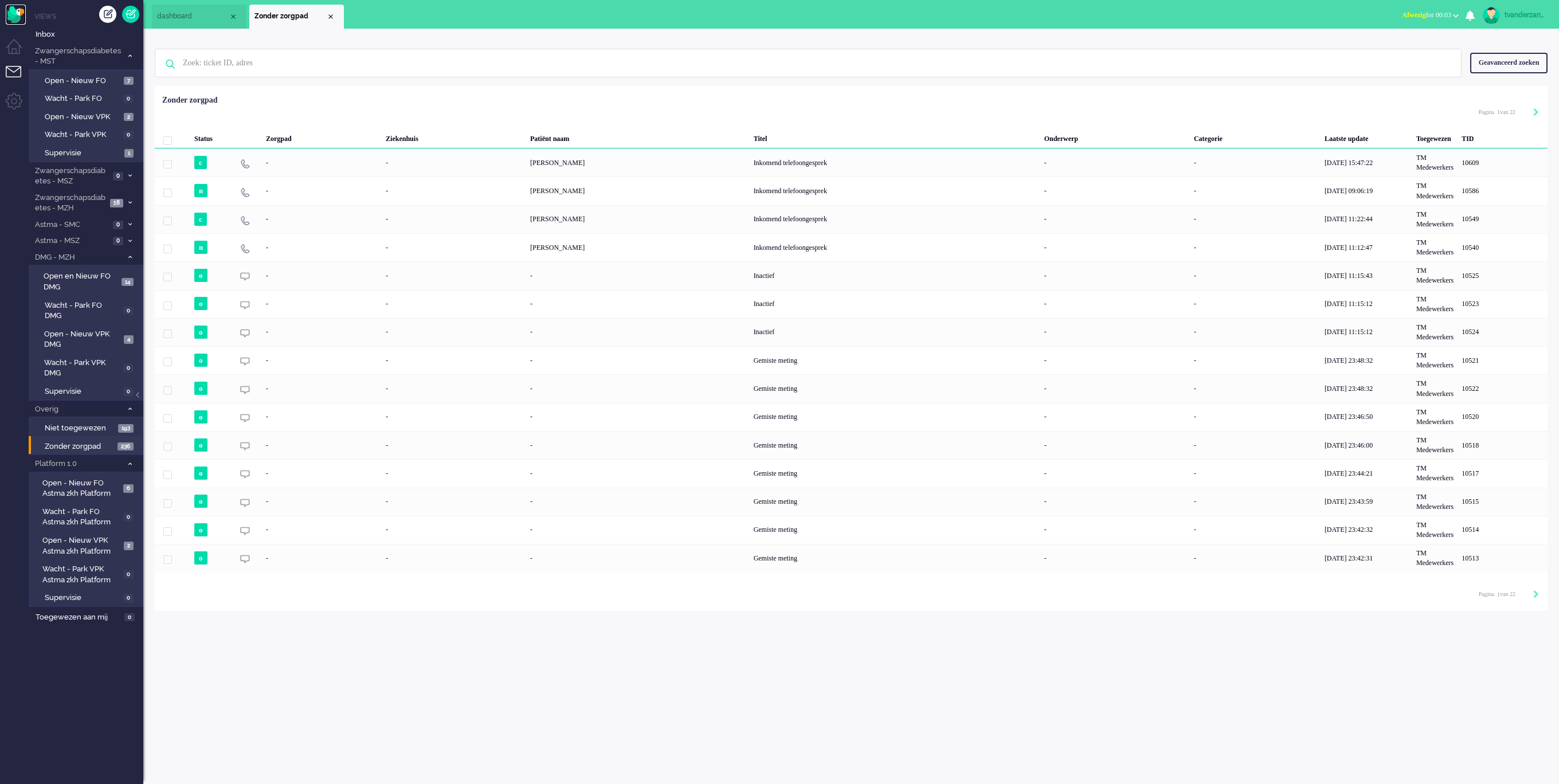
click at [21, 20] on img "Omnidesk" at bounding box center [15, 15] width 20 height 20
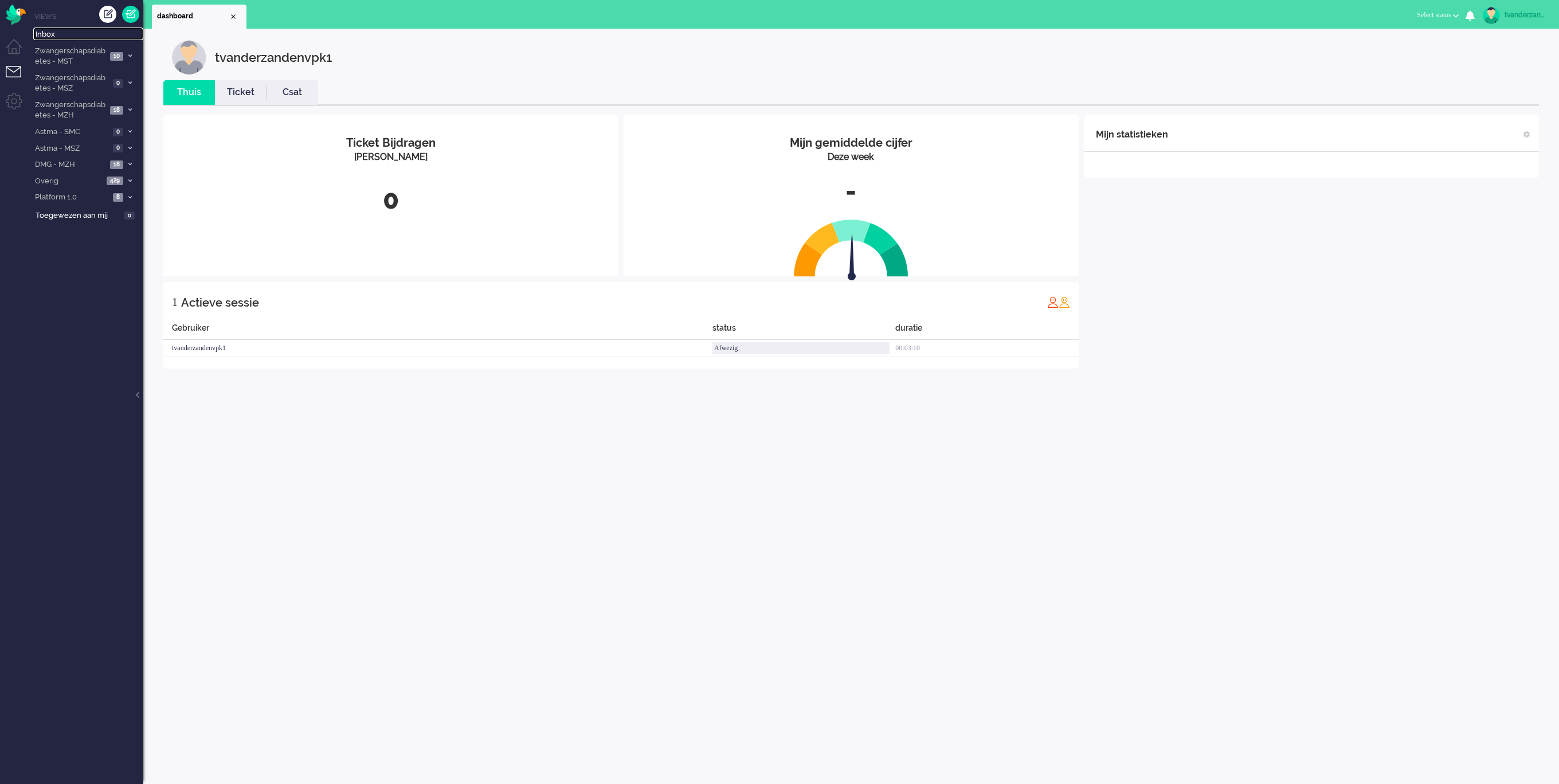
click at [47, 35] on span "Inbox" at bounding box center [89, 35] width 108 height 11
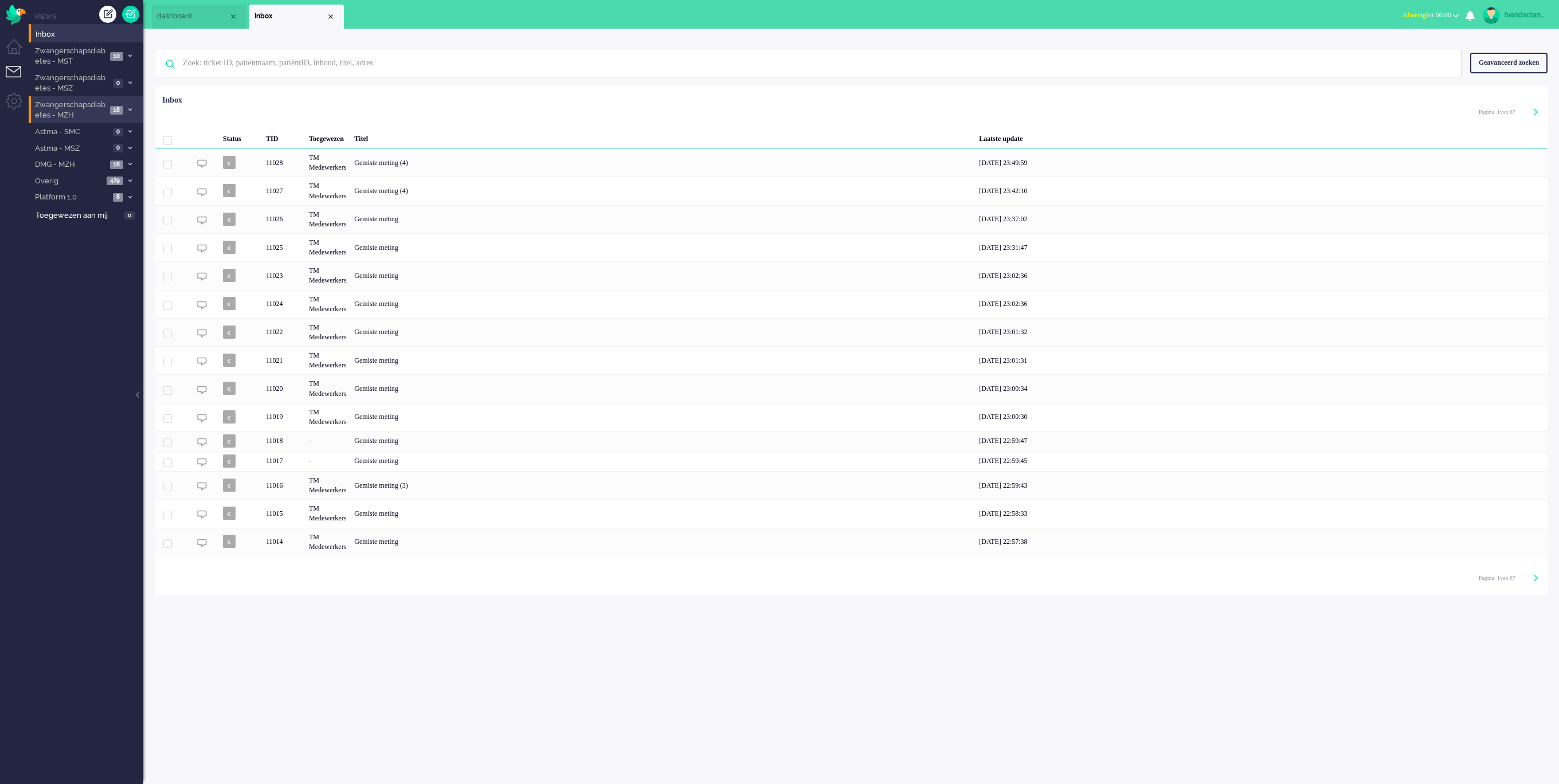
click at [61, 115] on span "Zwangerschapsdiabetes - MZH" at bounding box center [70, 110] width 74 height 21
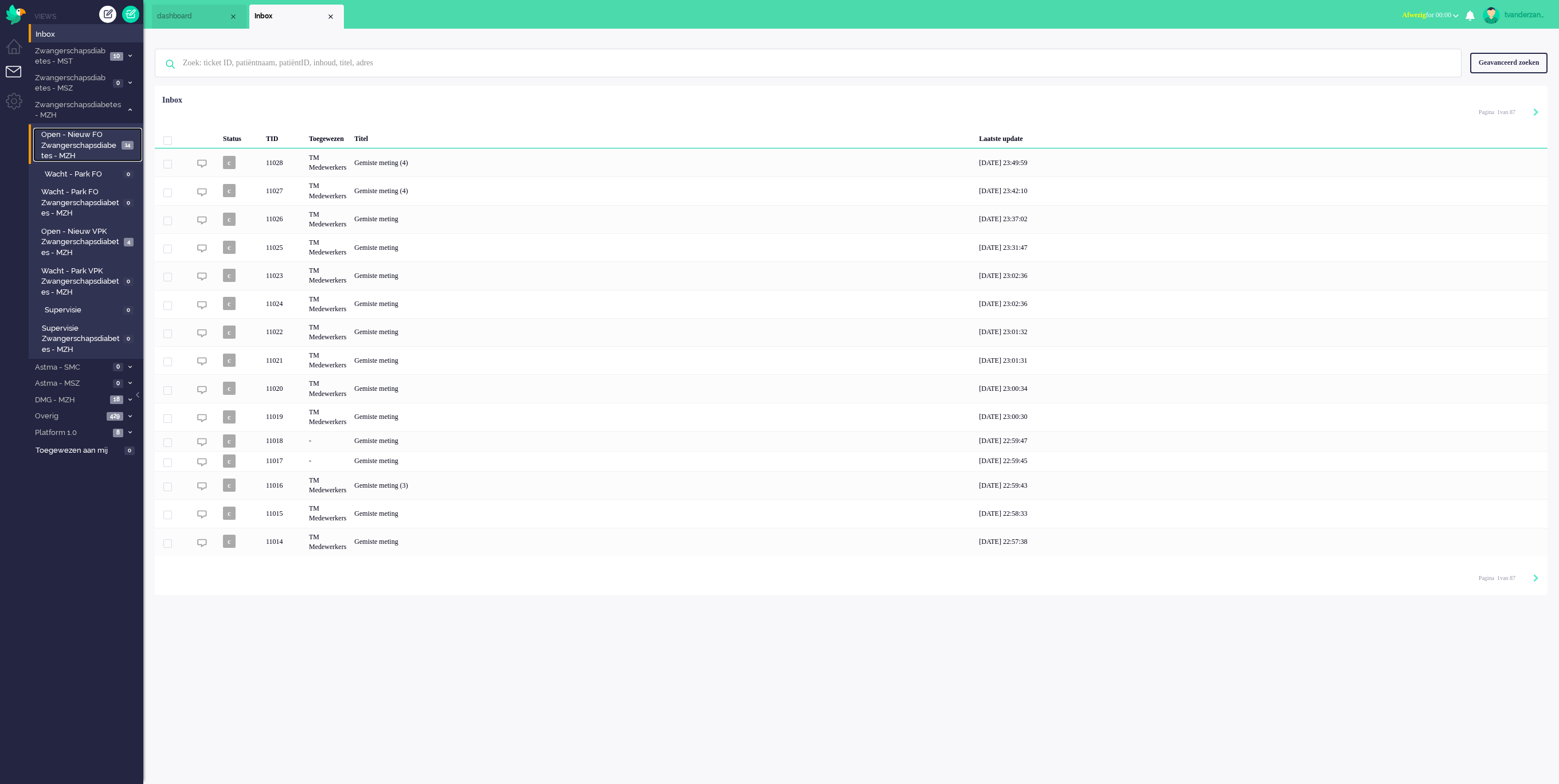
click at [69, 148] on span "Open - Nieuw FO Zwangerschapsdiabetes - MZH" at bounding box center [79, 145] width 77 height 32
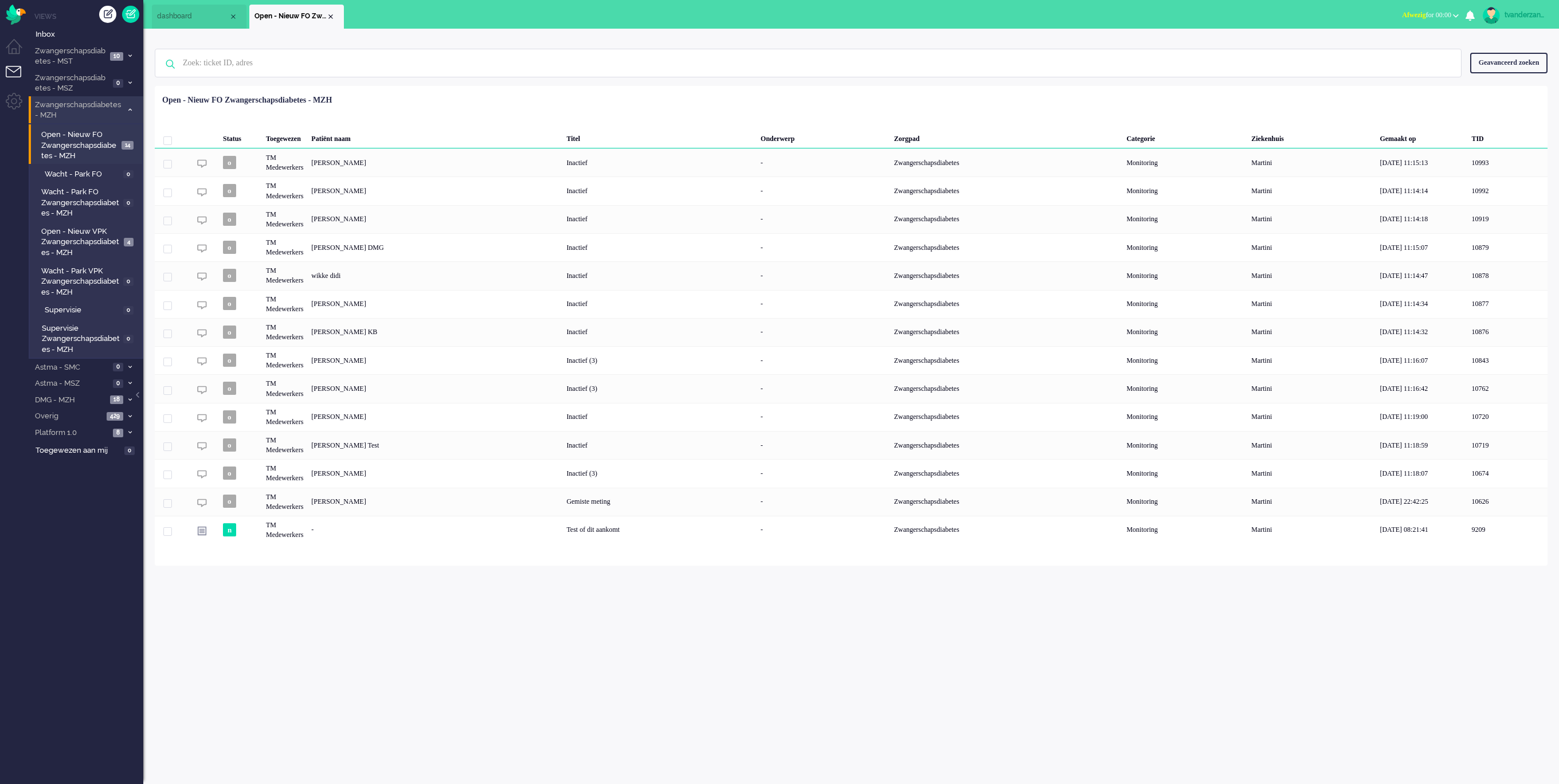
click at [107, 113] on span "Zwangerschapsdiabetes - MZH" at bounding box center [78, 110] width 89 height 21
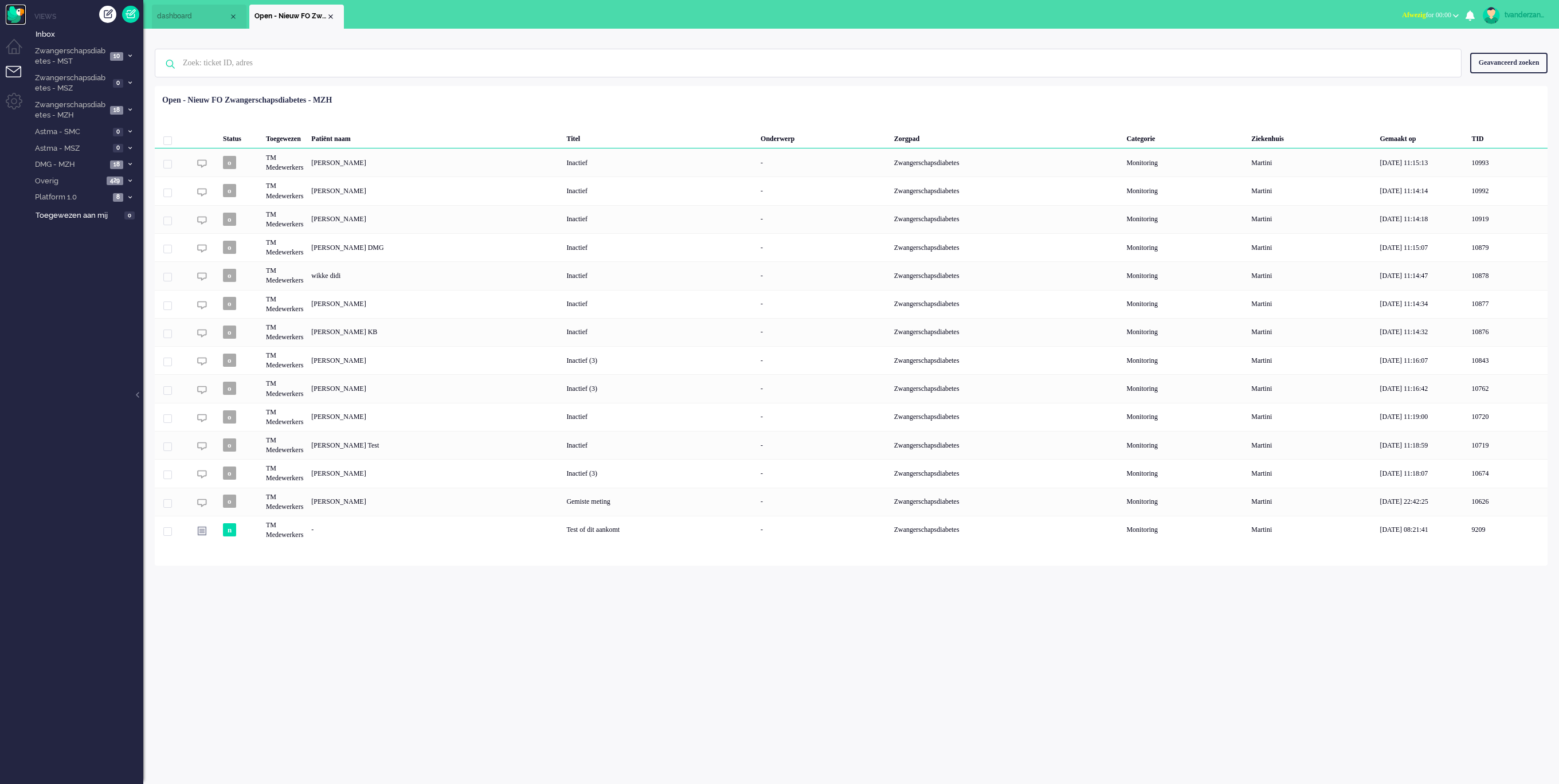
click at [8, 16] on img "Omnidesk" at bounding box center [15, 15] width 20 height 20
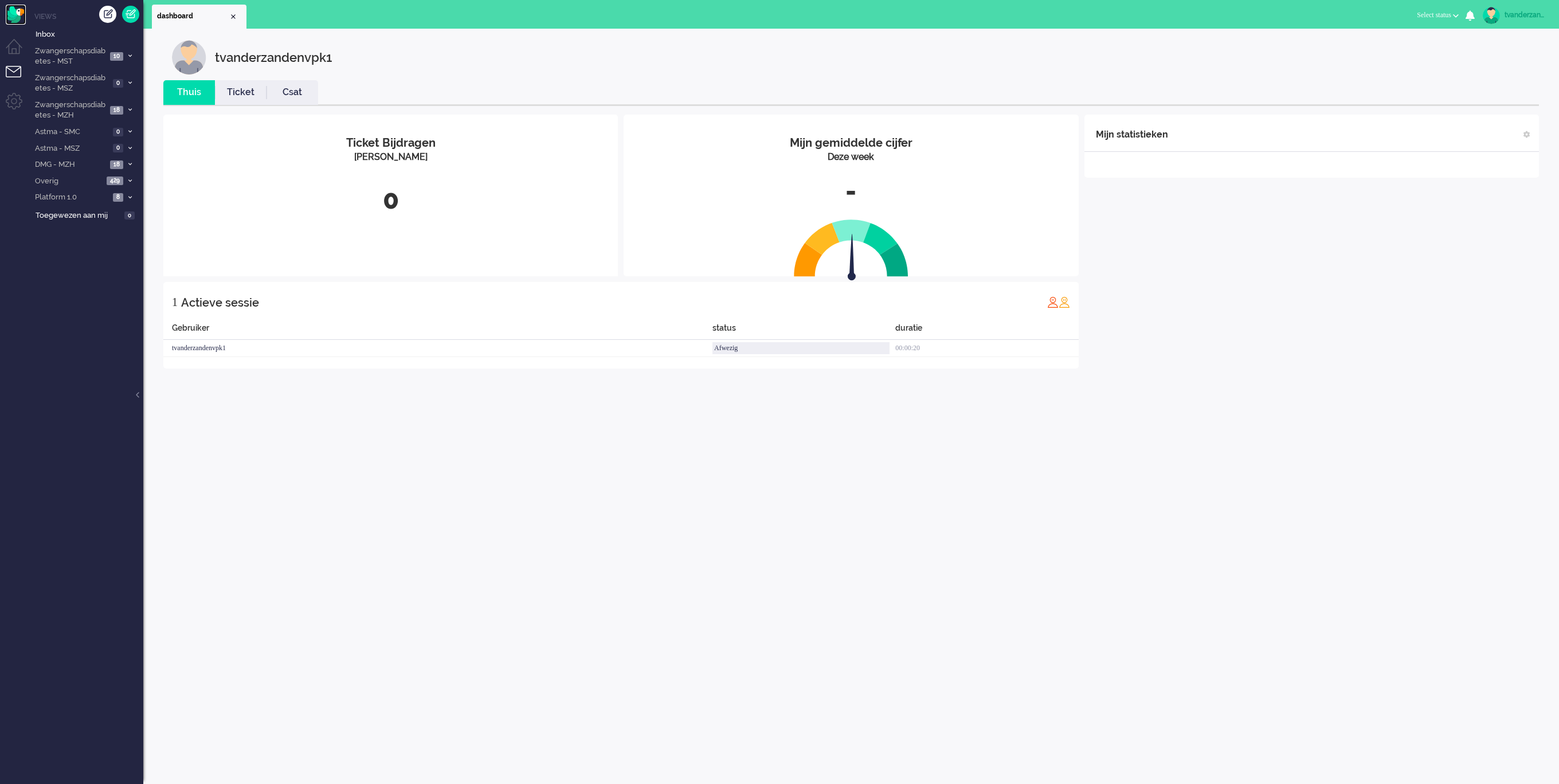
click at [8, 16] on img "Omnidesk" at bounding box center [15, 15] width 20 height 20
click at [79, 104] on span "Zwangerschapsdiabetes - MZH" at bounding box center [70, 110] width 74 height 21
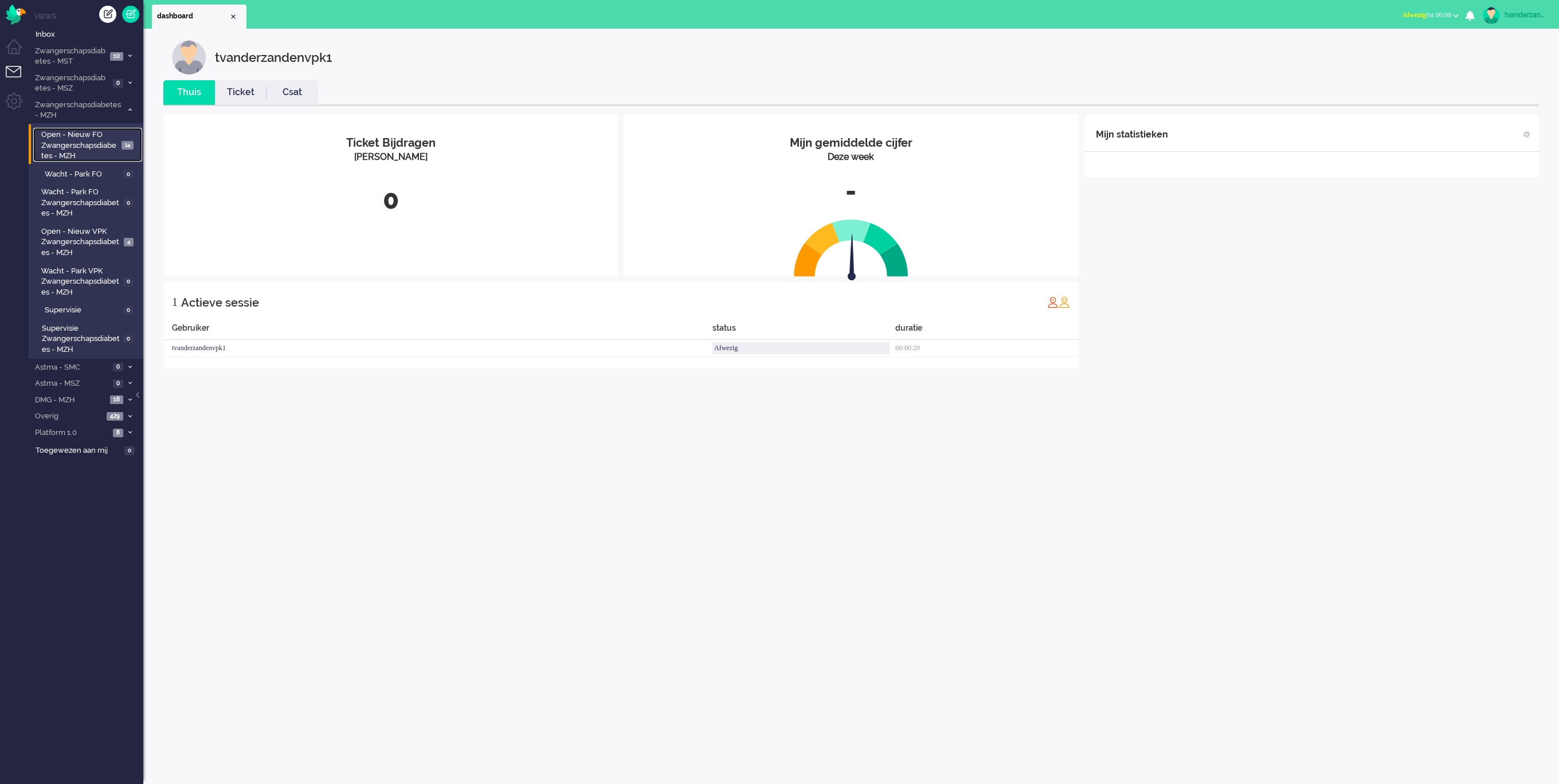
click at [86, 141] on span "Open - Nieuw FO Zwangerschapsdiabetes - MZH" at bounding box center [79, 145] width 77 height 32
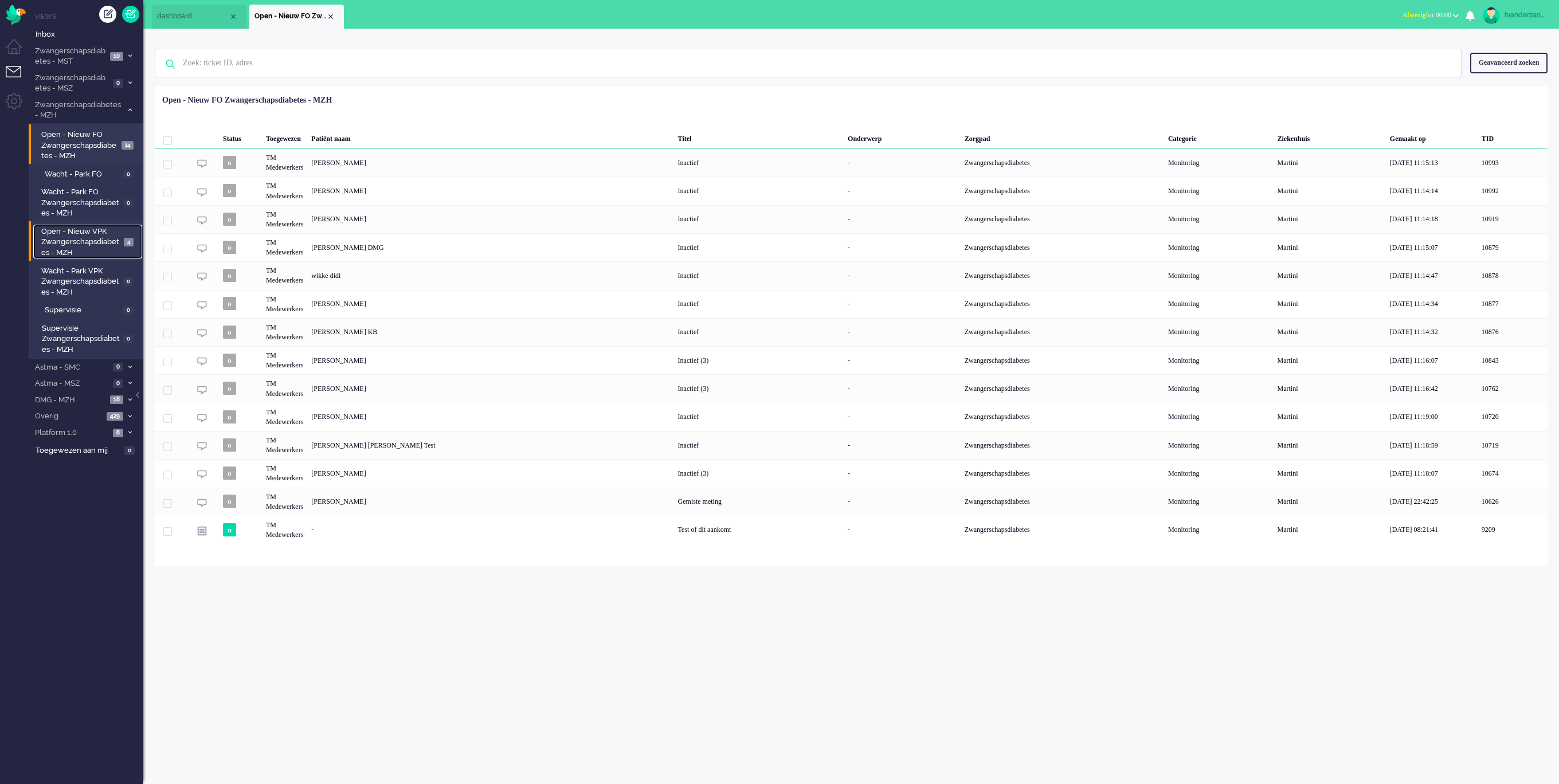
click at [92, 241] on span "Open - Nieuw VPK Zwangerschapsdiabetes - MZH" at bounding box center [80, 242] width 79 height 32
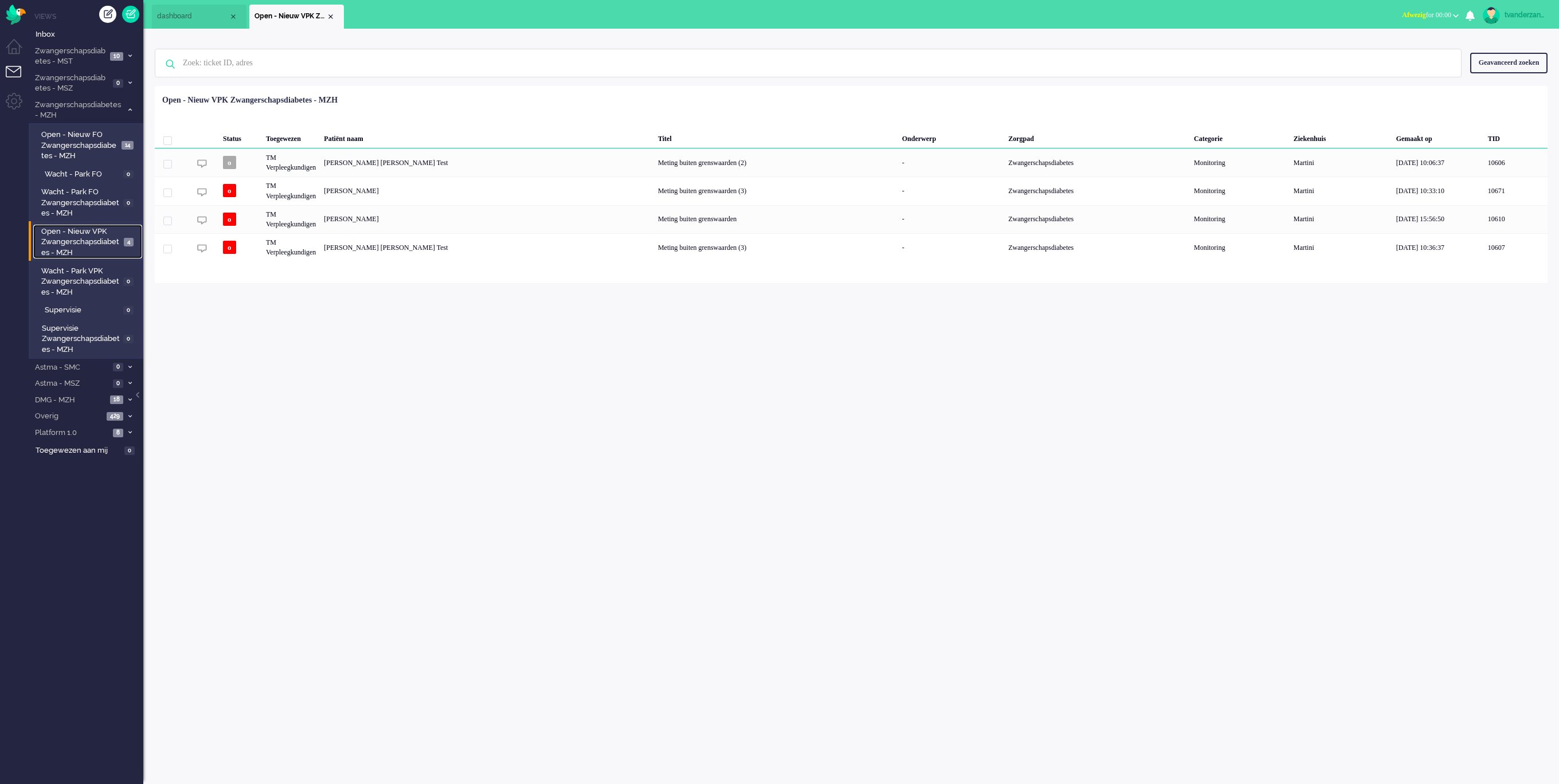
click at [77, 231] on span "Open - Nieuw VPK Zwangerschapsdiabetes - MZH" at bounding box center [80, 242] width 79 height 32
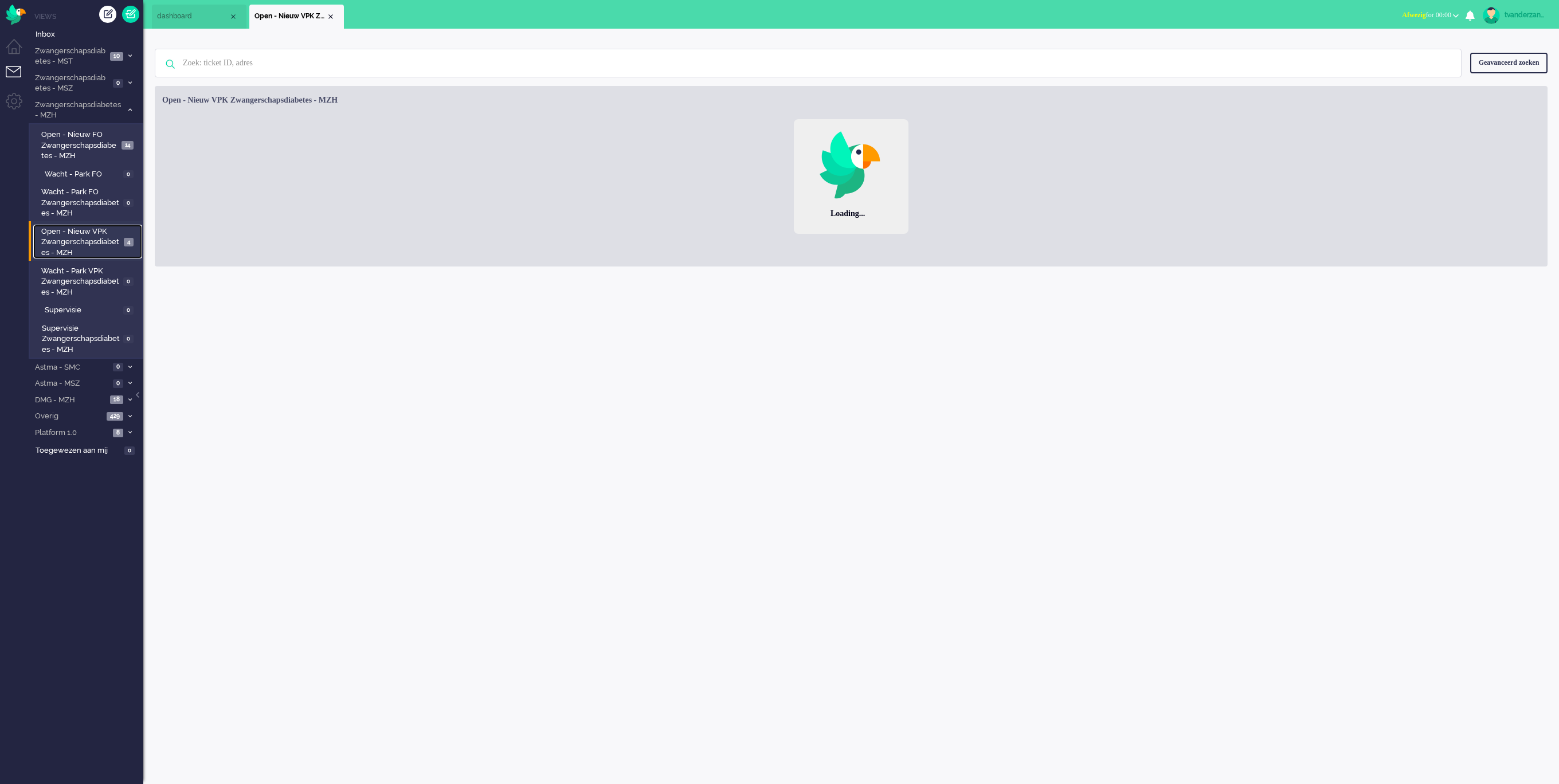
click at [77, 231] on span "Open - Nieuw VPK Zwangerschapsdiabetes - MZH" at bounding box center [80, 242] width 79 height 32
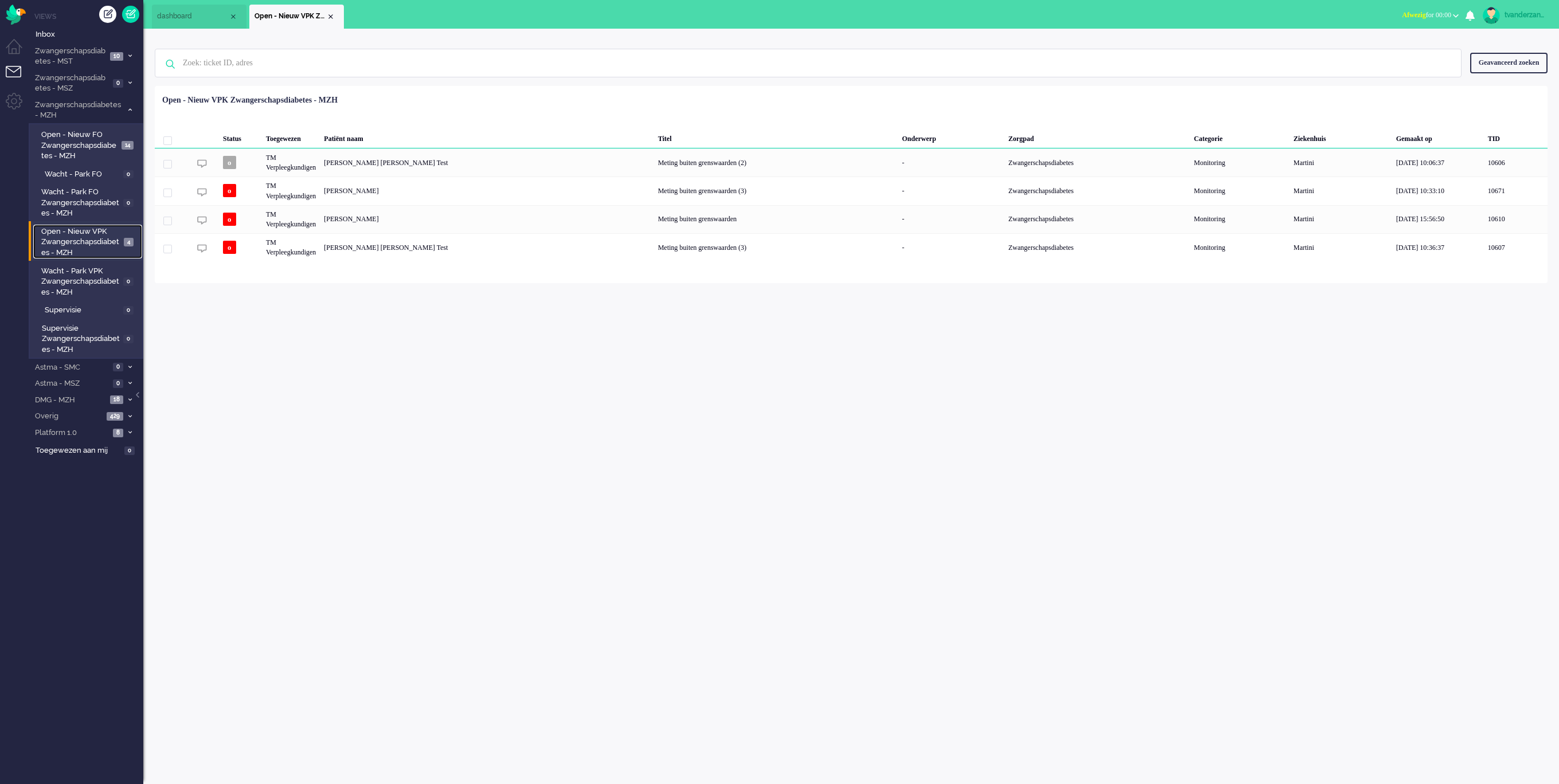
click at [77, 231] on span "Open - Nieuw VPK Zwangerschapsdiabetes - MZH" at bounding box center [80, 242] width 79 height 32
click at [12, 11] on img "Omnidesk" at bounding box center [15, 15] width 20 height 20
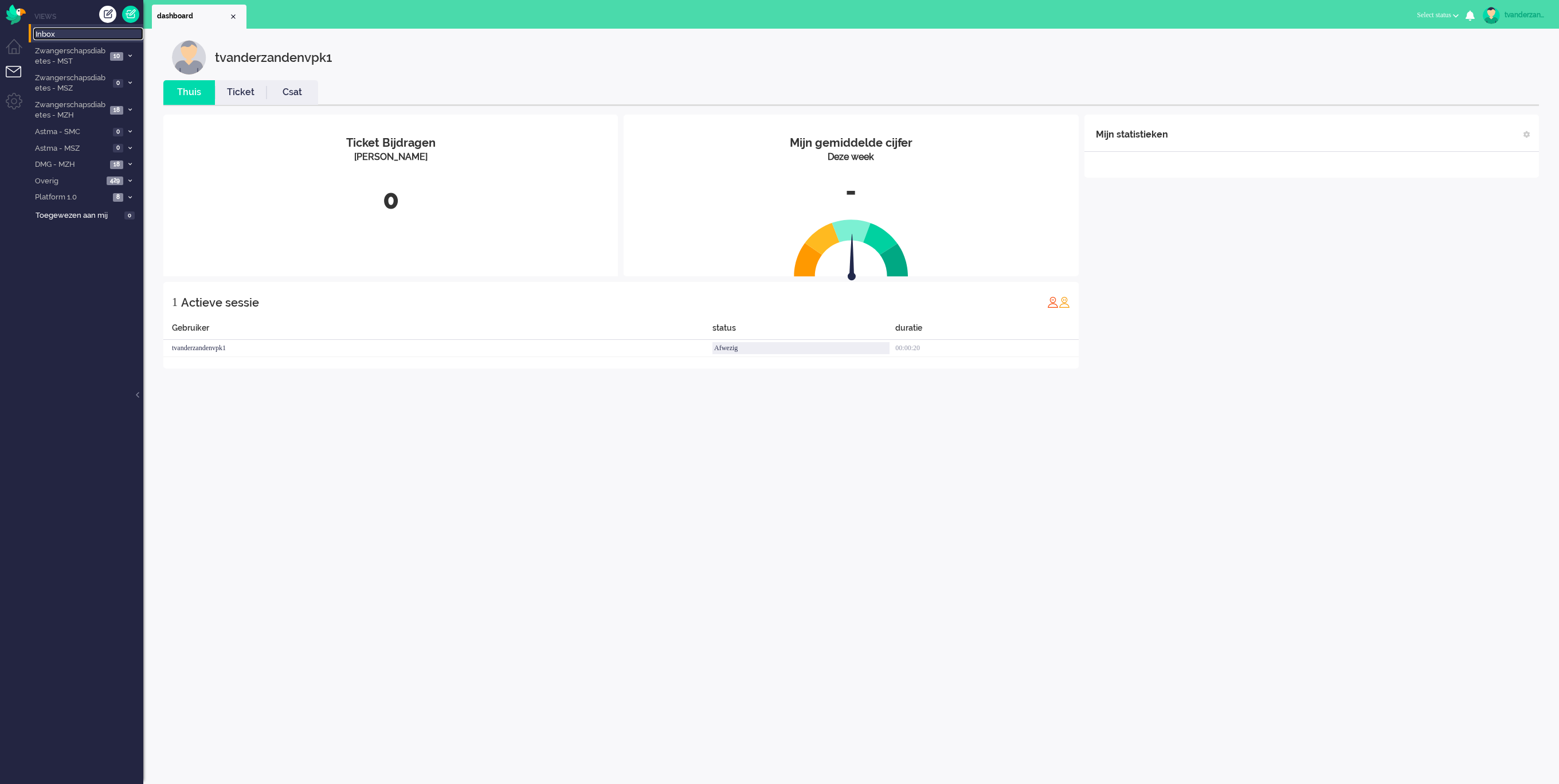
click at [49, 32] on span "Inbox" at bounding box center [89, 35] width 108 height 11
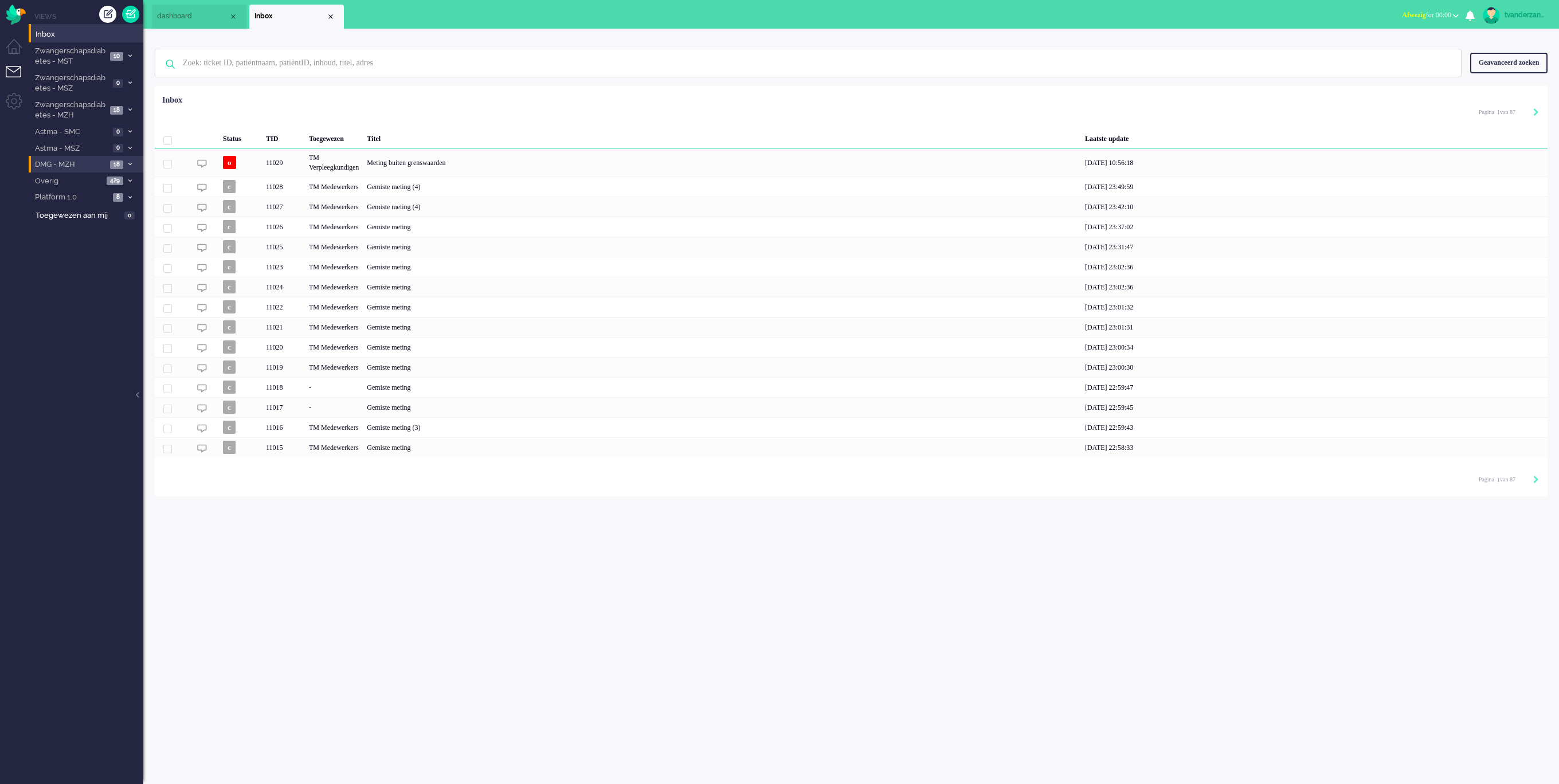
click at [71, 159] on span "DMG - MZH" at bounding box center [70, 164] width 74 height 11
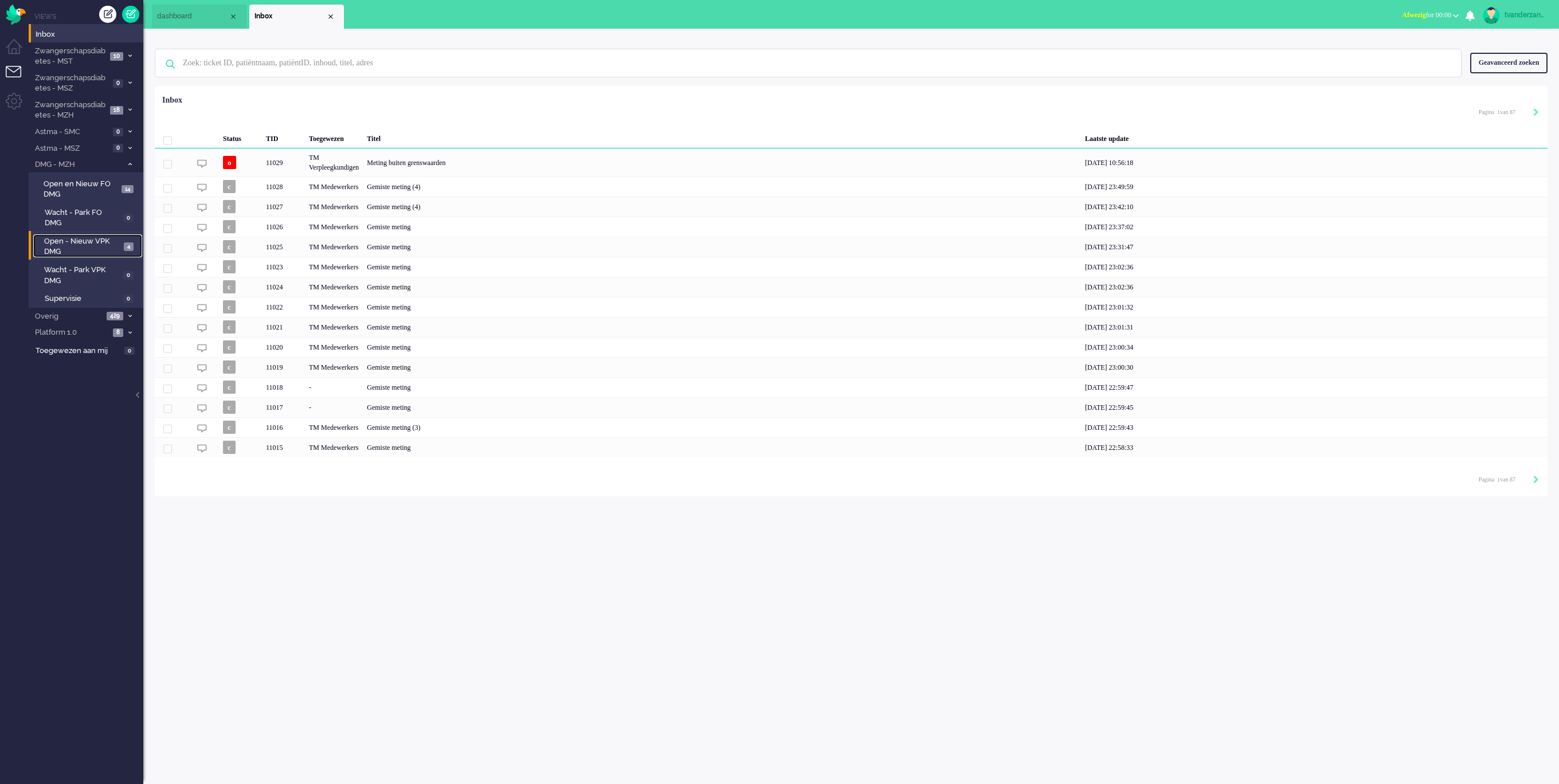
click at [83, 234] on link "Open - Nieuw VPK DMG 4" at bounding box center [88, 245] width 109 height 23
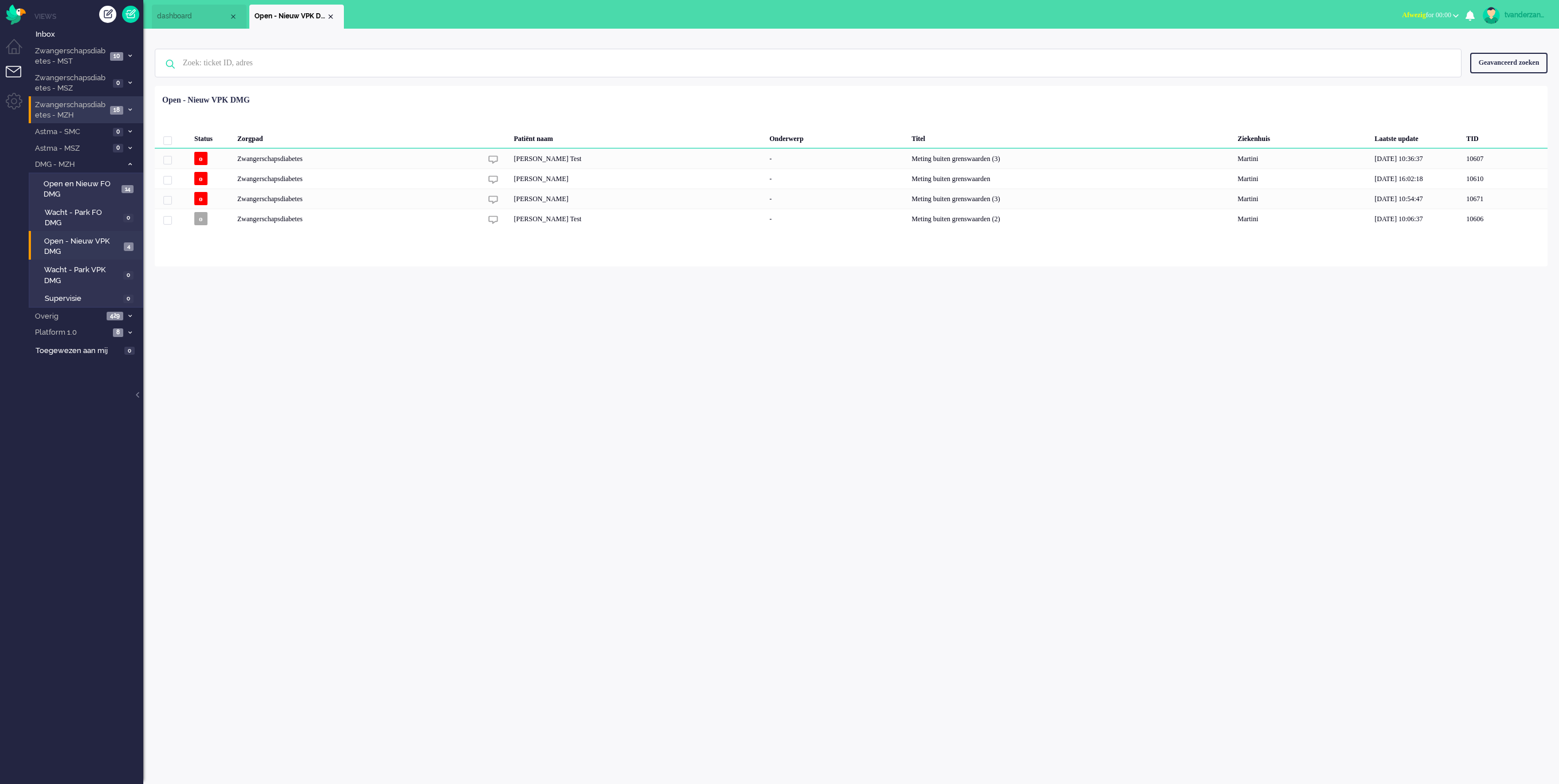
click at [87, 111] on span "Zwangerschapsdiabetes - MZH" at bounding box center [70, 110] width 74 height 21
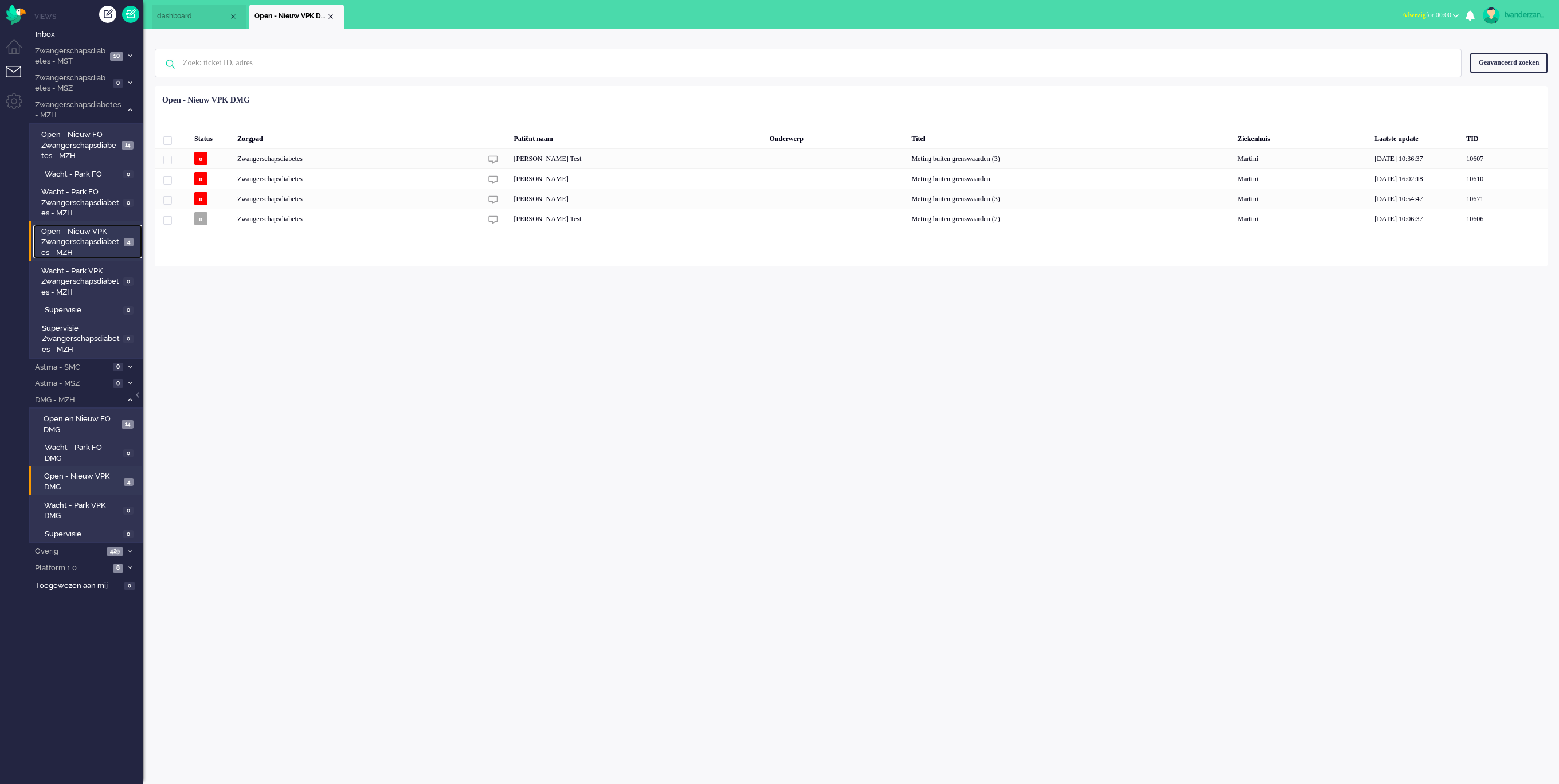
click at [87, 242] on span "Open - Nieuw VPK Zwangerschapsdiabetes - MZH" at bounding box center [80, 242] width 79 height 32
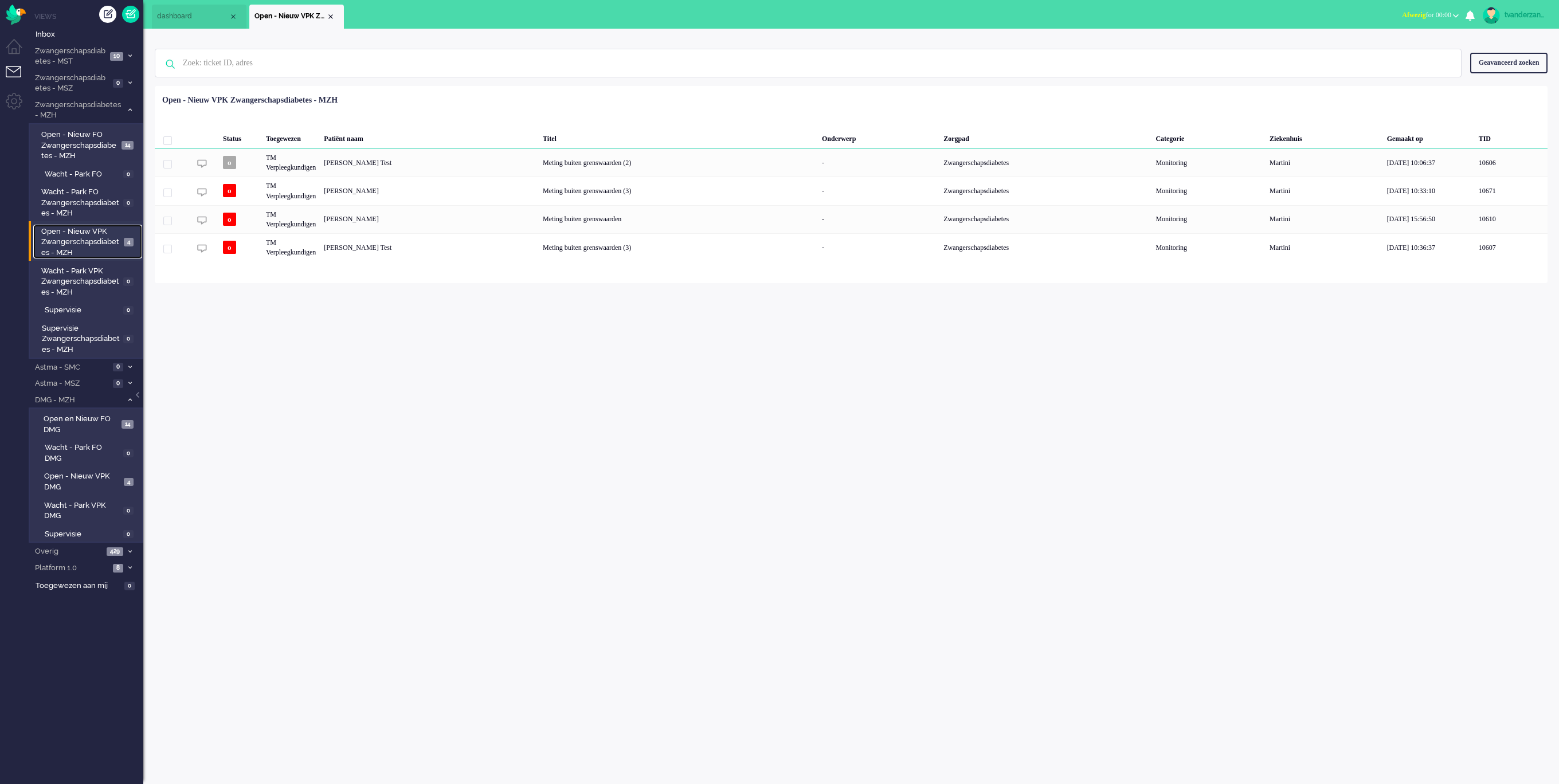
click at [87, 242] on span "Open - Nieuw VPK Zwangerschapsdiabetes - MZH" at bounding box center [80, 242] width 79 height 32
click at [72, 56] on span "Zwangerschapsdiabetes - MST" at bounding box center [70, 55] width 74 height 21
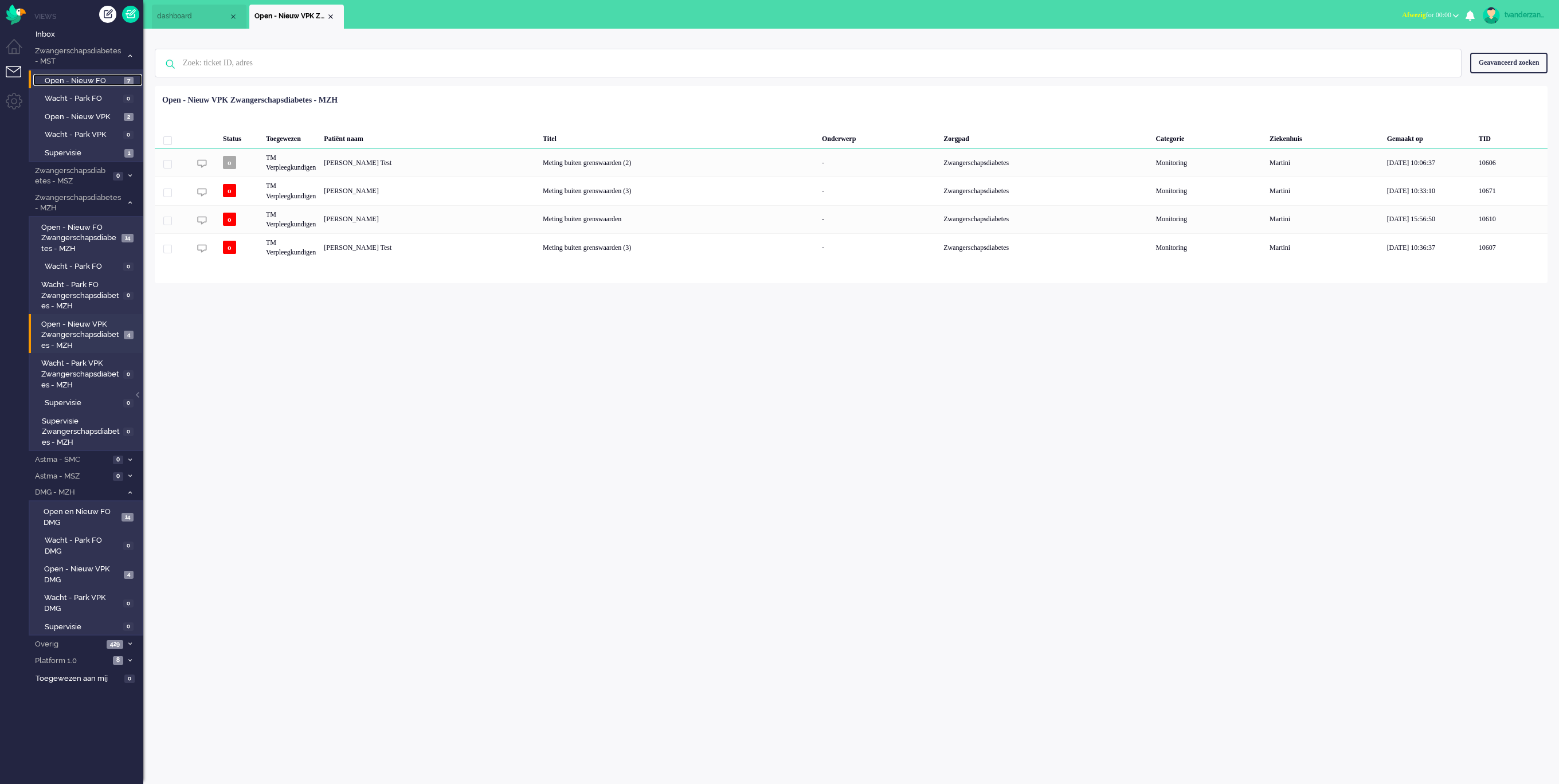
click at [66, 82] on span "Open - Nieuw FO" at bounding box center [83, 81] width 76 height 11
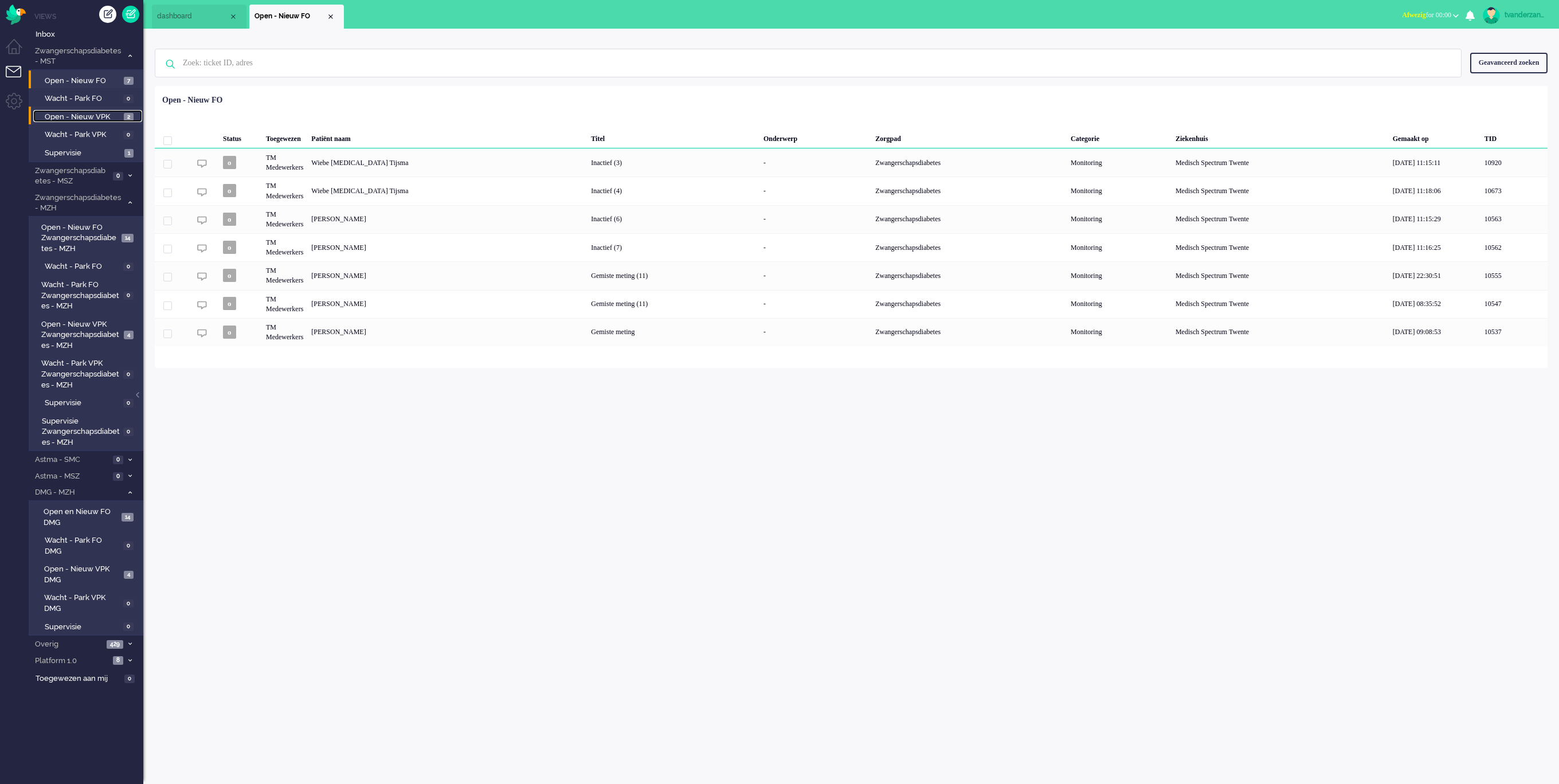
click at [67, 119] on span "Open - Nieuw VPK" at bounding box center [83, 117] width 76 height 11
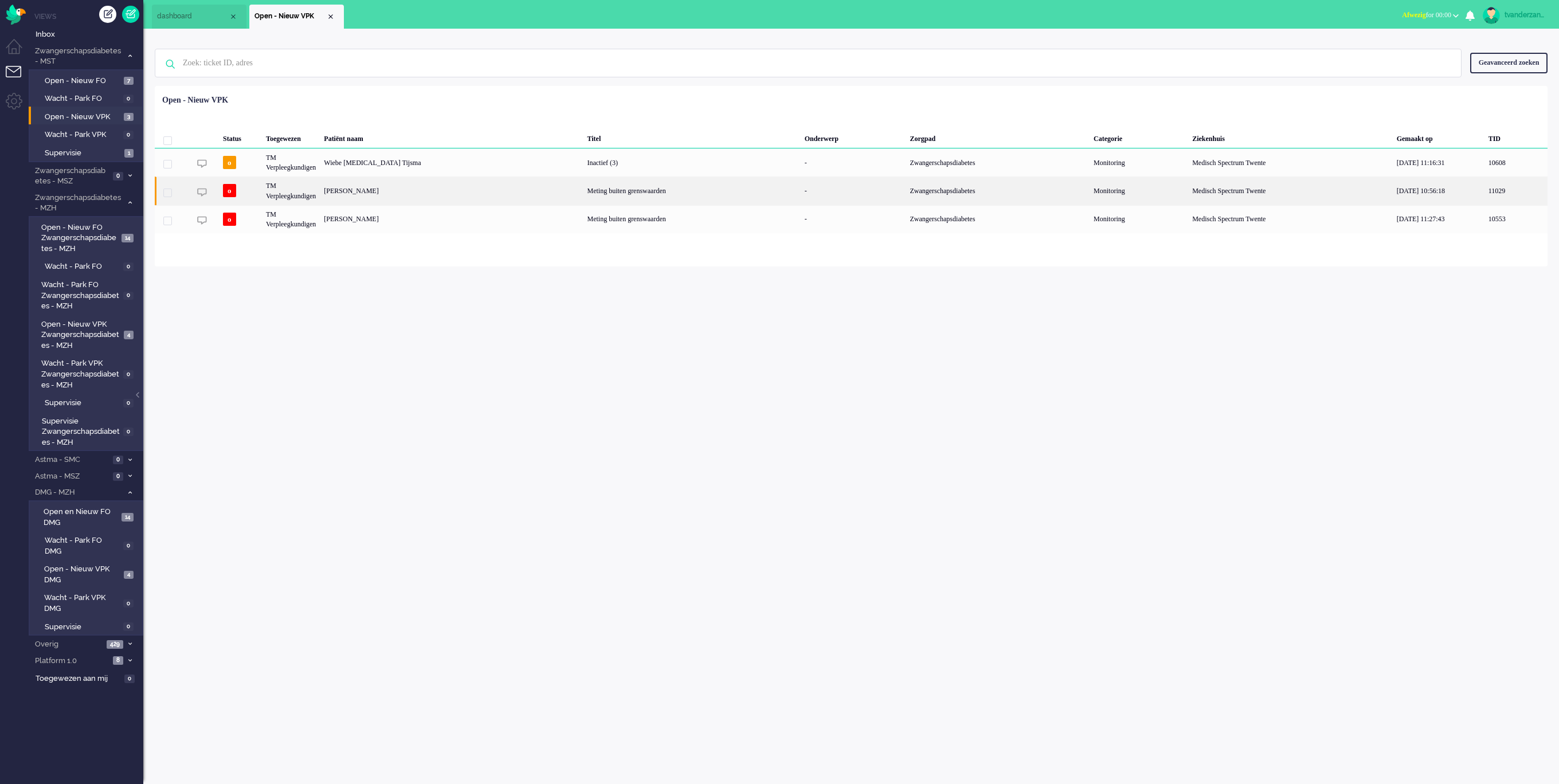
click at [347, 192] on div "[PERSON_NAME]" at bounding box center [451, 190] width 263 height 28
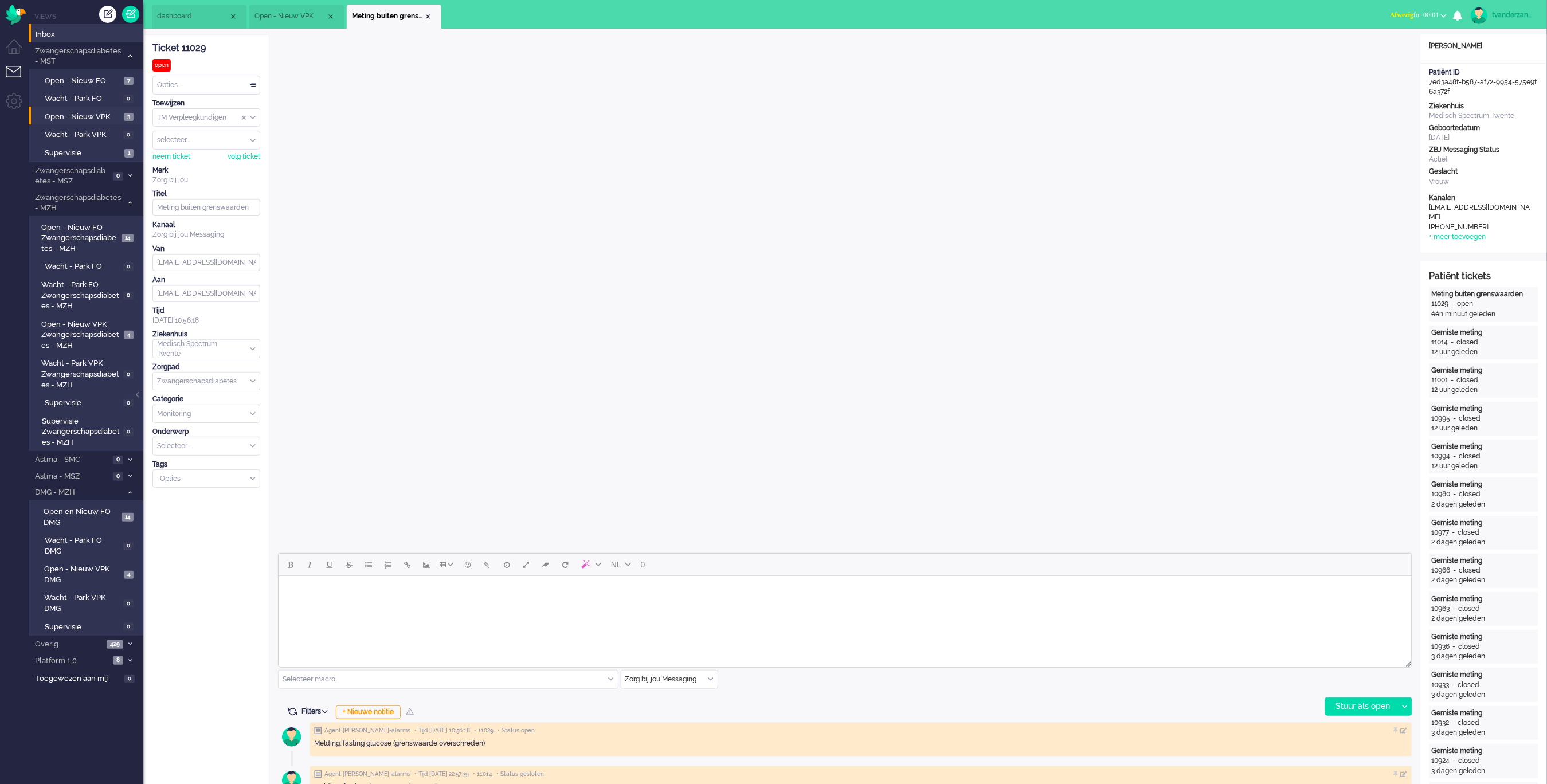
click at [65, 40] on li "Inbox" at bounding box center [86, 33] width 115 height 18
click at [41, 32] on span "Inbox" at bounding box center [89, 35] width 108 height 11
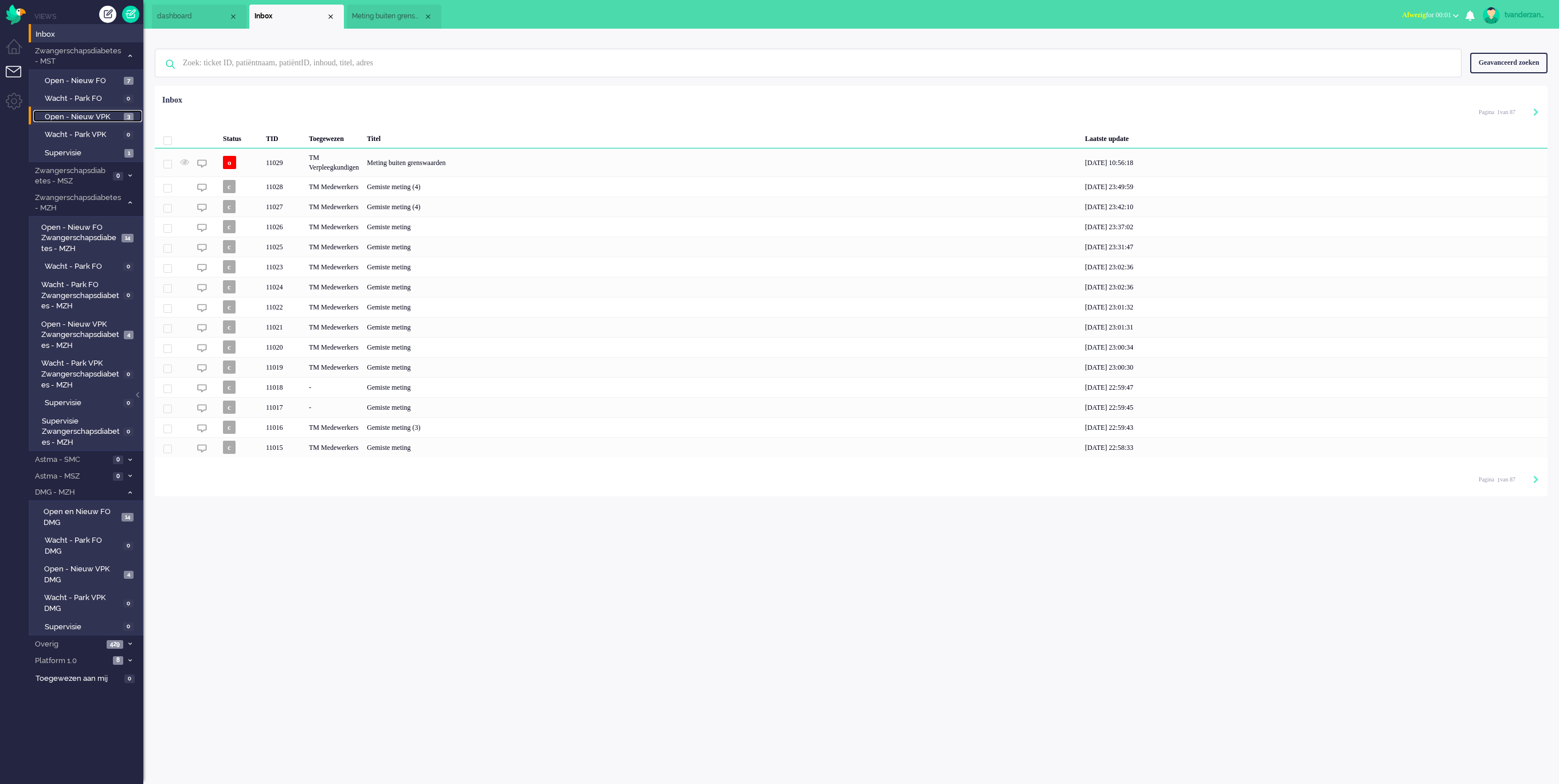
click at [103, 115] on span "Open - Nieuw VPK" at bounding box center [83, 117] width 76 height 11
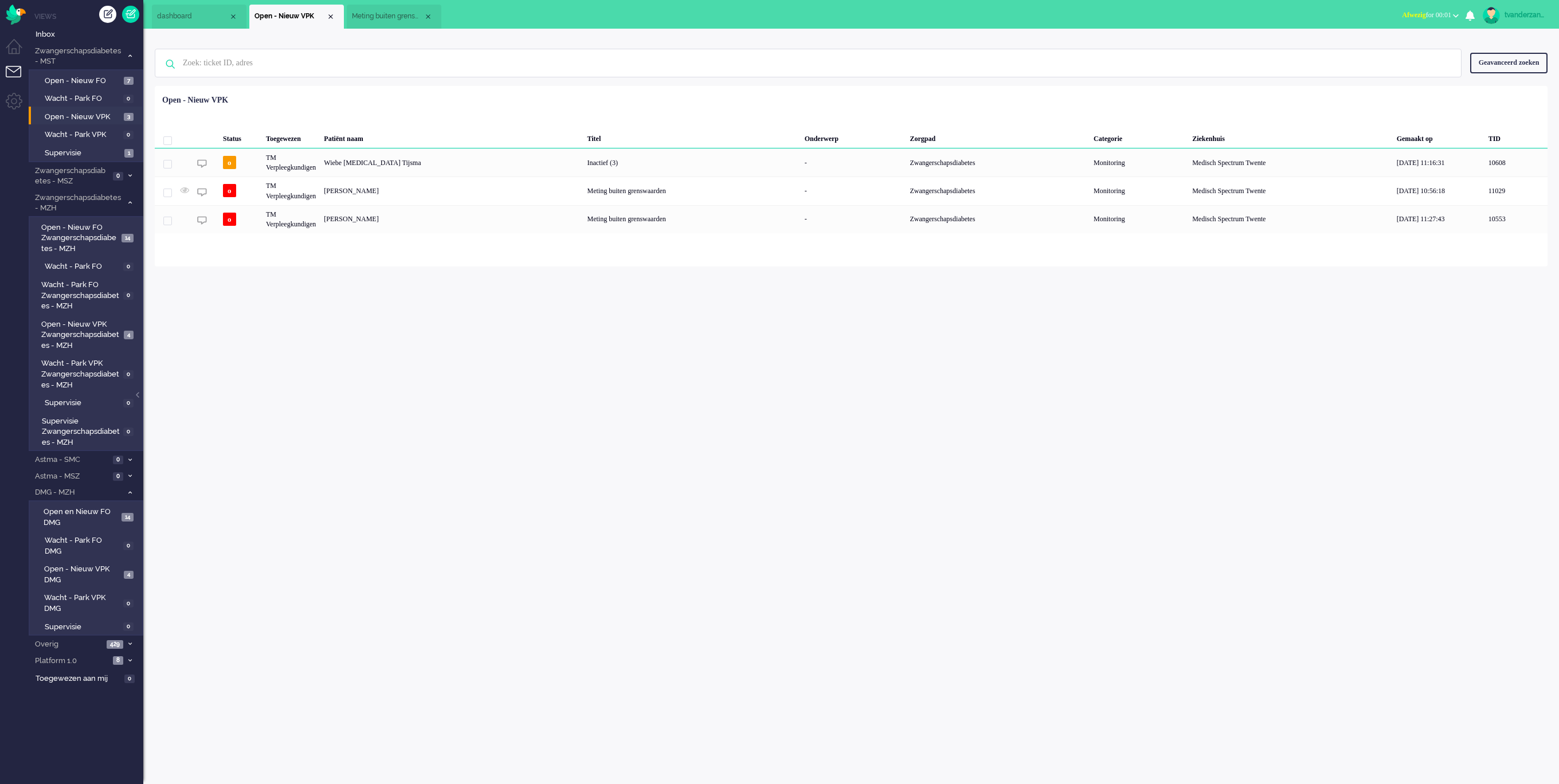
click at [1532, 15] on div "tvanderzandenvpk1" at bounding box center [1525, 15] width 43 height 12
click at [1471, 74] on link "Instellingen" at bounding box center [1512, 77] width 82 height 12
select select "browser"
select select "nl"
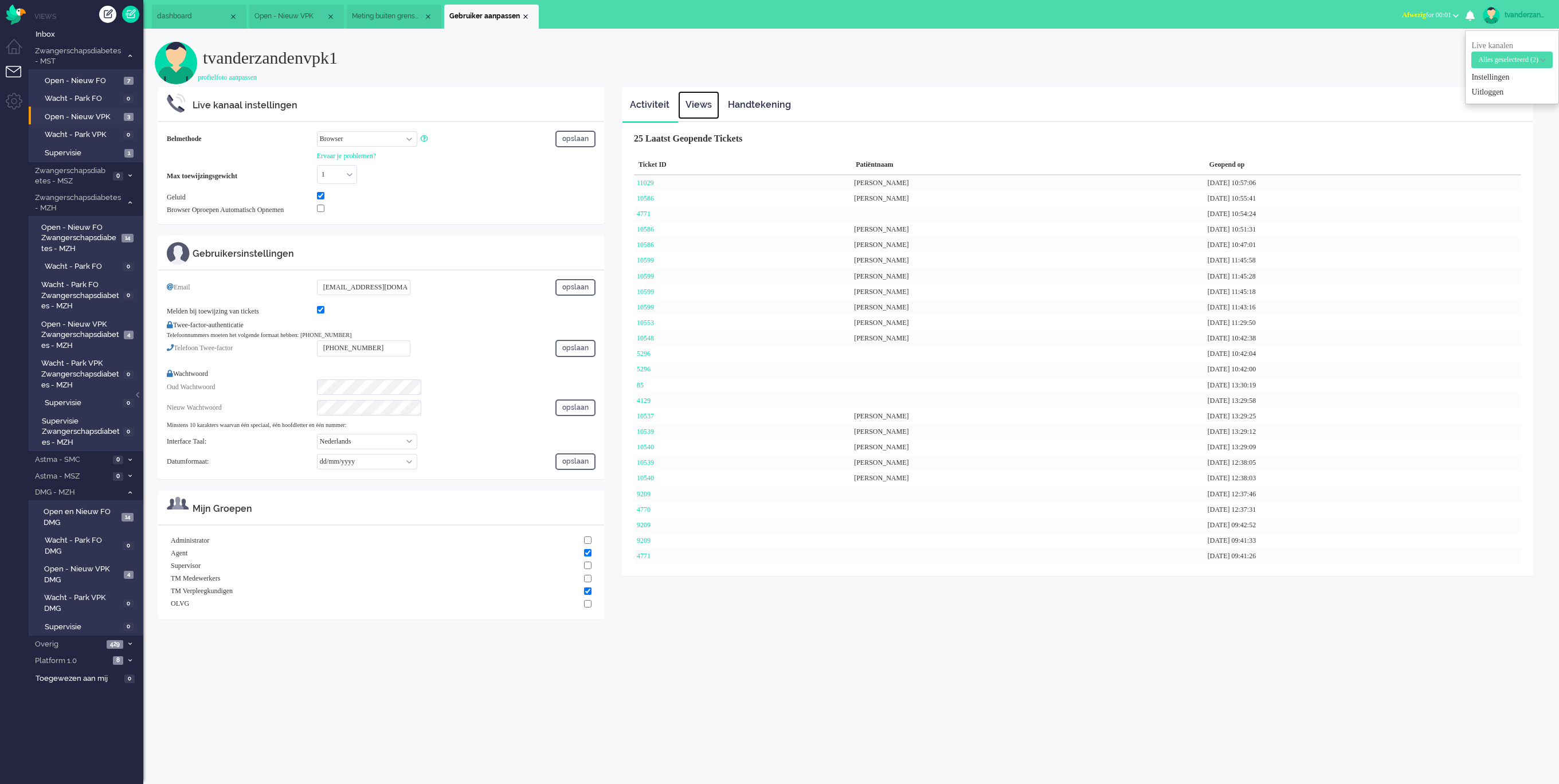
click at [702, 106] on link "Views" at bounding box center [698, 104] width 41 height 28
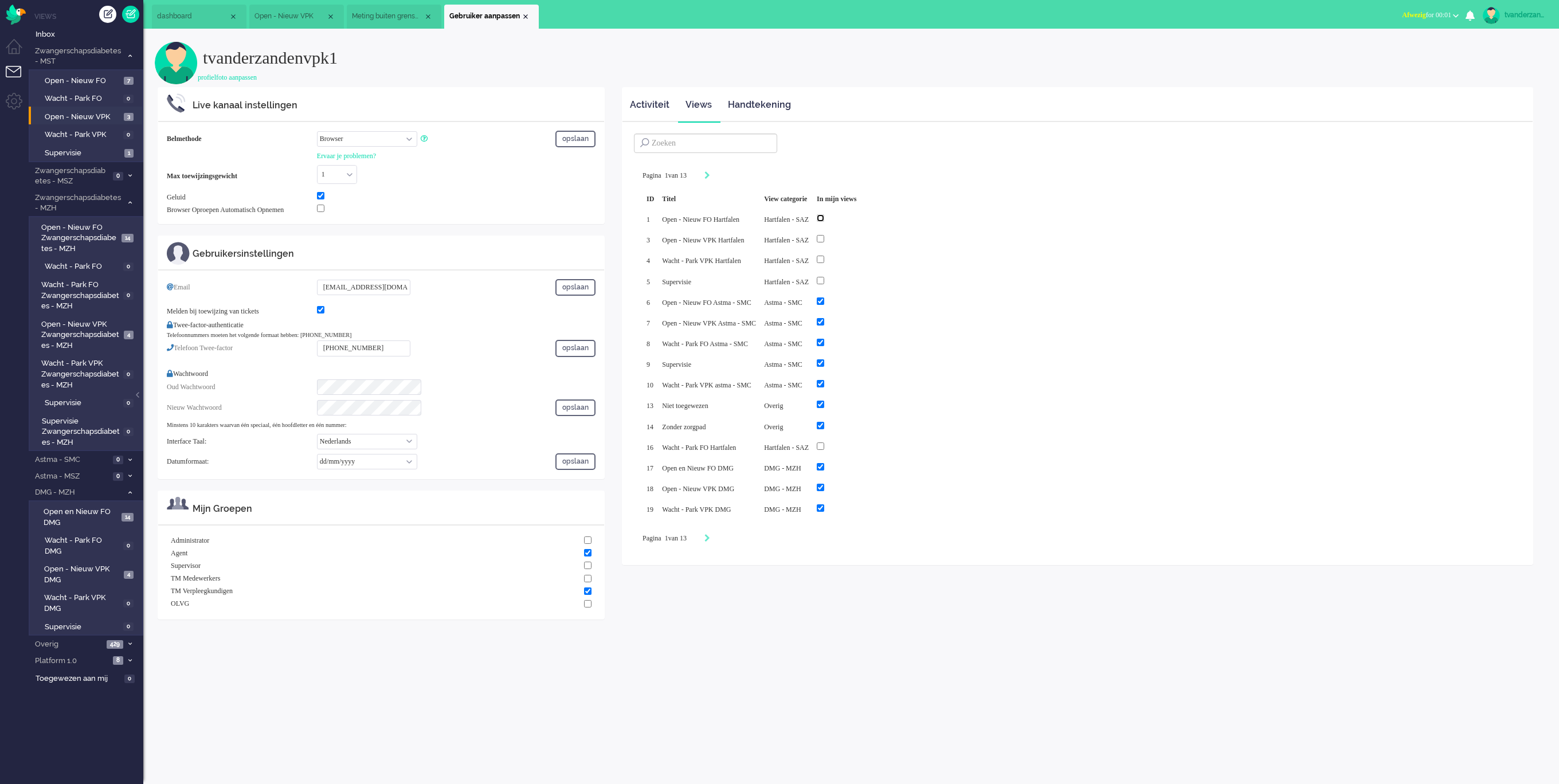
click at [824, 219] on input "checkbox" at bounding box center [820, 218] width 7 height 7
checkbox input "true"
click at [824, 237] on input "checkbox" at bounding box center [820, 239] width 7 height 7
checkbox input "true"
click at [824, 260] on input "checkbox" at bounding box center [820, 259] width 7 height 7
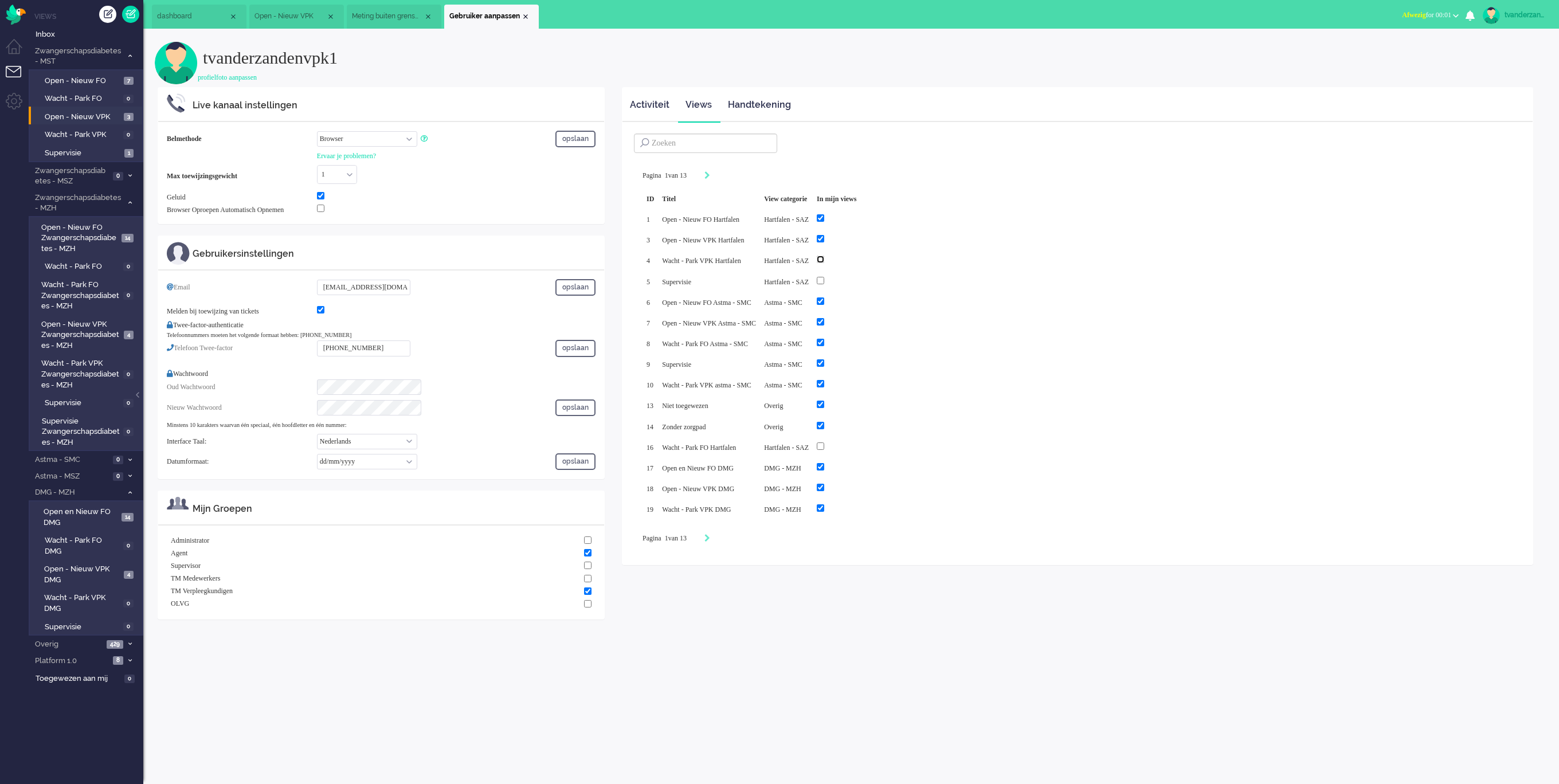
checkbox input "true"
click at [824, 277] on input "checkbox" at bounding box center [820, 281] width 7 height 7
checkbox input "true"
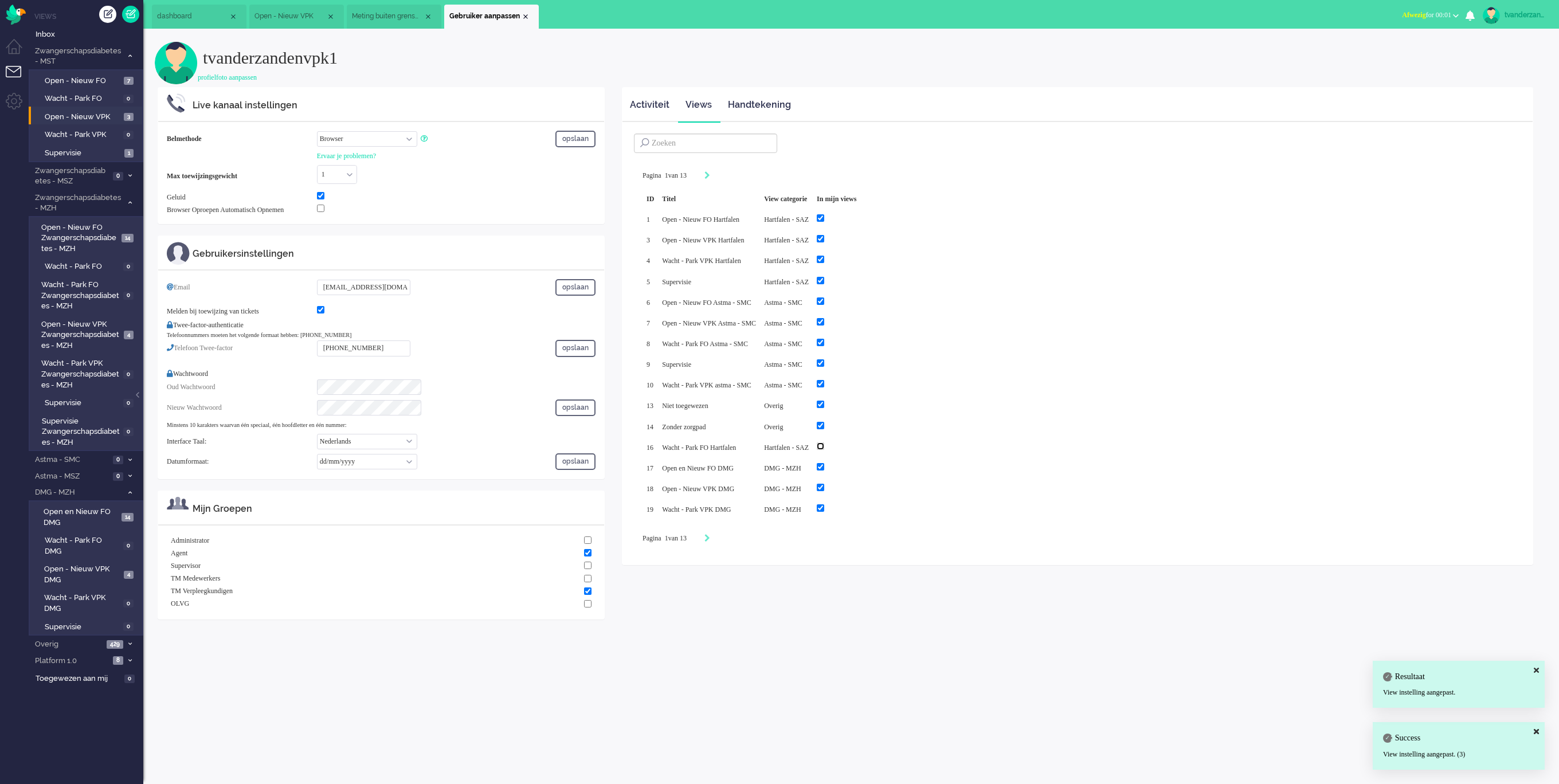
click at [824, 442] on input "checkbox" at bounding box center [820, 446] width 7 height 7
checkbox input "true"
click at [710, 536] on div "Next" at bounding box center [707, 539] width 5 height 12
type input "2"
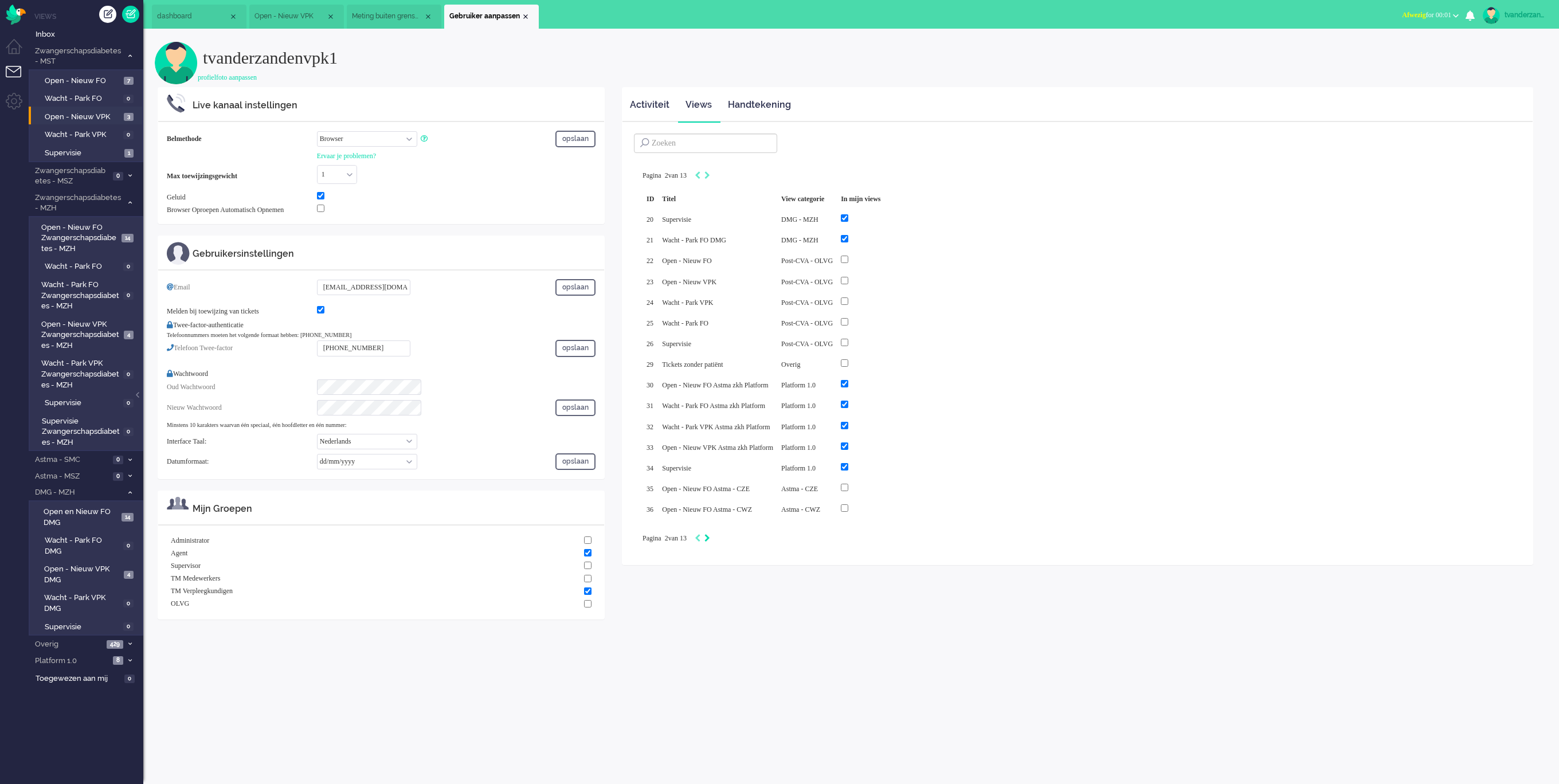
click at [710, 534] on icon "Next" at bounding box center [707, 538] width 5 height 8
type input "3"
click at [710, 534] on icon "Next" at bounding box center [707, 538] width 5 height 8
type input "4"
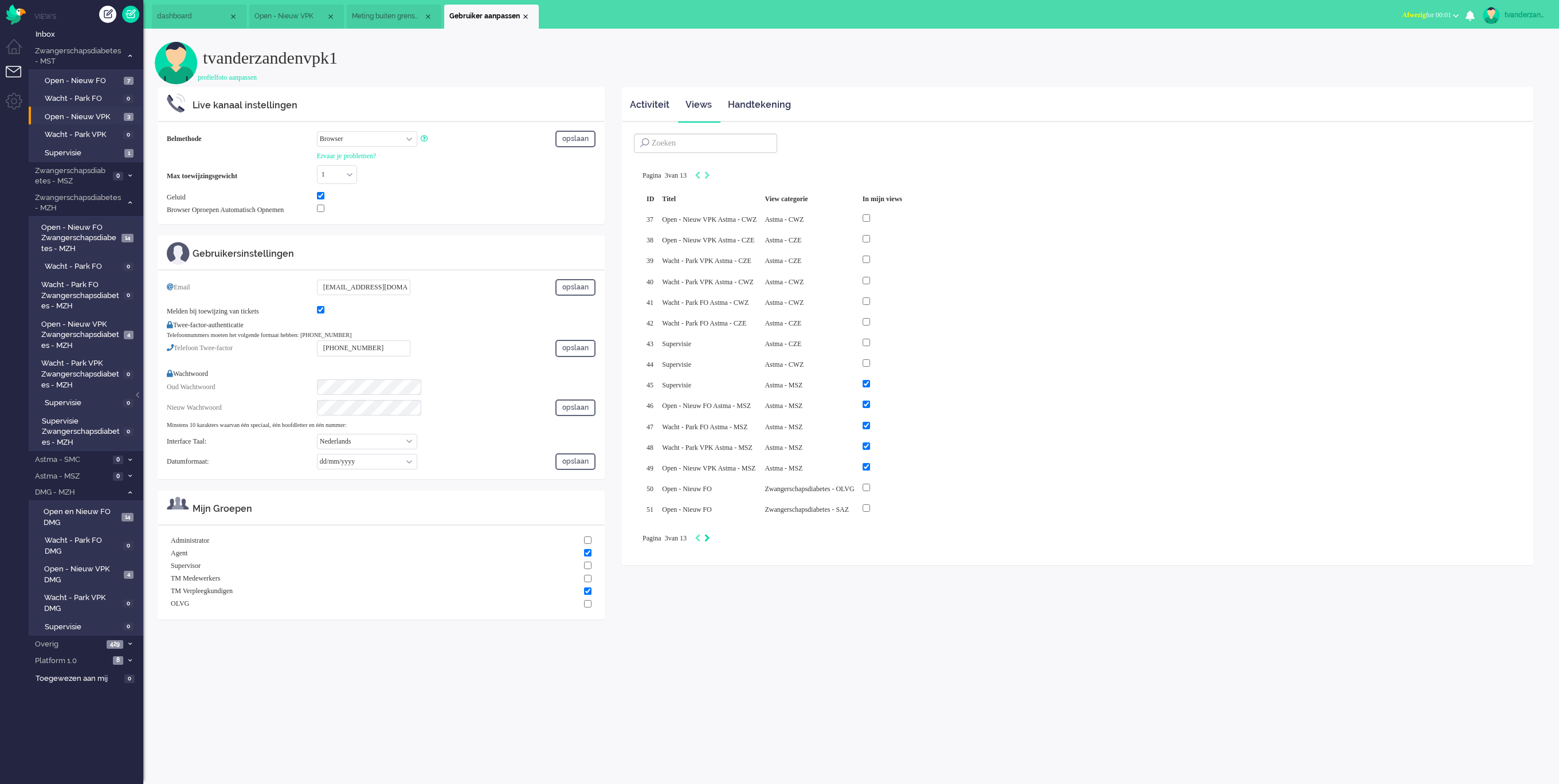
type input "4"
click at [710, 534] on icon "Next" at bounding box center [707, 538] width 5 height 8
type input "5"
click at [710, 534] on icon "Next" at bounding box center [707, 538] width 5 height 8
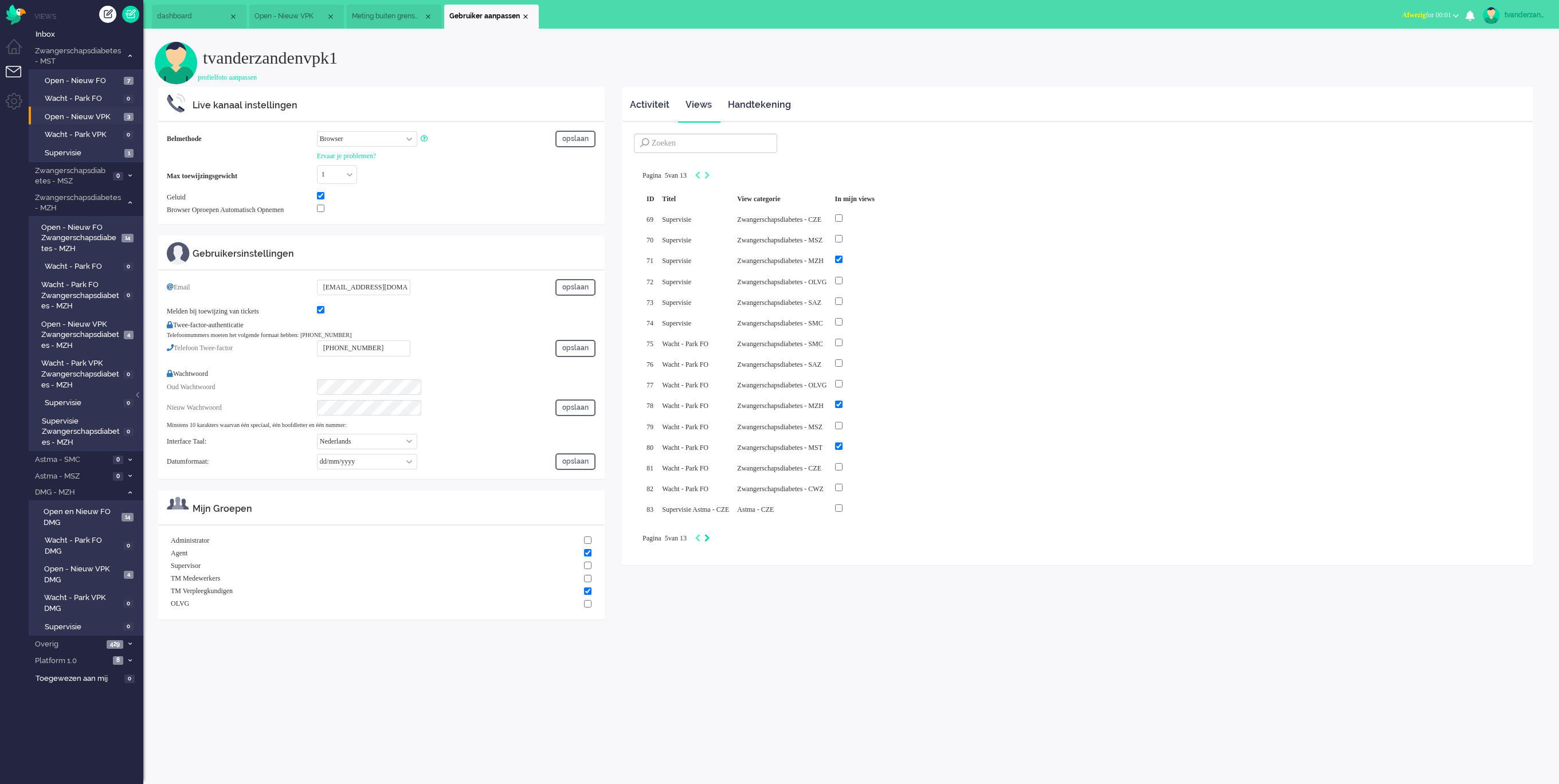
type input "6"
click at [710, 534] on icon "Next" at bounding box center [707, 538] width 5 height 8
type input "7"
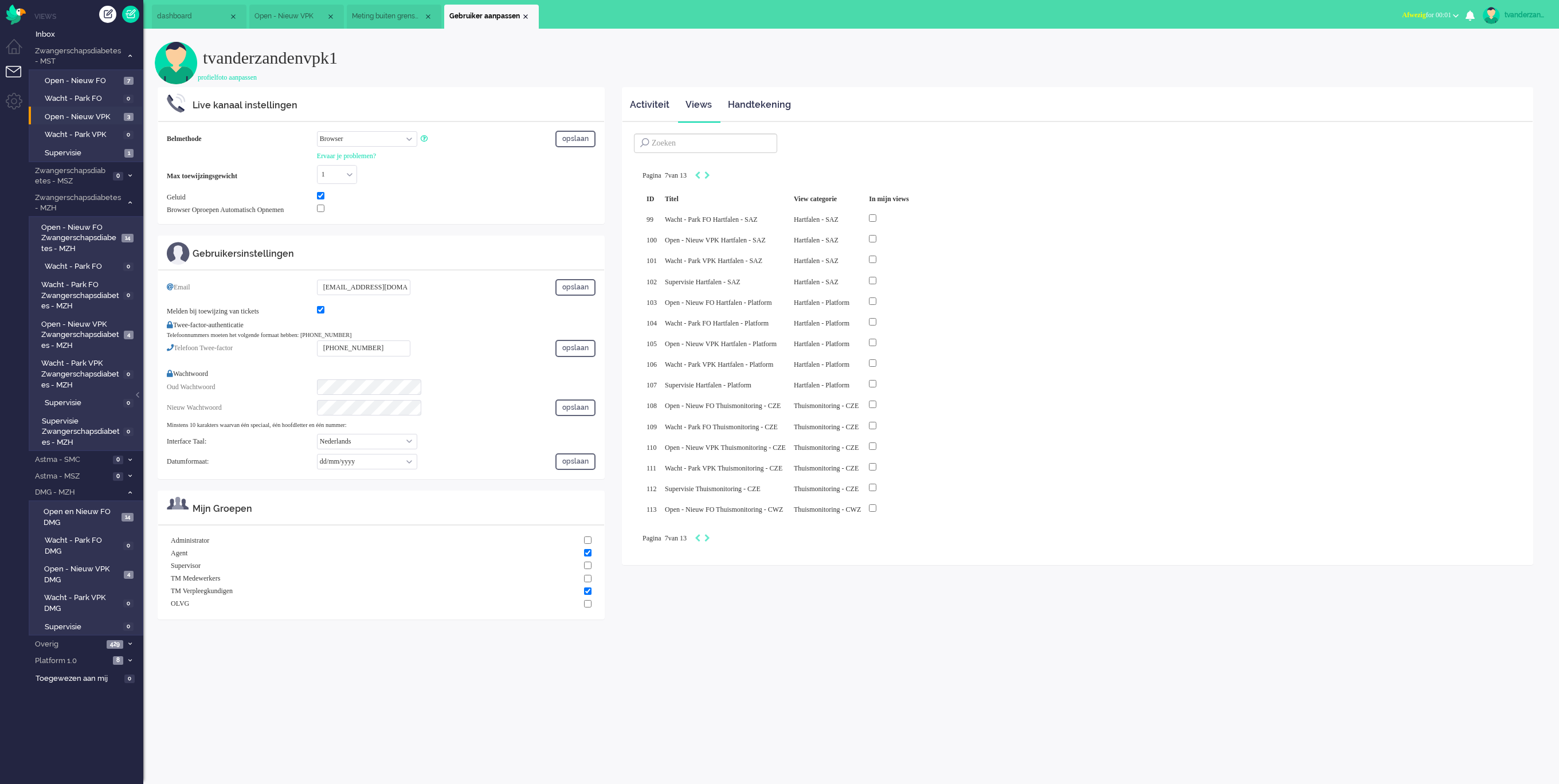
drag, startPoint x: 1, startPoint y: 3, endPoint x: 8, endPoint y: 10, distance: 9.9
click at [2, 4] on div "Menu" at bounding box center [15, 12] width 29 height 25
click at [84, 39] on span "Inbox" at bounding box center [89, 35] width 108 height 11
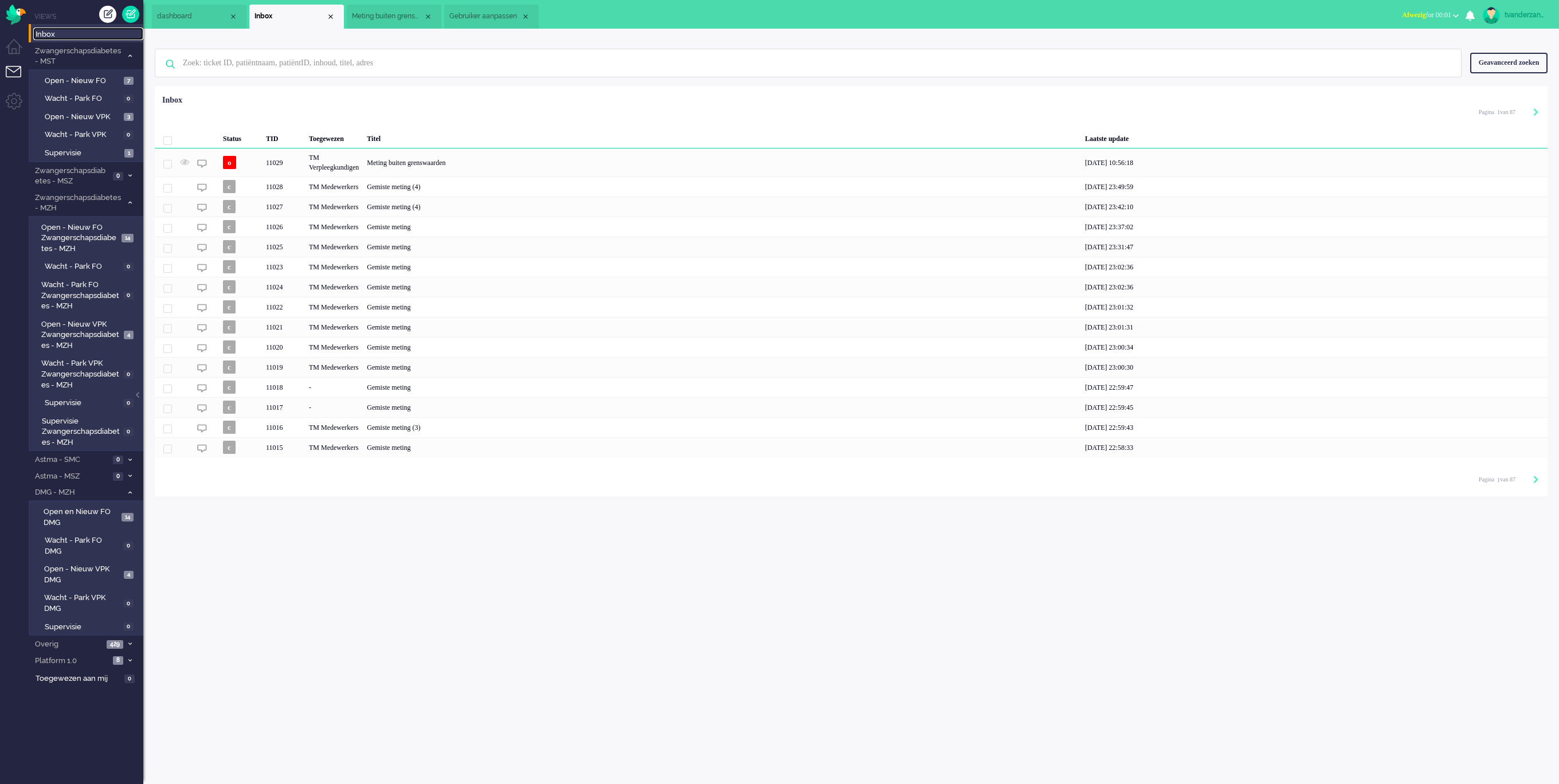
click at [381, 15] on span "Meting buiten grenswaarden" at bounding box center [387, 16] width 72 height 10
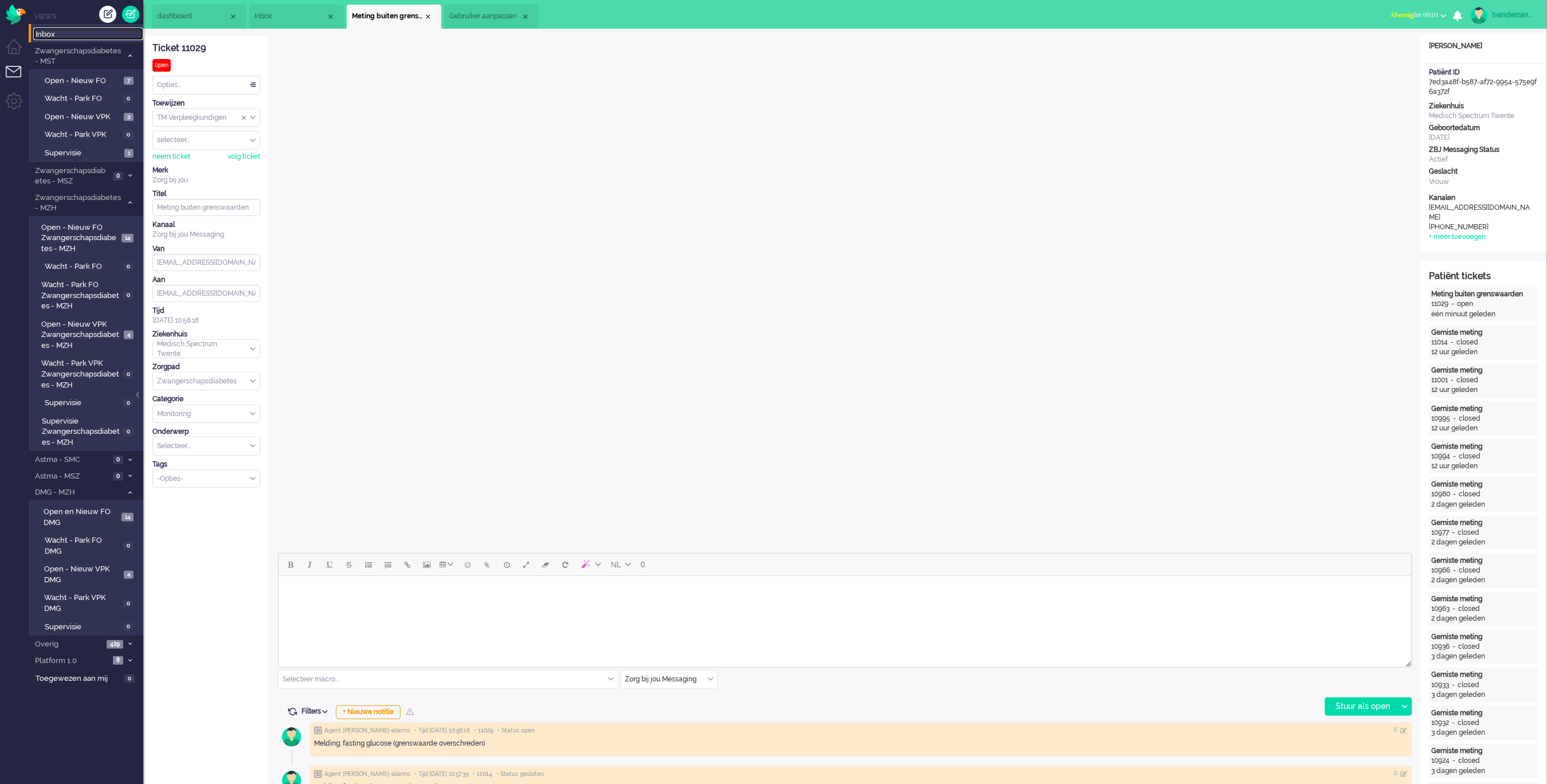
click at [43, 36] on span "Inbox" at bounding box center [89, 35] width 108 height 11
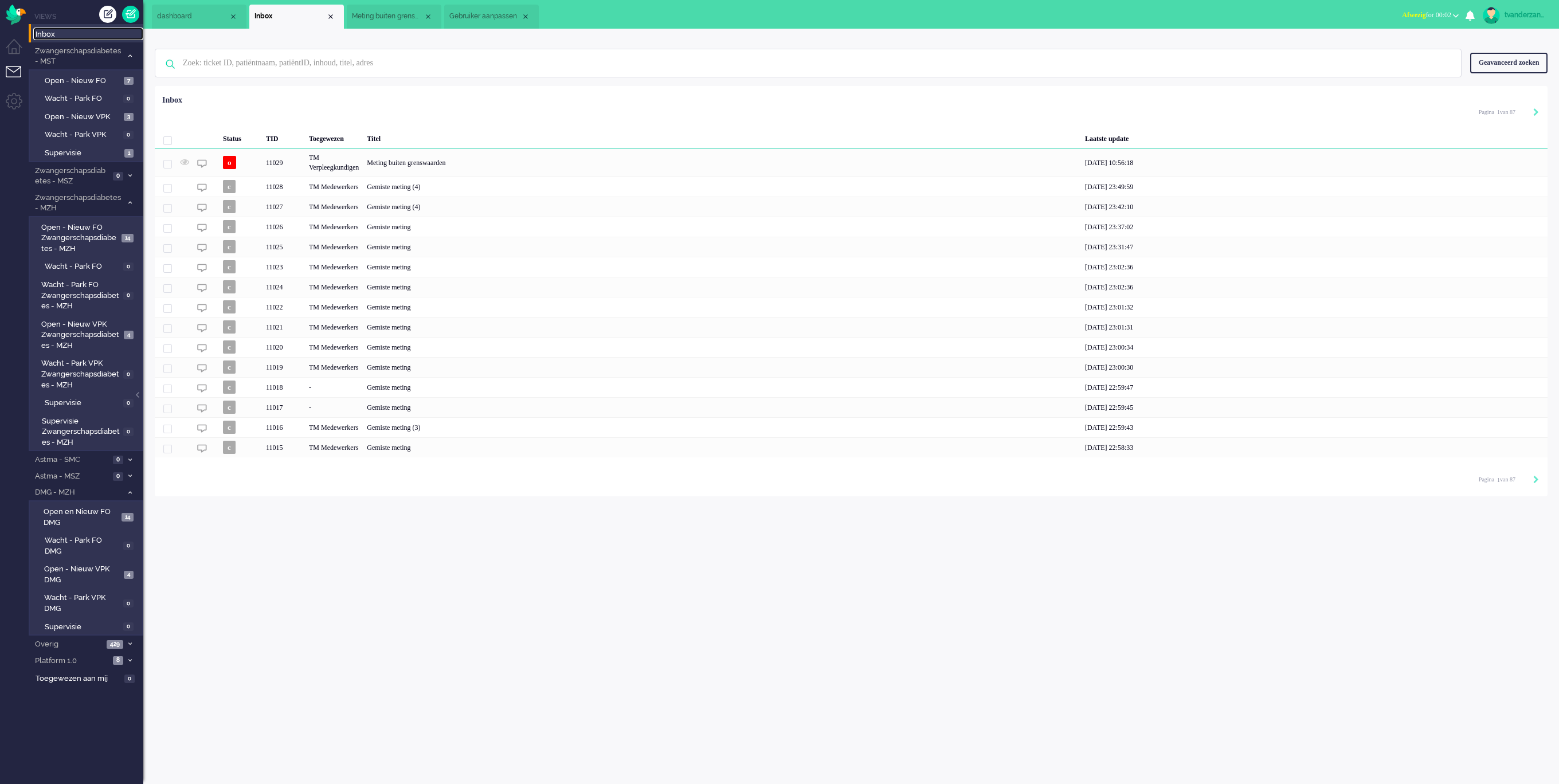
click at [52, 37] on span "Inbox" at bounding box center [89, 35] width 108 height 11
click at [391, 18] on span "Meting buiten grenswaarden" at bounding box center [387, 16] width 72 height 10
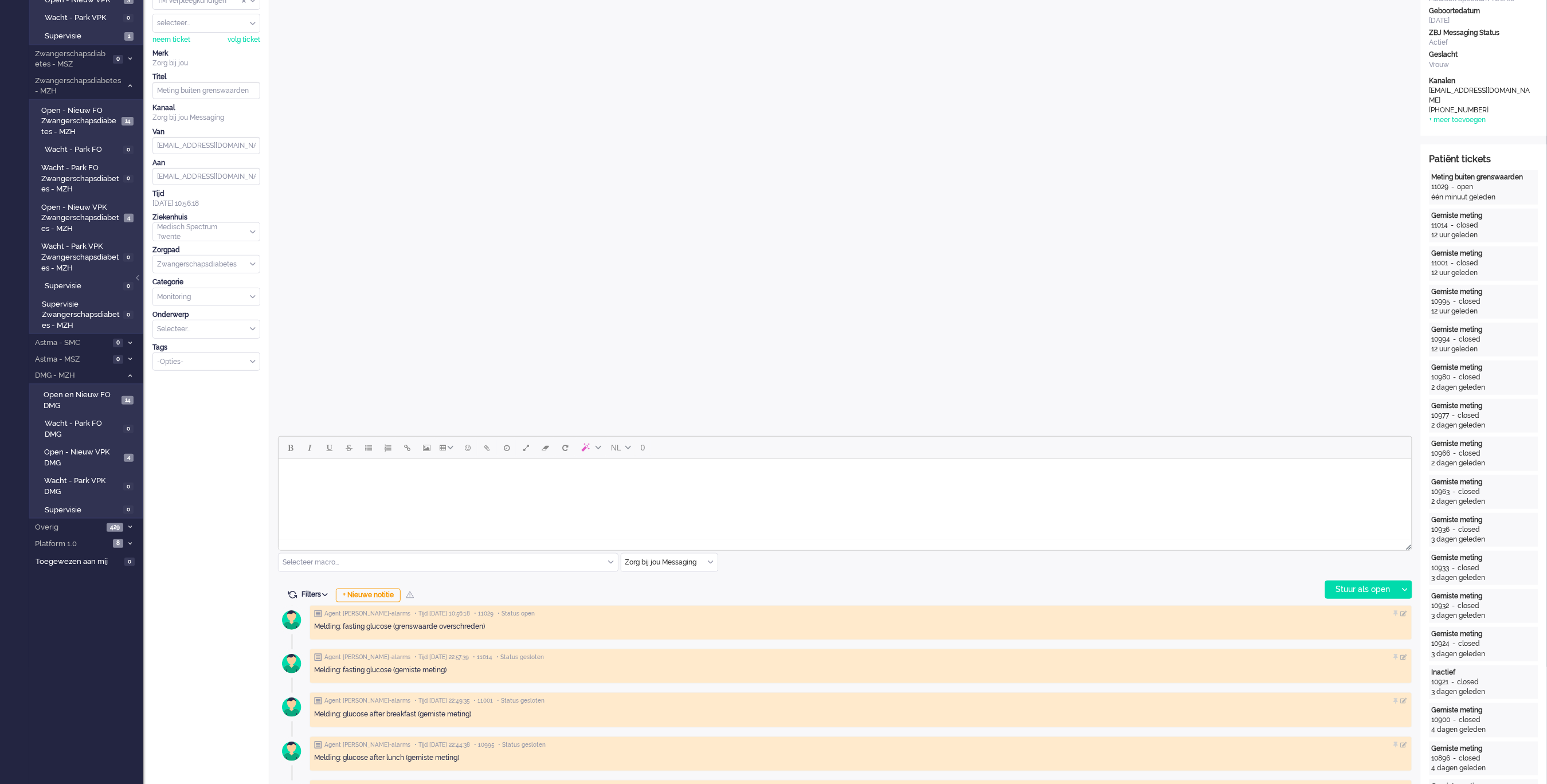
scroll to position [305, 0]
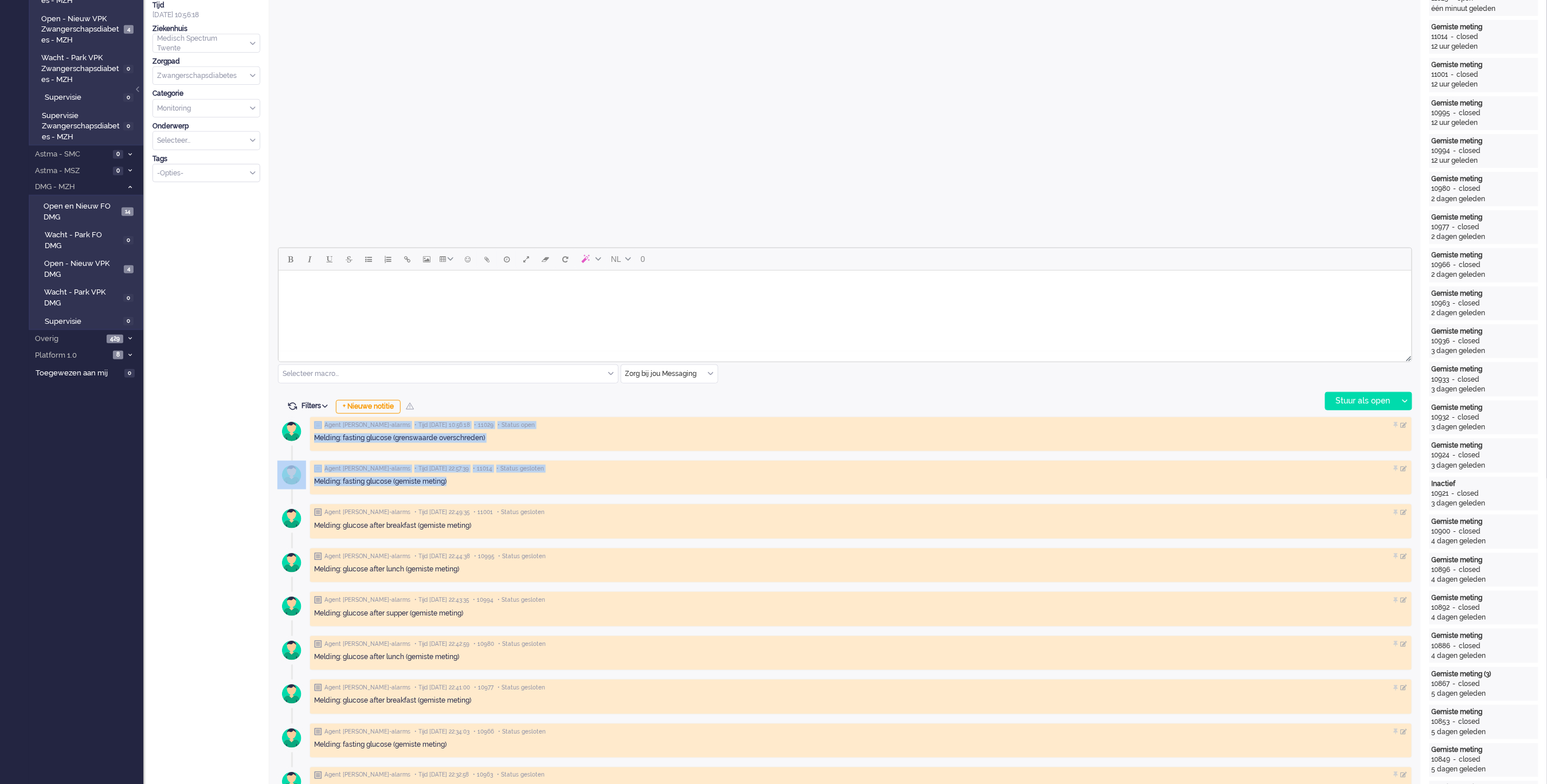
drag, startPoint x: 468, startPoint y: 481, endPoint x: 350, endPoint y: 418, distance: 133.8
drag, startPoint x: 350, startPoint y: 418, endPoint x: 501, endPoint y: 433, distance: 151.7
click at [501, 433] on div "Melding: fasting glucose (grenswaarde overschreden)" at bounding box center [861, 438] width 1093 height 10
click at [579, 503] on div "Agent Luscii-alarms • Tijd [DATE] 22:57:39 • 11014 • Status gesloten Melding: f…" at bounding box center [862, 521] width 1103 height 35
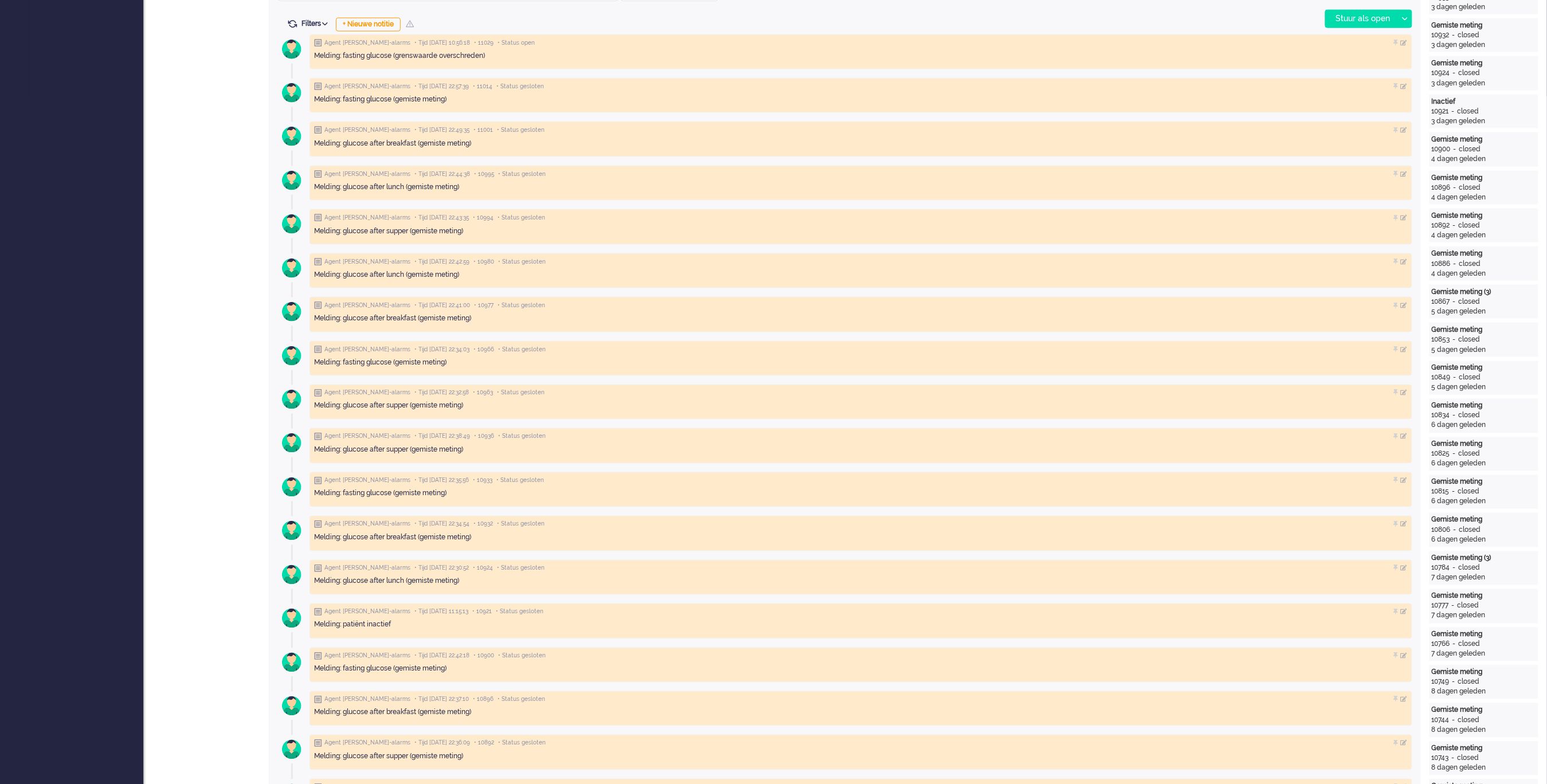
scroll to position [229, 0]
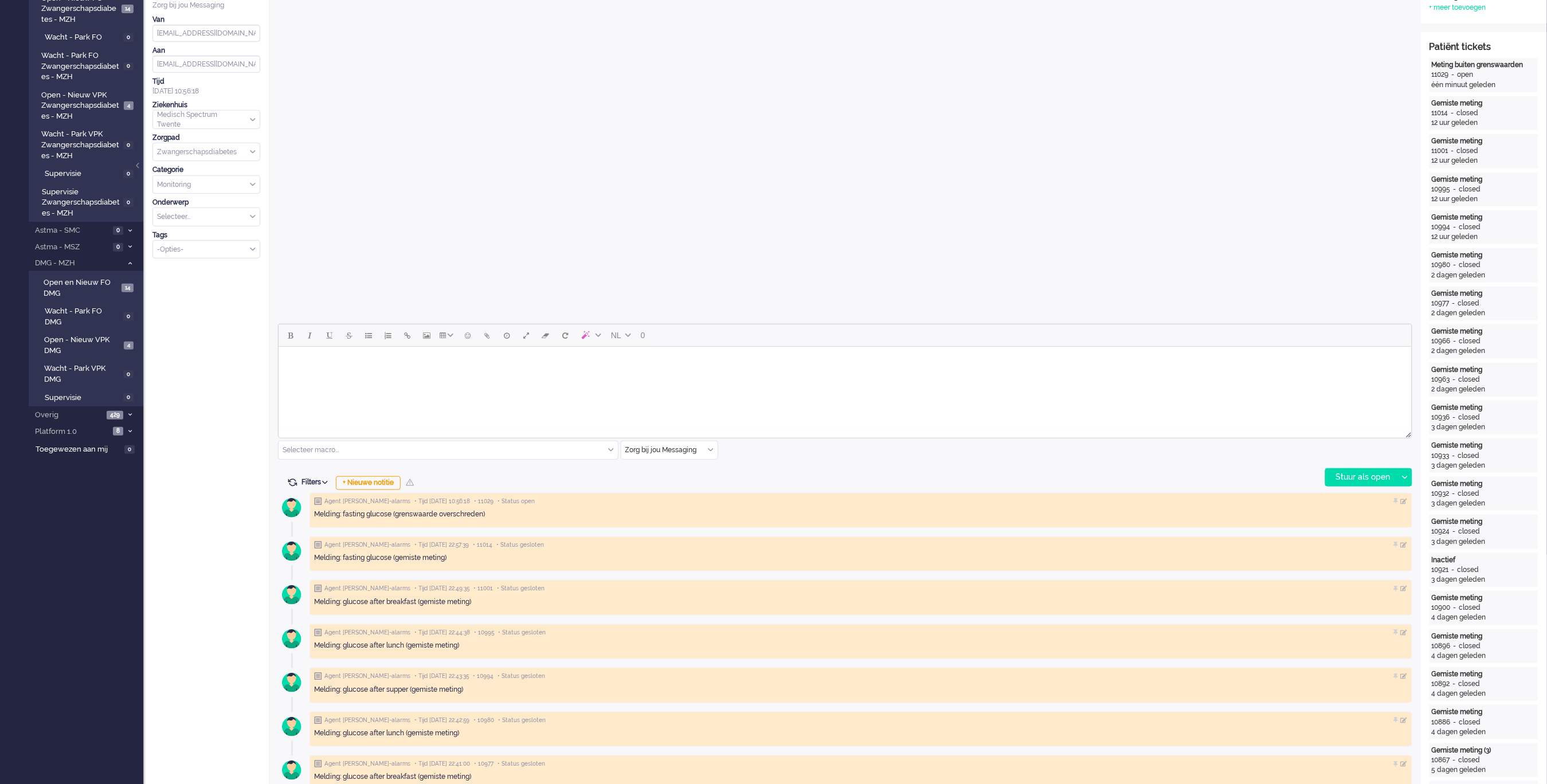
click at [306, 481] on span "Filters" at bounding box center [316, 481] width 30 height 8
click at [313, 497] on input "checkbox" at bounding box center [310, 496] width 7 height 7
checkbox input "true"
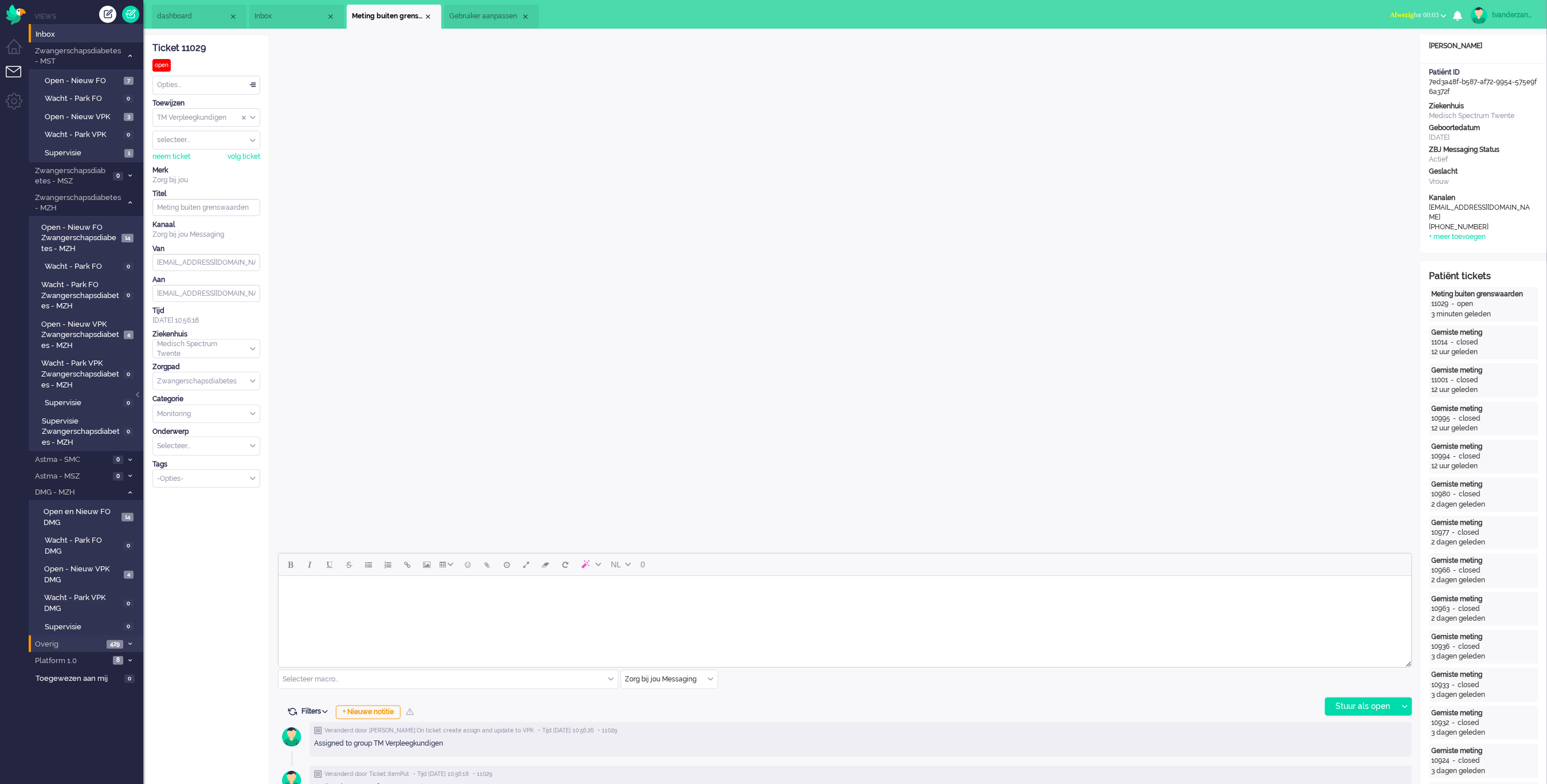
click at [87, 637] on li "Overig 429" at bounding box center [86, 643] width 115 height 16
click at [91, 656] on li "Niet toegewezen 193" at bounding box center [85, 662] width 114 height 18
click at [88, 659] on span "Niet toegewezen" at bounding box center [80, 664] width 71 height 11
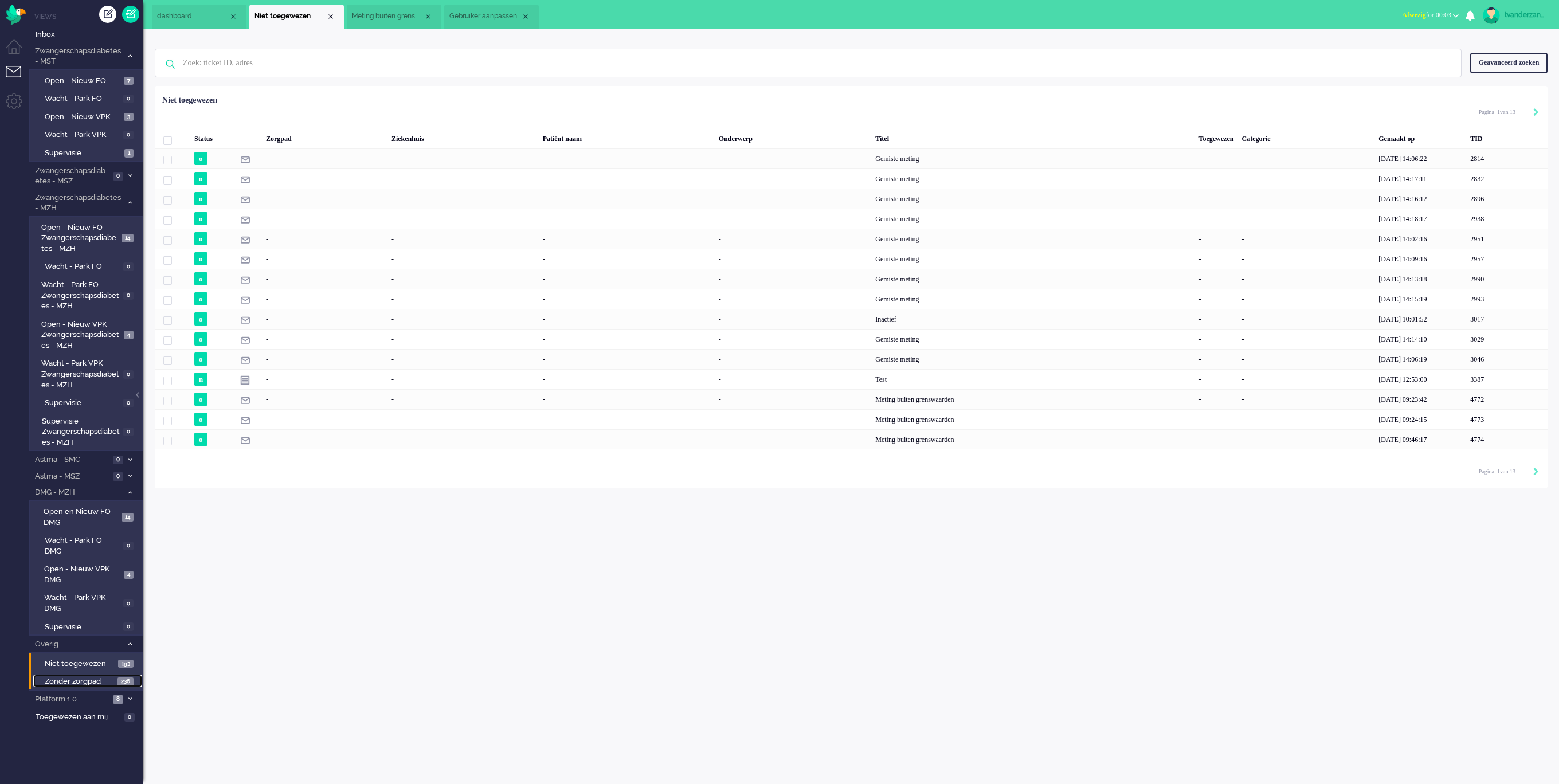
click at [87, 676] on span "Zonder zorgpad" at bounding box center [79, 681] width 70 height 11
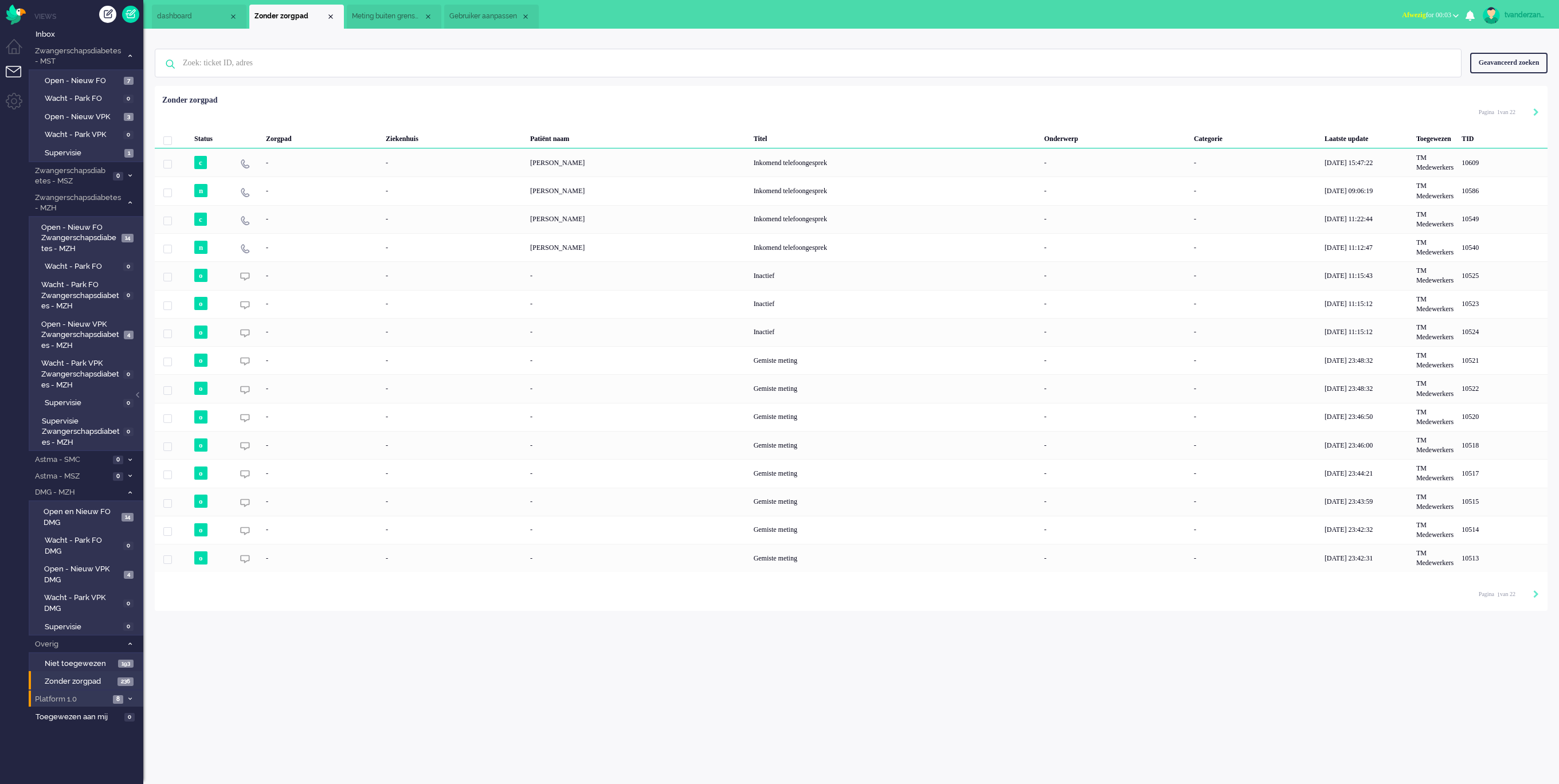
click at [84, 694] on span "Platform 1.0" at bounding box center [72, 700] width 76 height 11
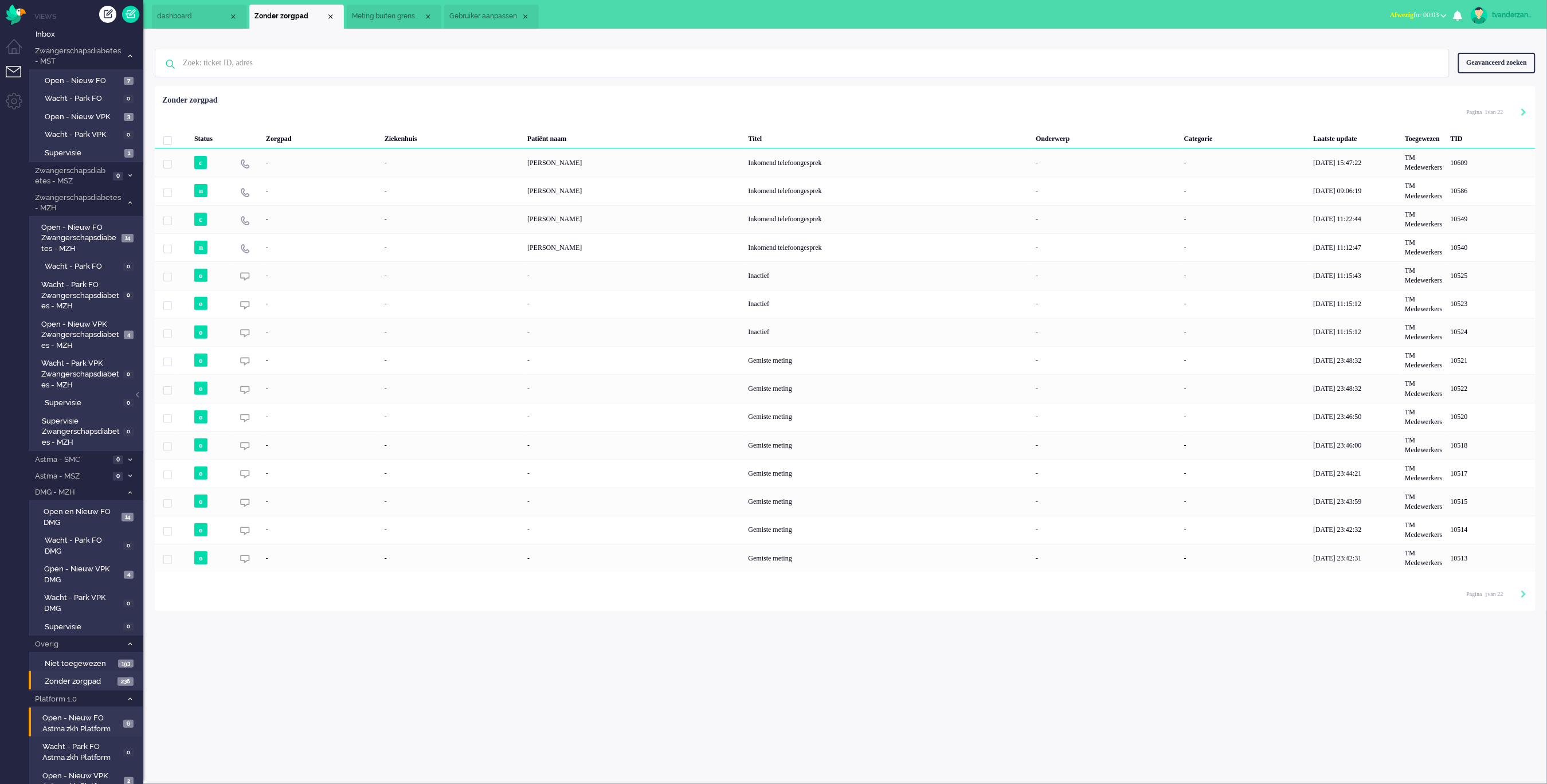
scroll to position [60, 0]
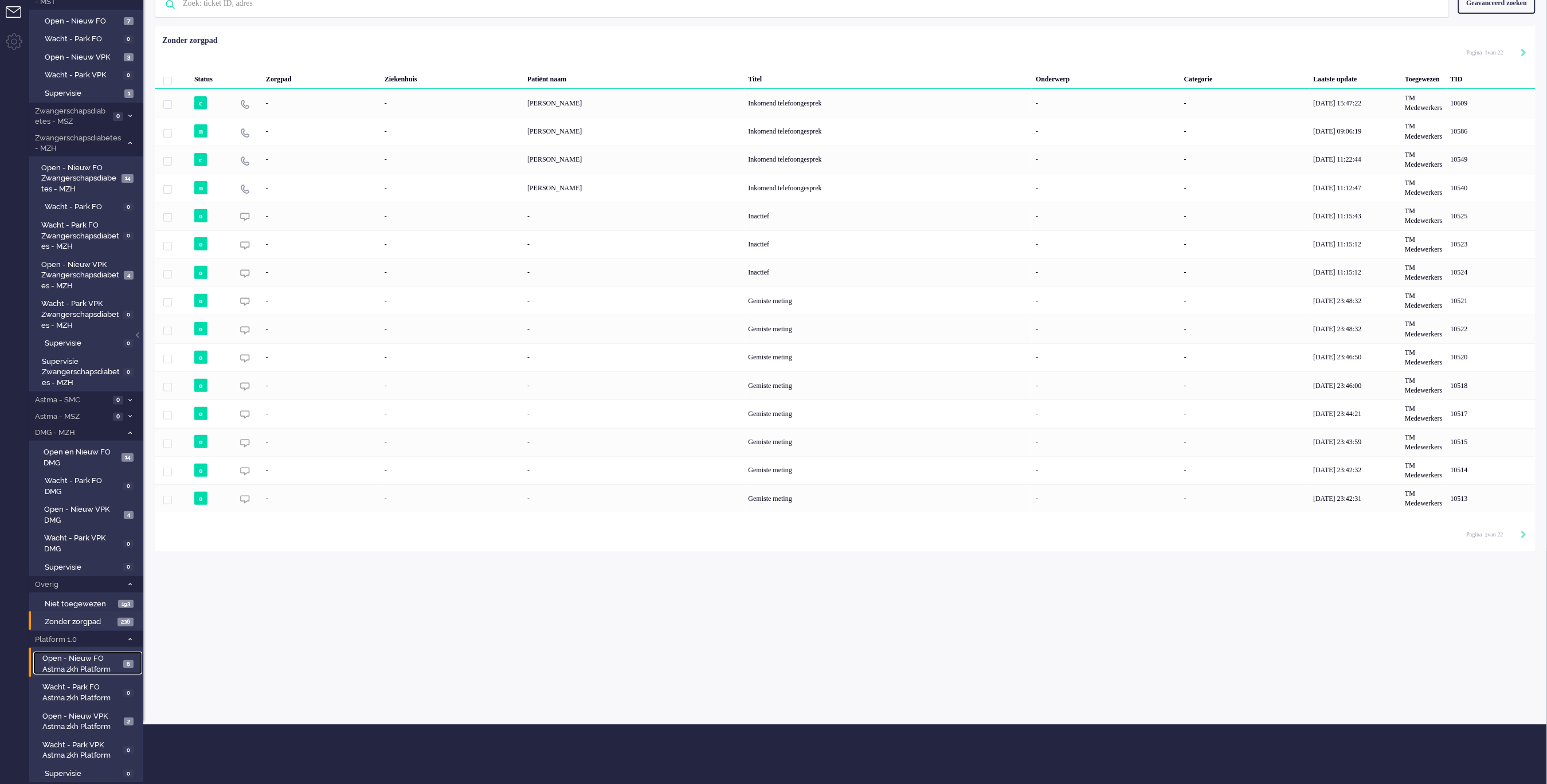
click at [87, 653] on span "Open - Nieuw FO Astma zkh Platform" at bounding box center [82, 663] width 78 height 21
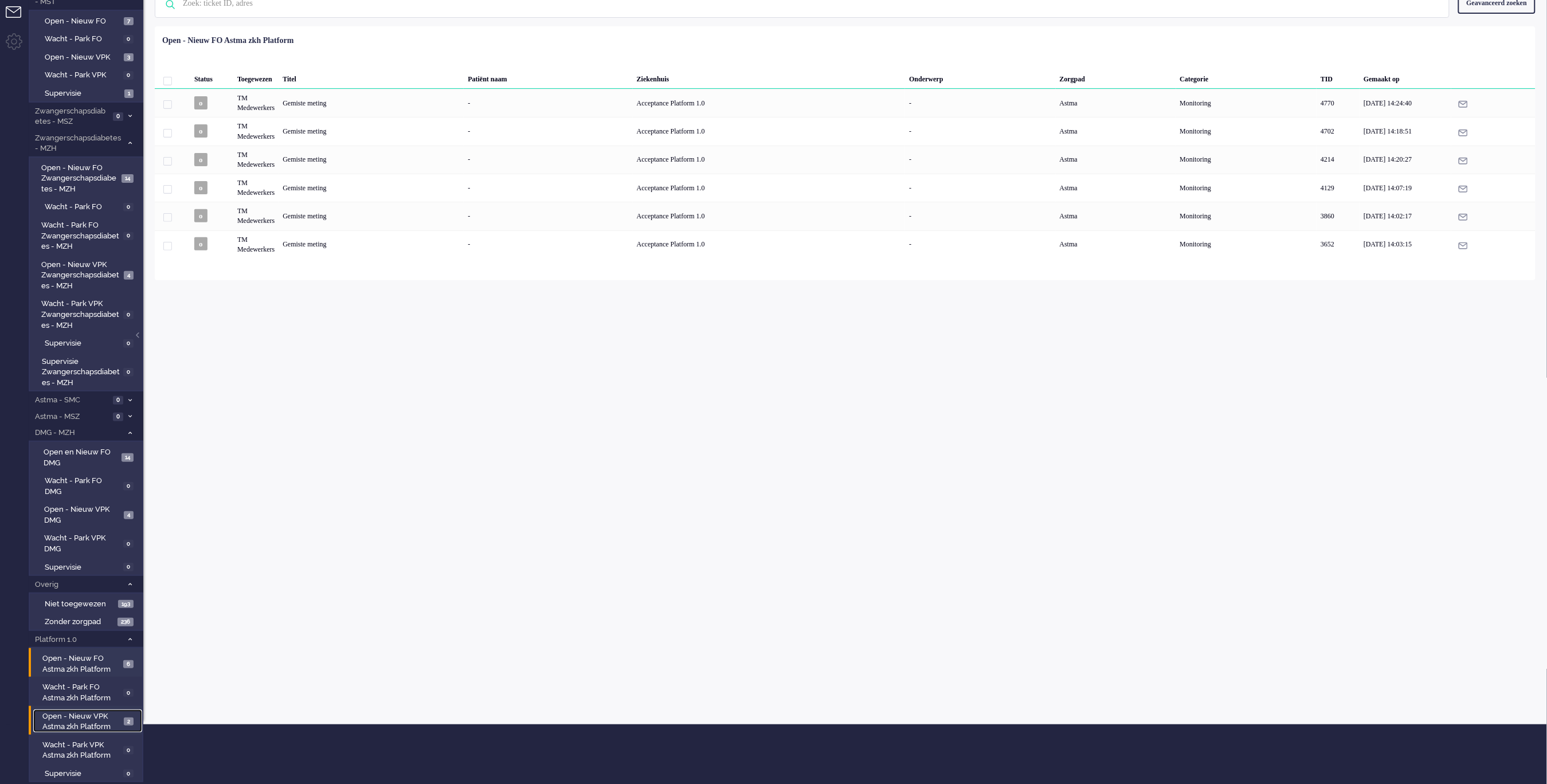
click at [103, 711] on span "Open - Nieuw VPK Astma zkh Platform" at bounding box center [82, 721] width 78 height 21
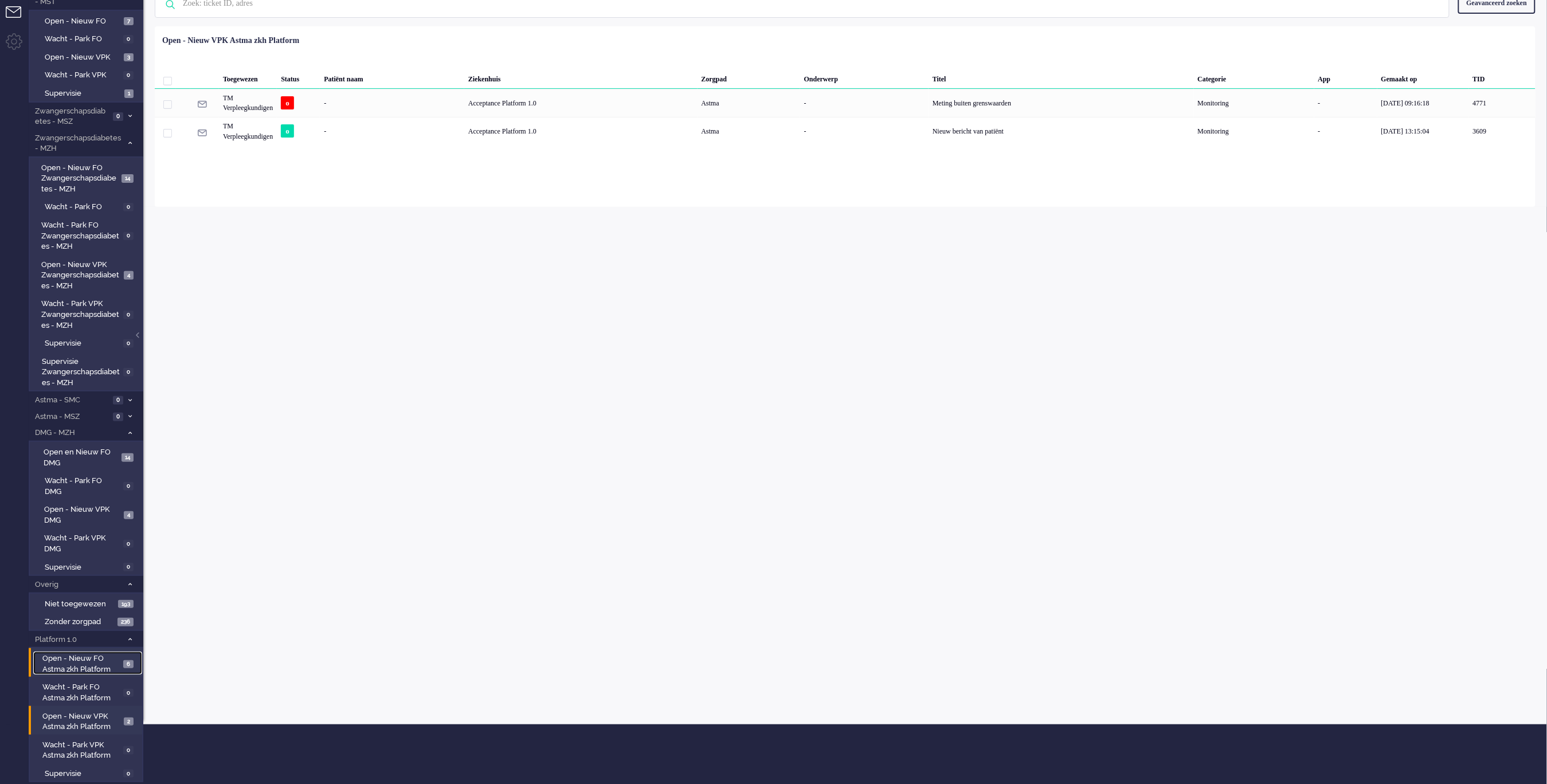
click at [102, 653] on span "Open - Nieuw FO Astma zkh Platform" at bounding box center [82, 663] width 78 height 21
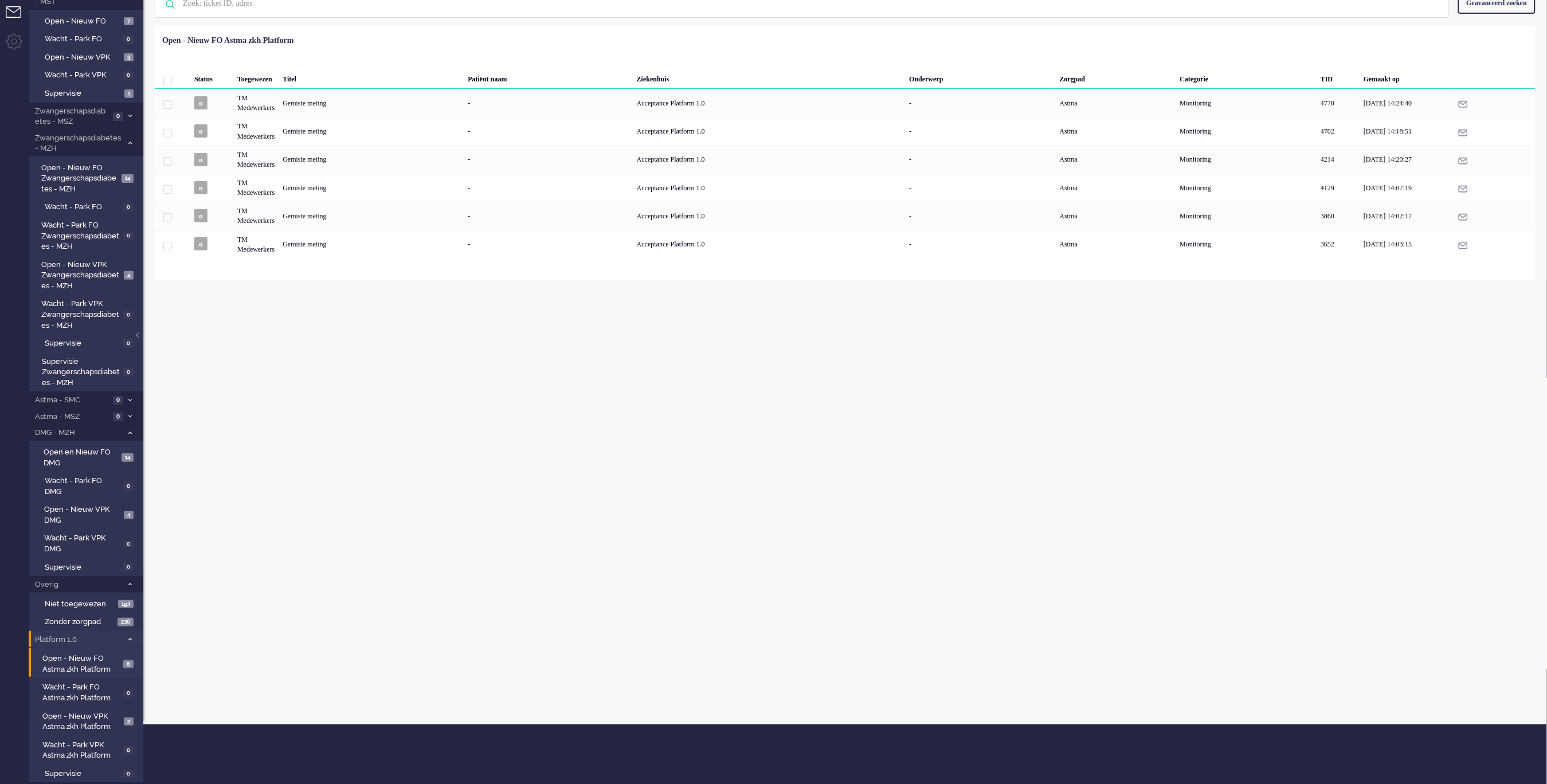
click at [108, 634] on span "Platform 1.0" at bounding box center [78, 640] width 89 height 11
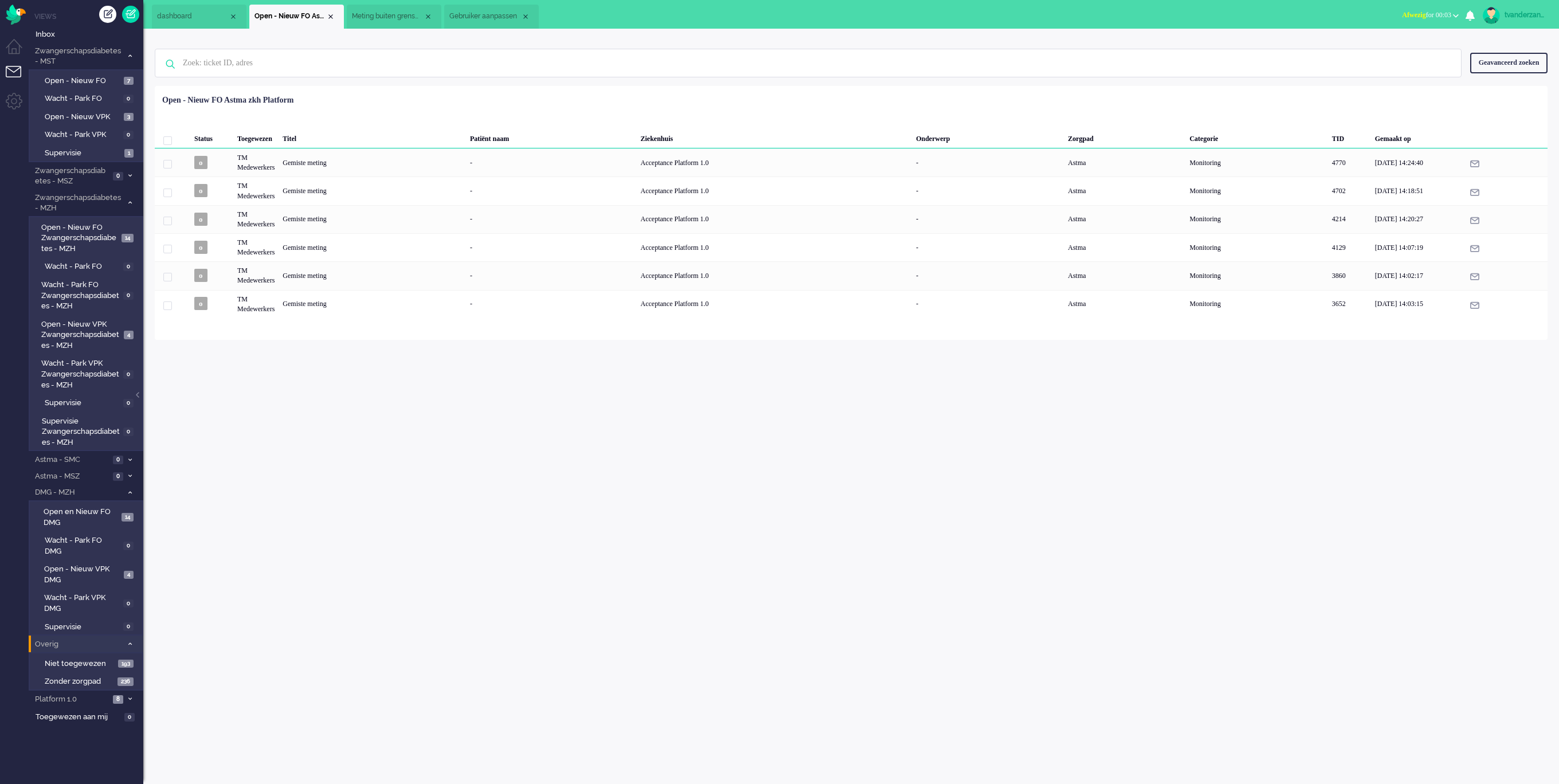
click at [104, 639] on span "Overig" at bounding box center [78, 644] width 89 height 11
click at [105, 489] on span "DMG - MZH" at bounding box center [78, 492] width 89 height 11
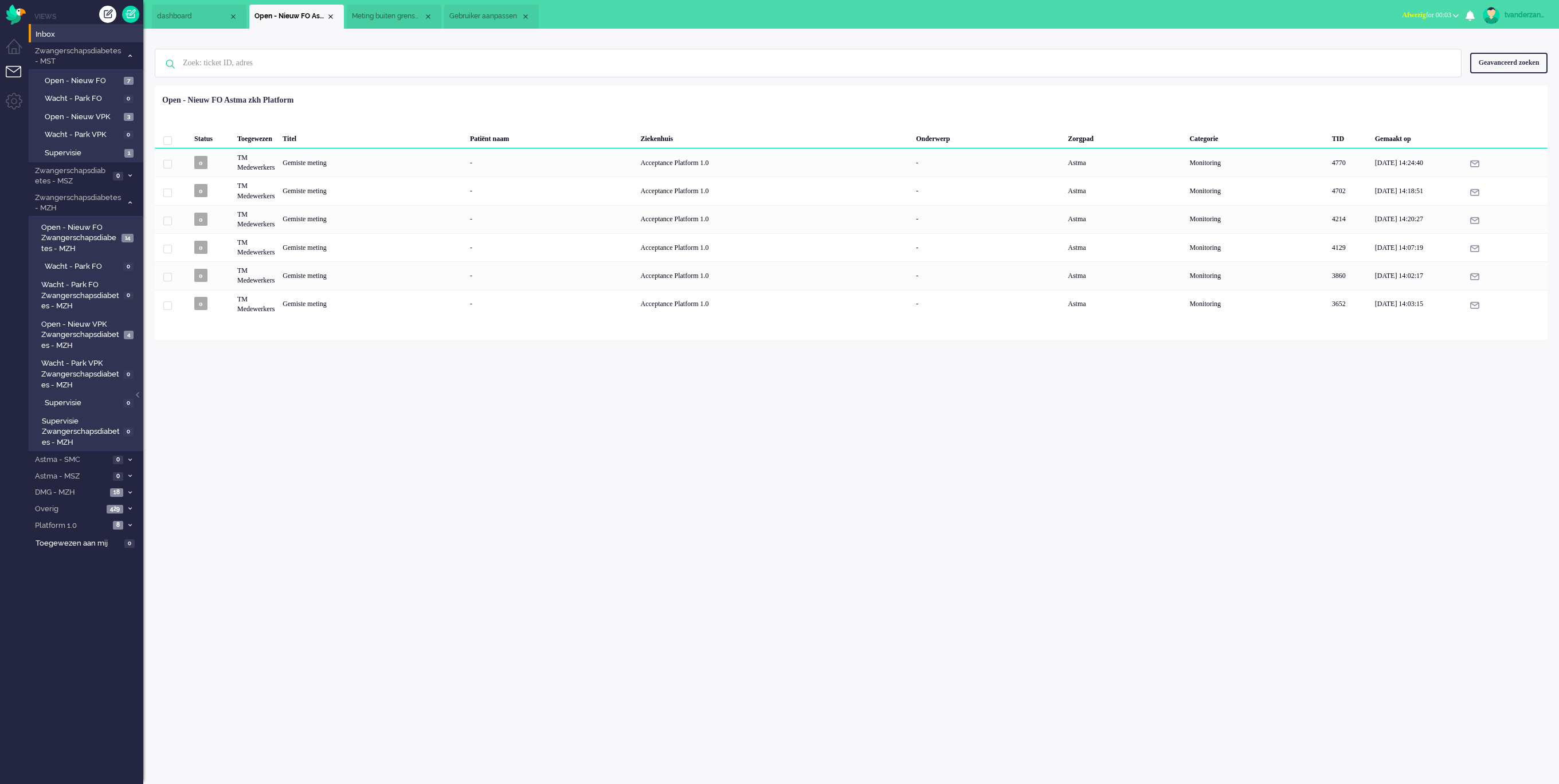
drag, startPoint x: 60, startPoint y: 21, endPoint x: 56, endPoint y: 30, distance: 9.8
click at [59, 22] on ul "Views Inbox Zwangerschapsdiabetes - MST 11 Open - Nieuw FO 7 Wacht - Park FO 0 …" at bounding box center [86, 392] width 114 height 784
click at [55, 33] on span "Inbox" at bounding box center [89, 35] width 108 height 11
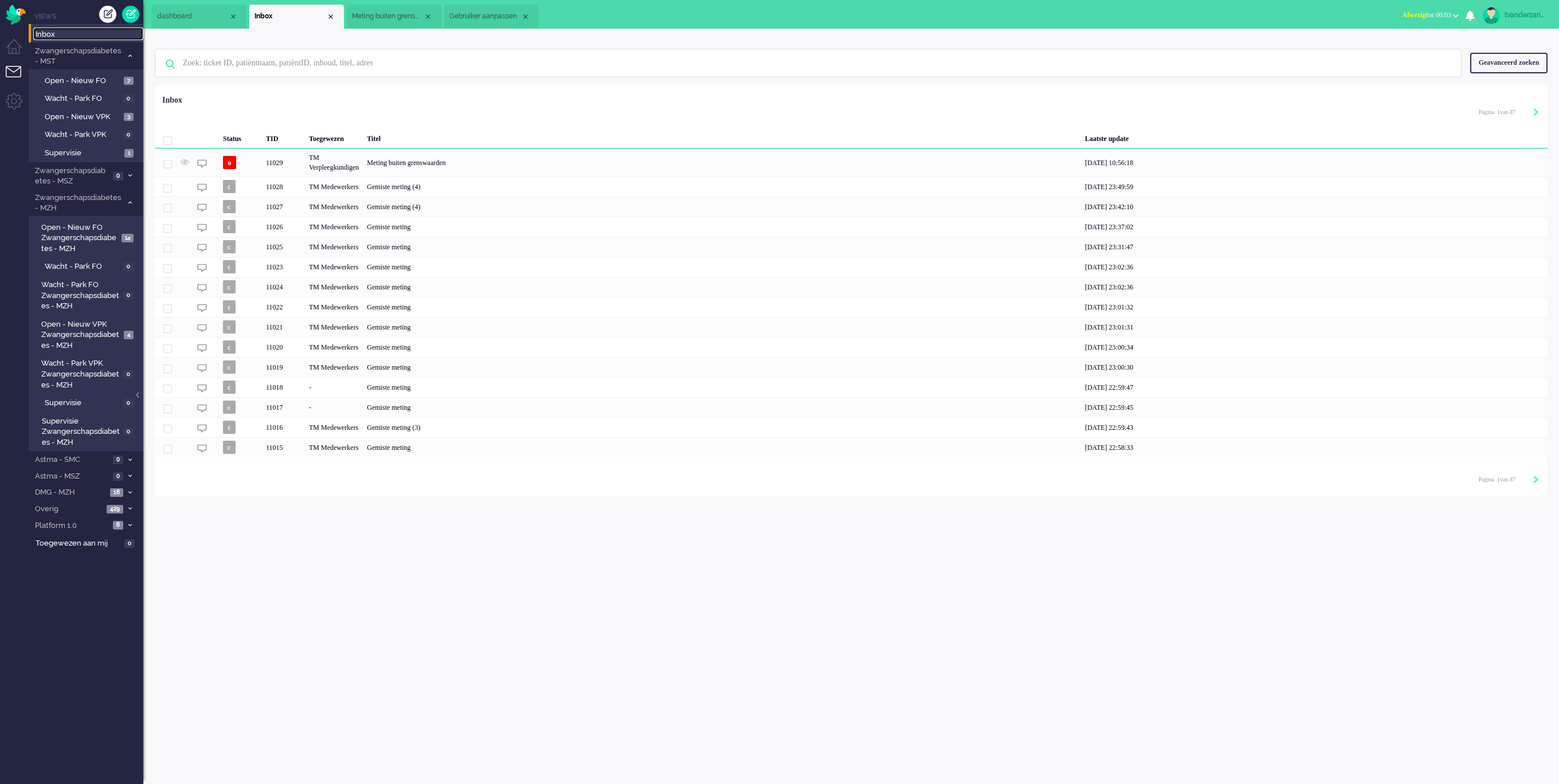
click at [382, 15] on span "Meting buiten grenswaarden" at bounding box center [387, 16] width 72 height 10
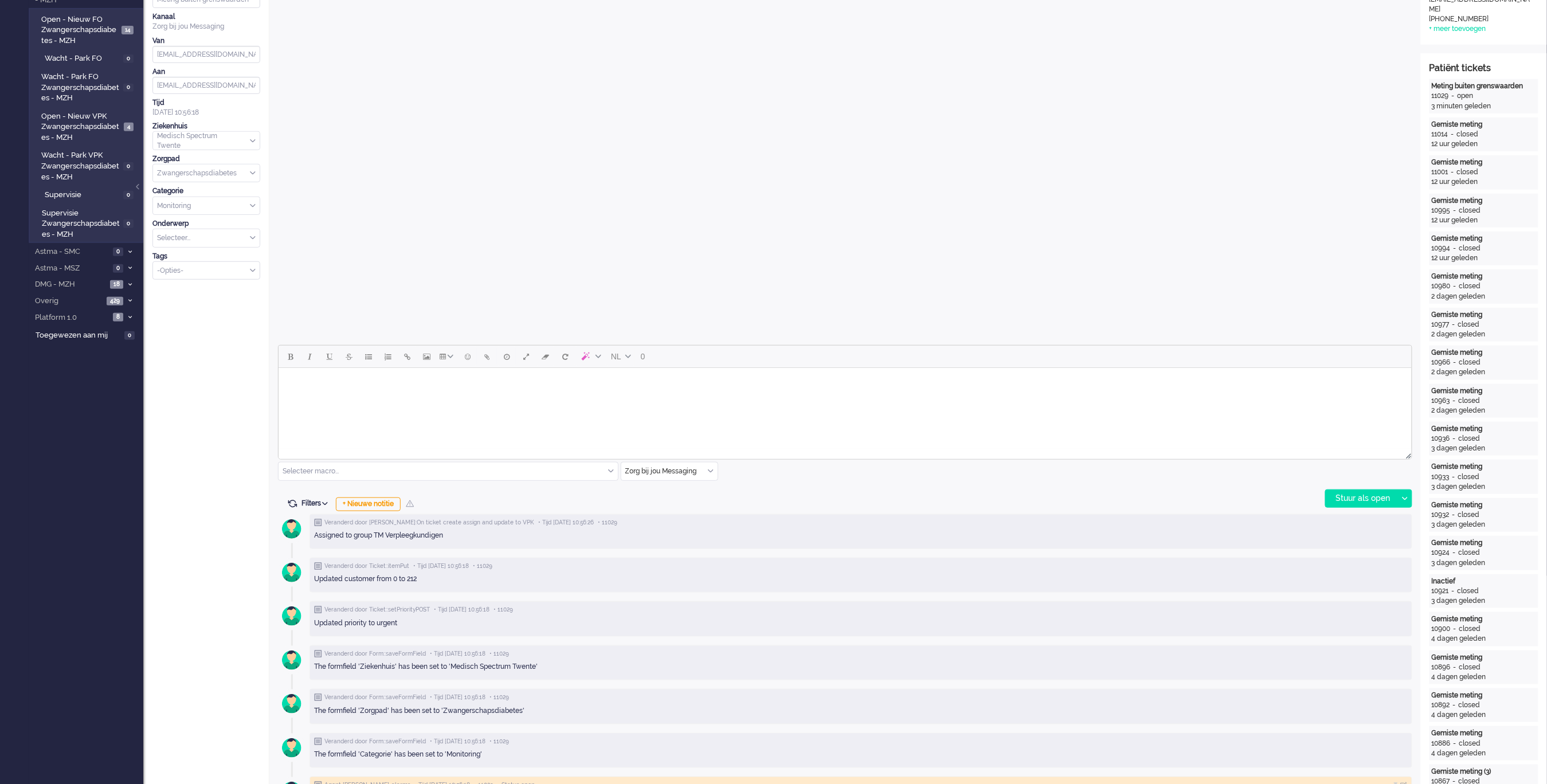
scroll to position [229, 0]
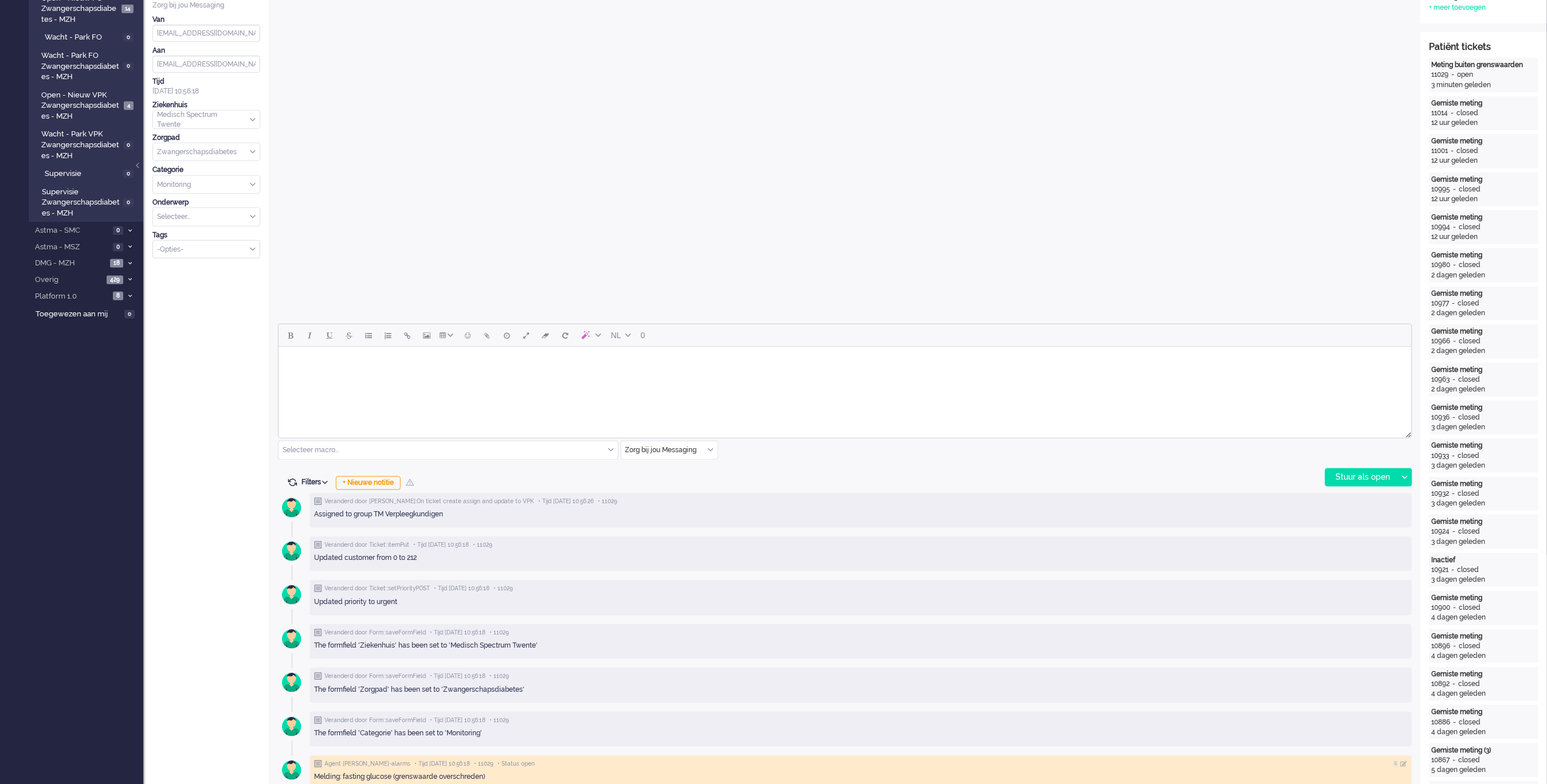
click at [322, 481] on span "Filters" at bounding box center [316, 481] width 30 height 8
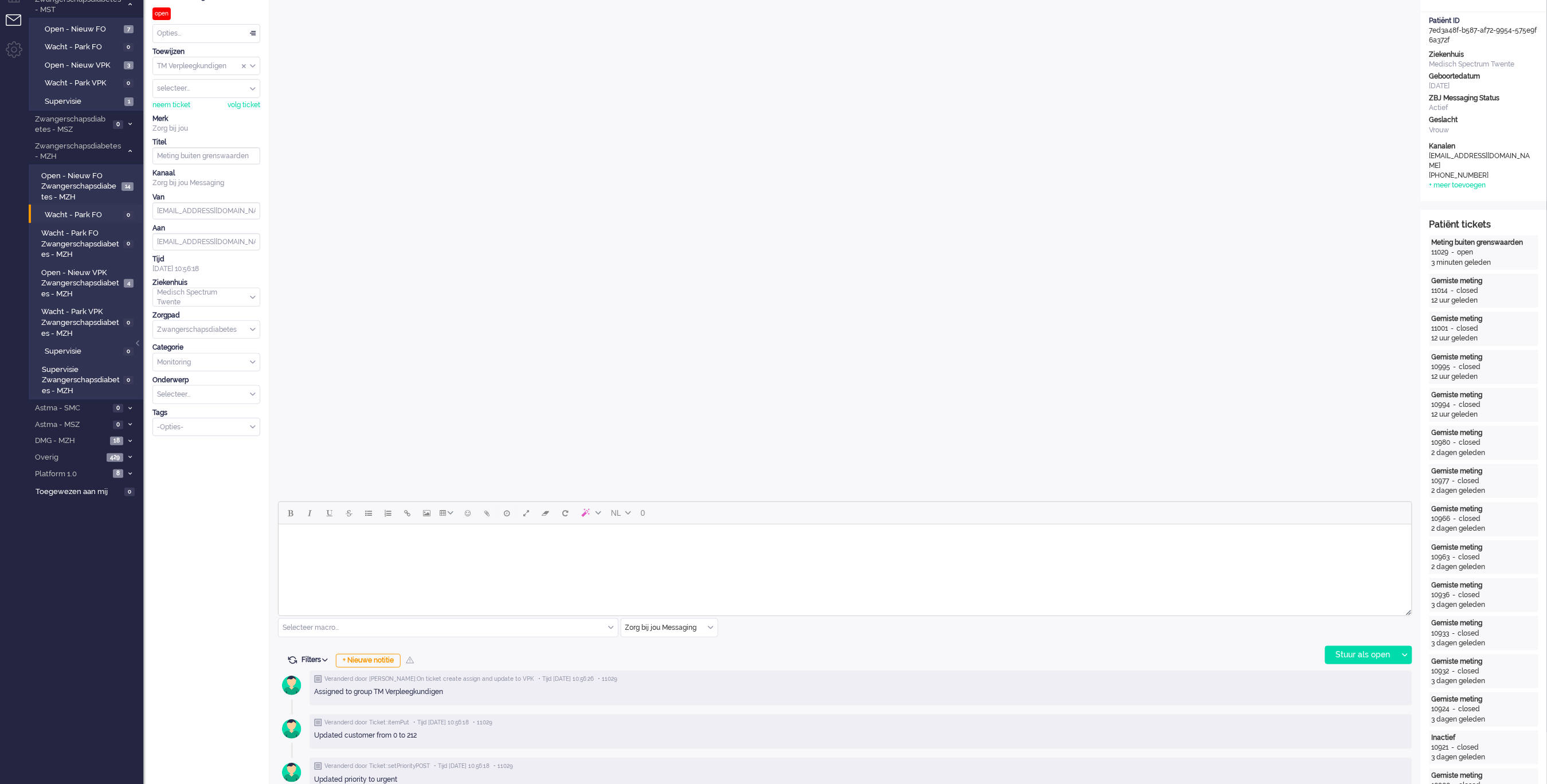
scroll to position [0, 0]
